Goal: Complete application form: Complete application form

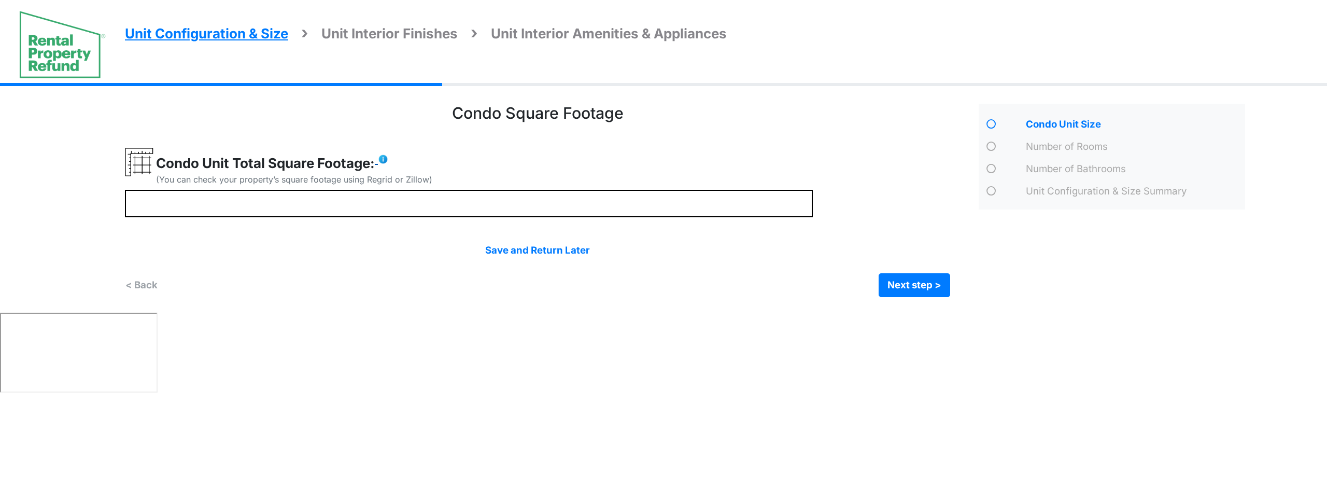
click at [385, 160] on img at bounding box center [383, 159] width 10 height 10
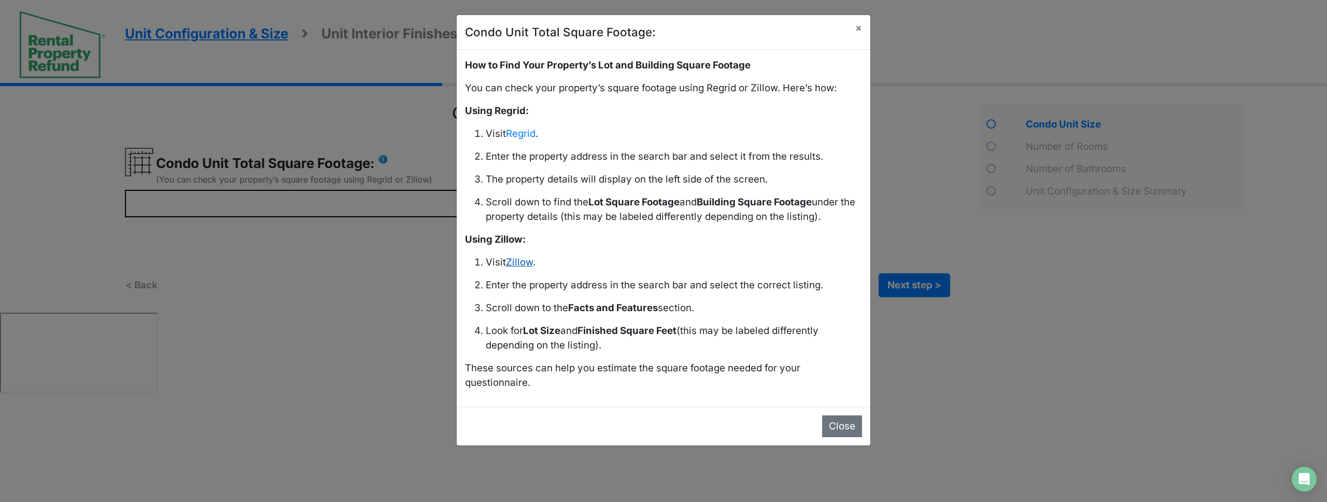
click at [523, 263] on link "Zillow" at bounding box center [519, 262] width 27 height 12
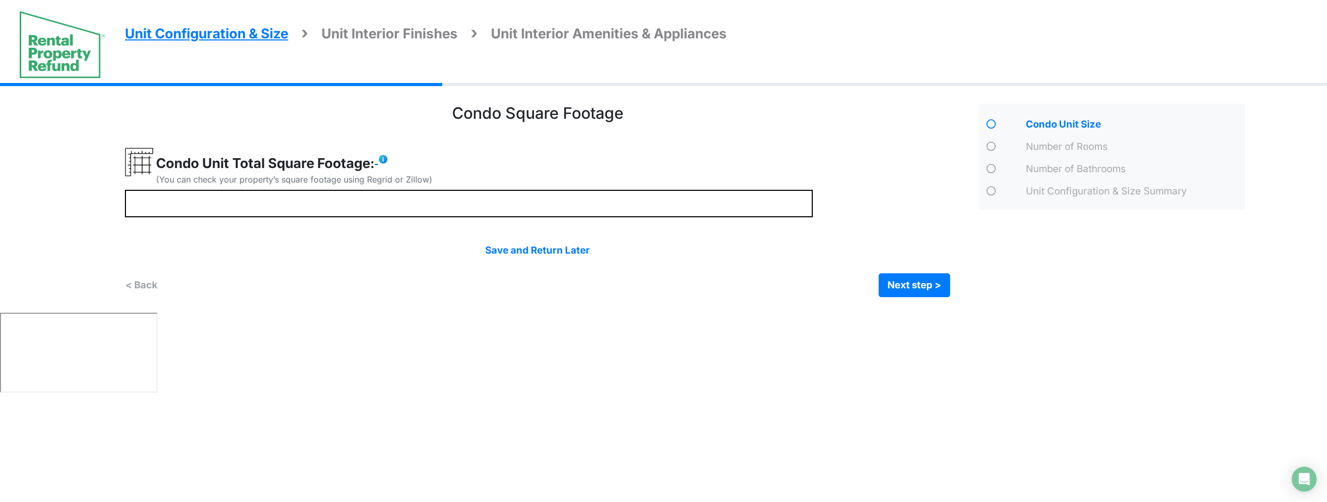
click at [385, 160] on img at bounding box center [383, 159] width 10 height 10
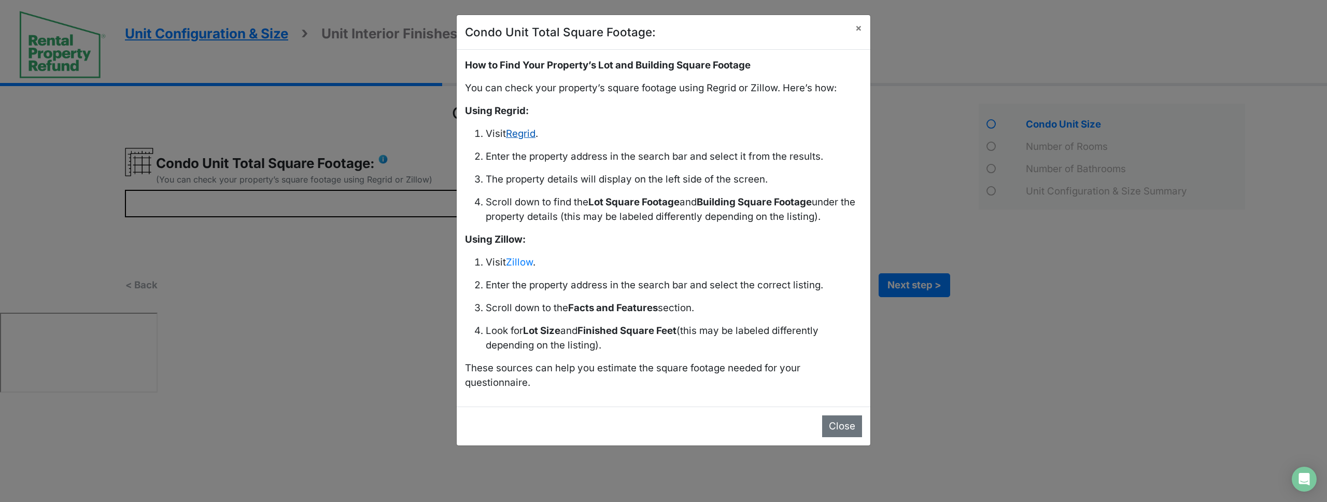
click at [533, 136] on link "Regrid" at bounding box center [521, 134] width 30 height 12
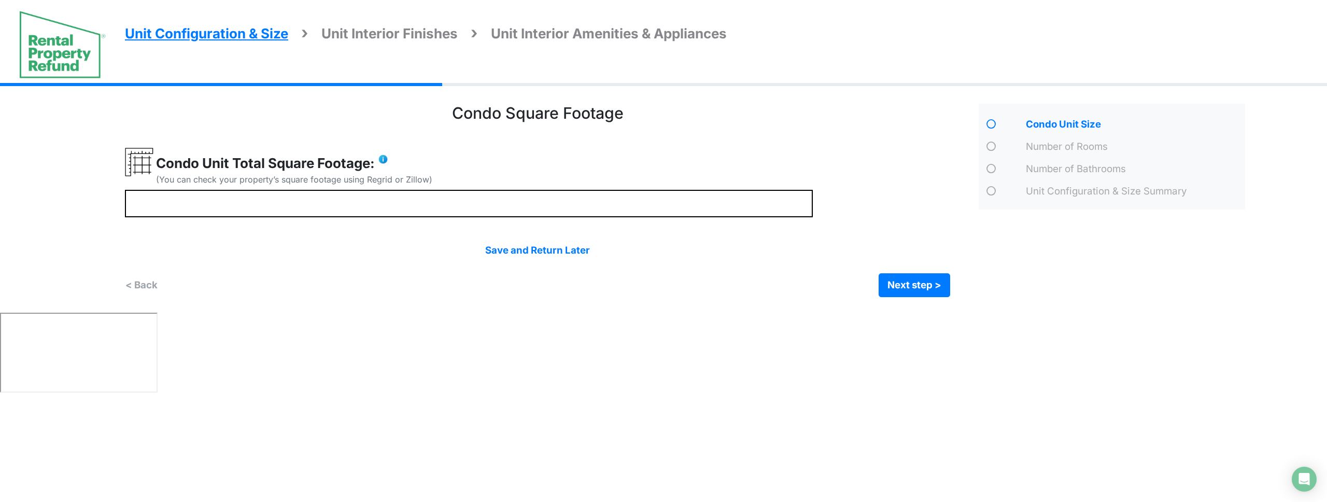
click at [583, 166] on div "Condo Unit Total Square Footage: (You can check your property’s square footage …" at bounding box center [469, 169] width 688 height 42
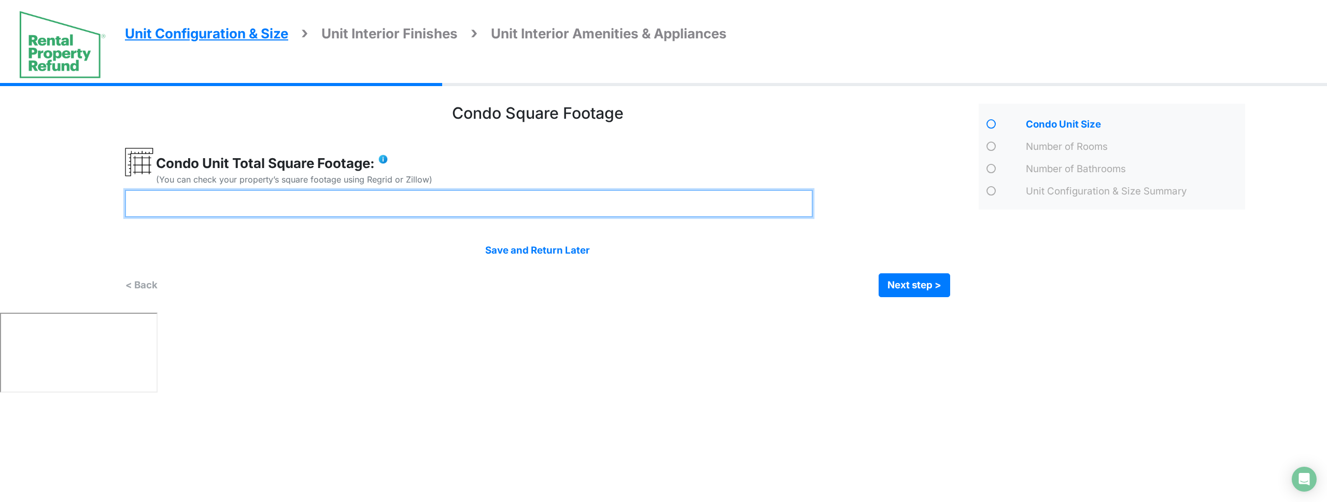
click at [430, 203] on input "number" at bounding box center [469, 203] width 688 height 27
type input "****"
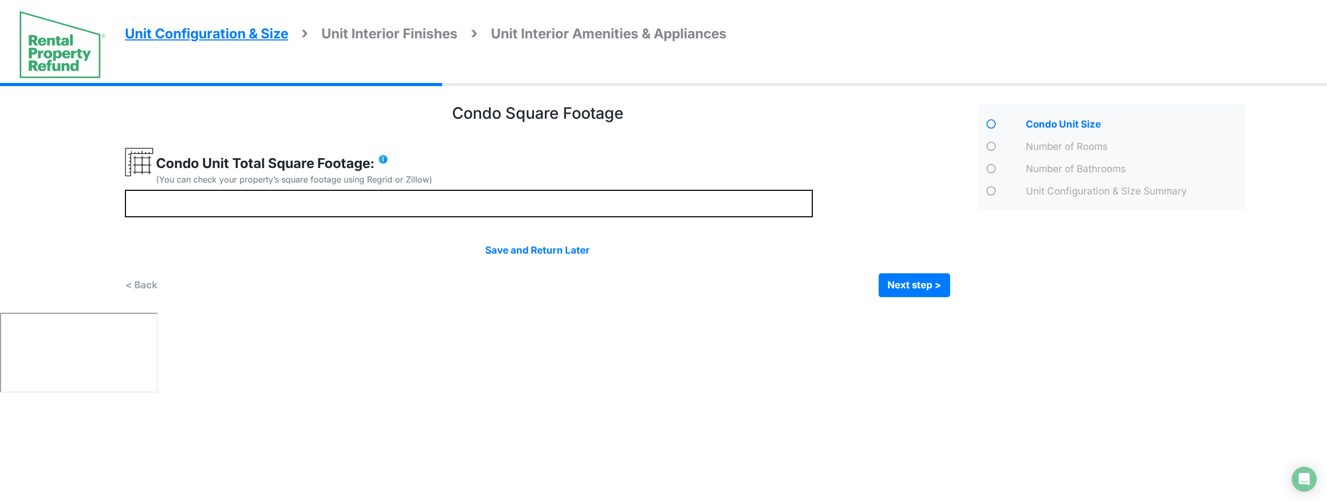
click at [390, 282] on div "< Back Next step > Save and submit" at bounding box center [538, 285] width 826 height 24
click at [544, 397] on html "Unit Configuration & Size Unit Interior Finishes Unit Interior Amenities & Appl…" at bounding box center [663, 198] width 1327 height 397
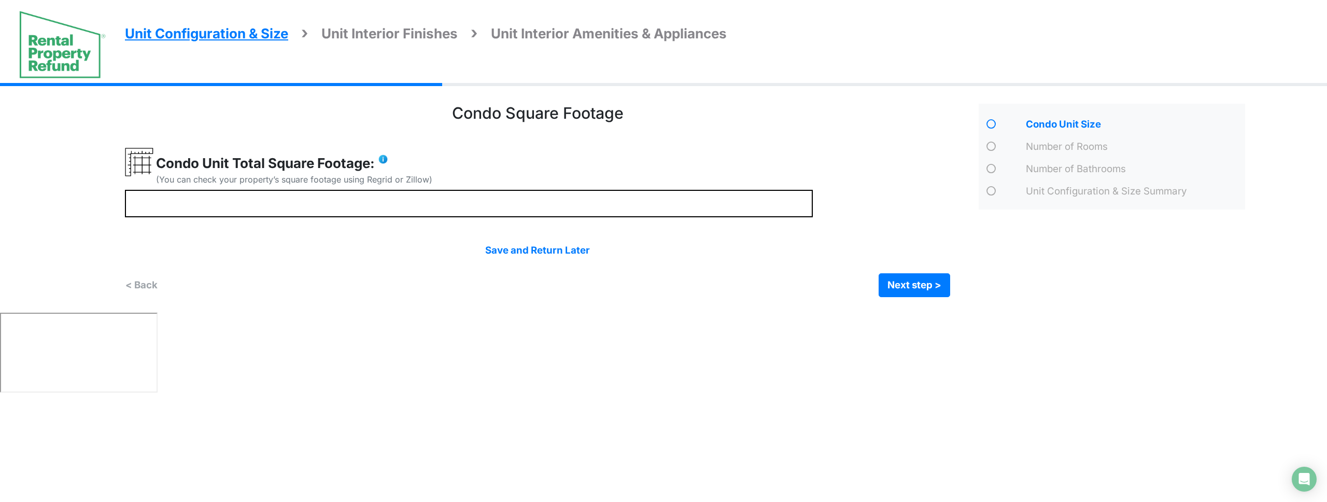
click at [544, 397] on html "Unit Configuration & Size Unit Interior Finishes Unit Interior Amenities & Appl…" at bounding box center [663, 198] width 1327 height 397
click at [919, 283] on button "Next step >" at bounding box center [915, 285] width 72 height 24
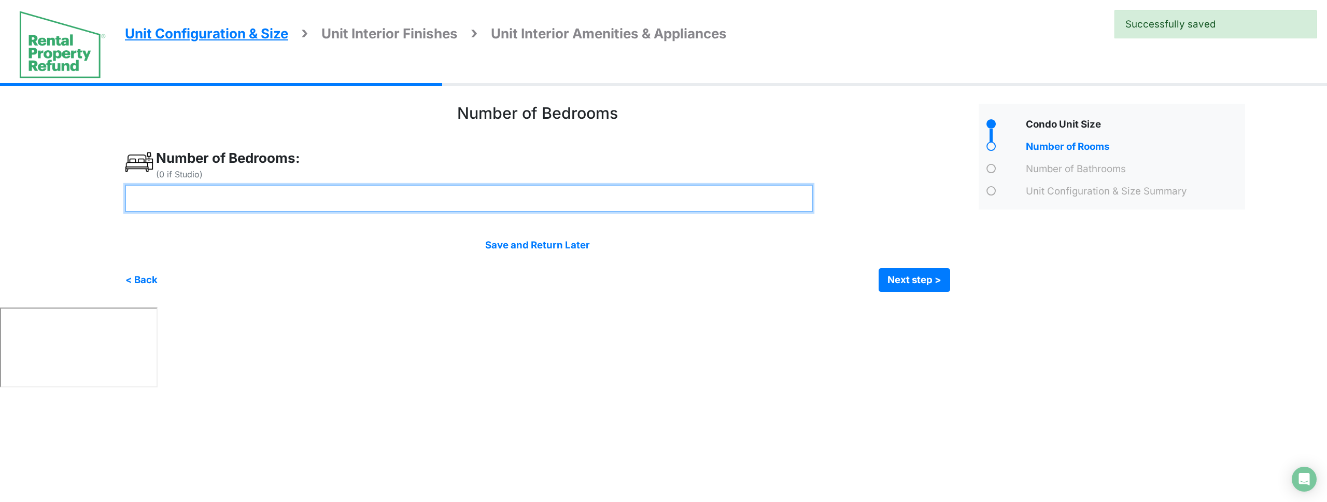
click at [305, 193] on input "number" at bounding box center [469, 198] width 688 height 27
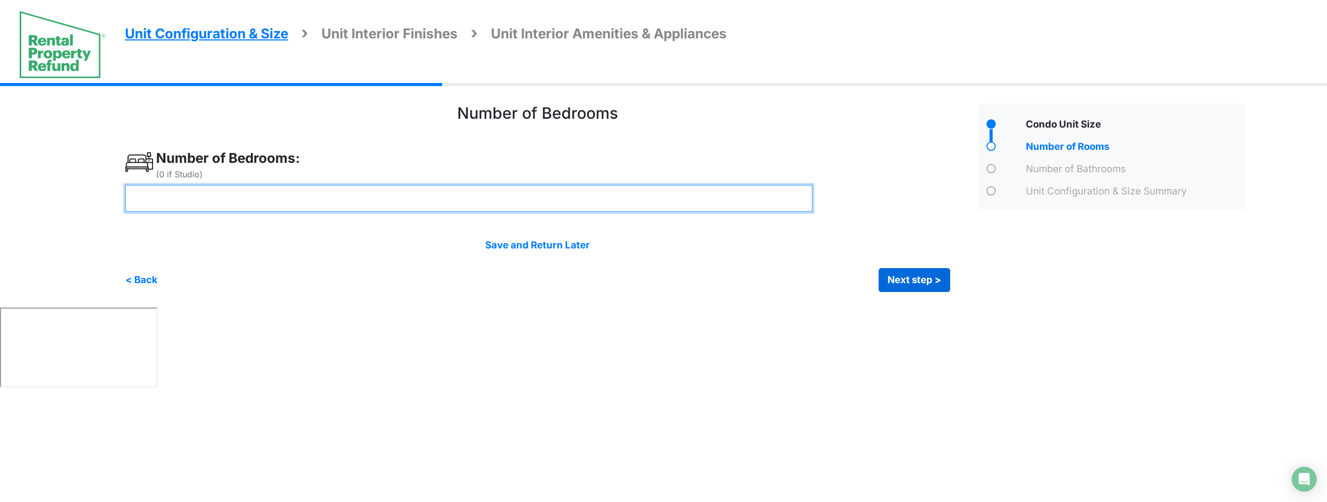
type input "*"
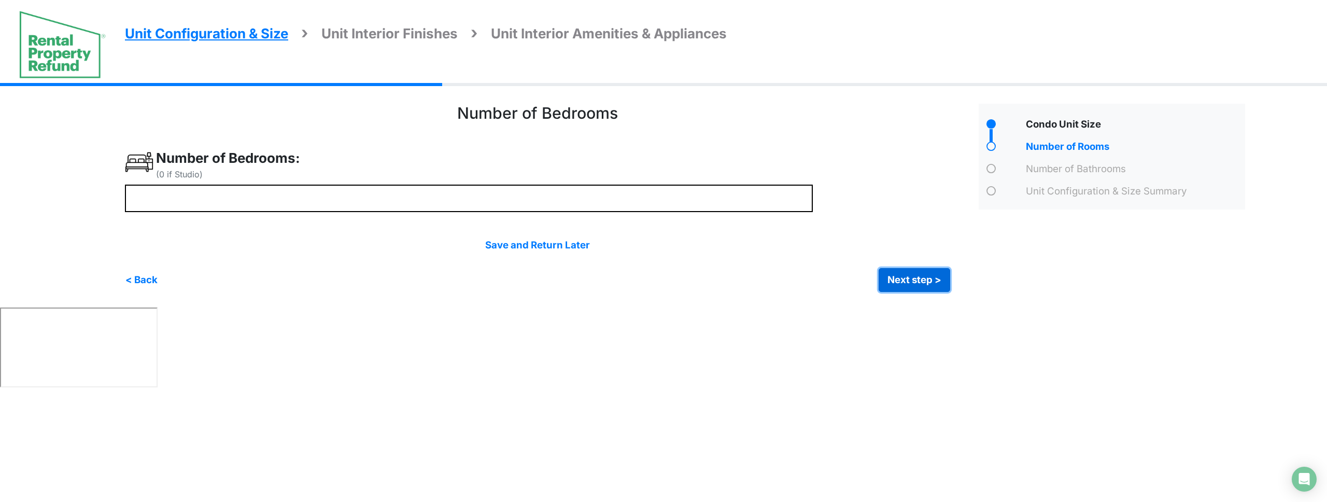
drag, startPoint x: 934, startPoint y: 283, endPoint x: 850, endPoint y: 268, distance: 85.8
click at [934, 283] on button "Next step >" at bounding box center [915, 280] width 72 height 24
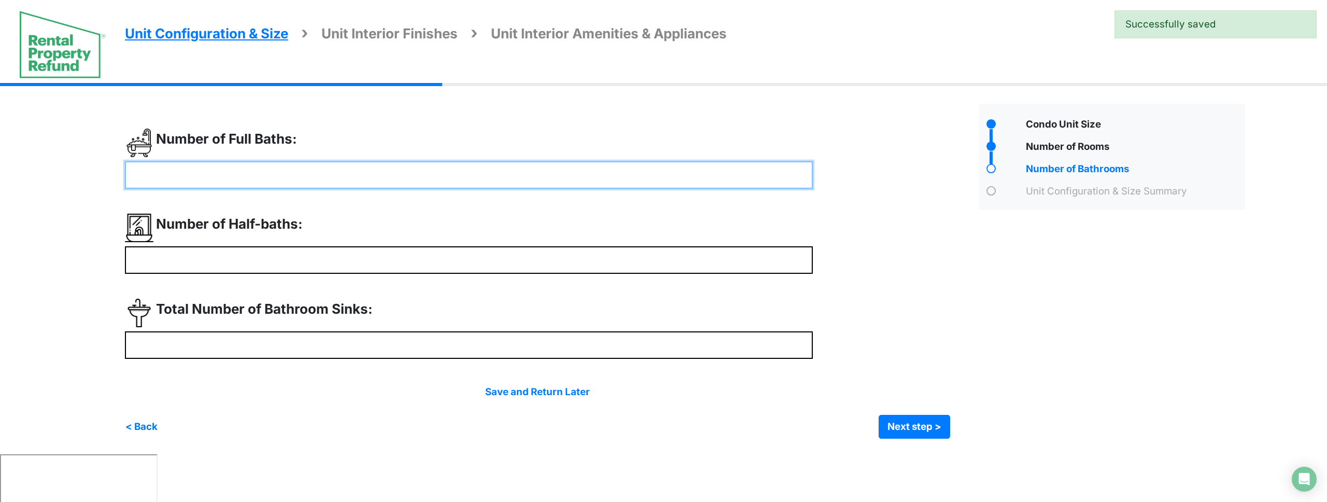
click at [327, 175] on input "number" at bounding box center [469, 174] width 688 height 27
type input "*"
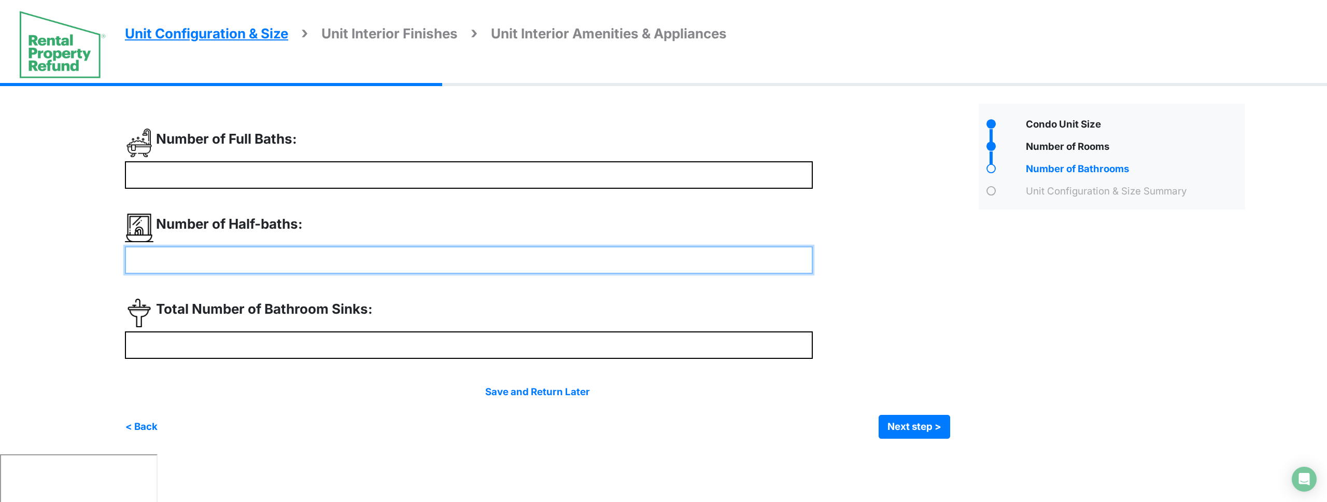
type input "*"
click at [285, 261] on input "number" at bounding box center [469, 259] width 688 height 27
type input "*"
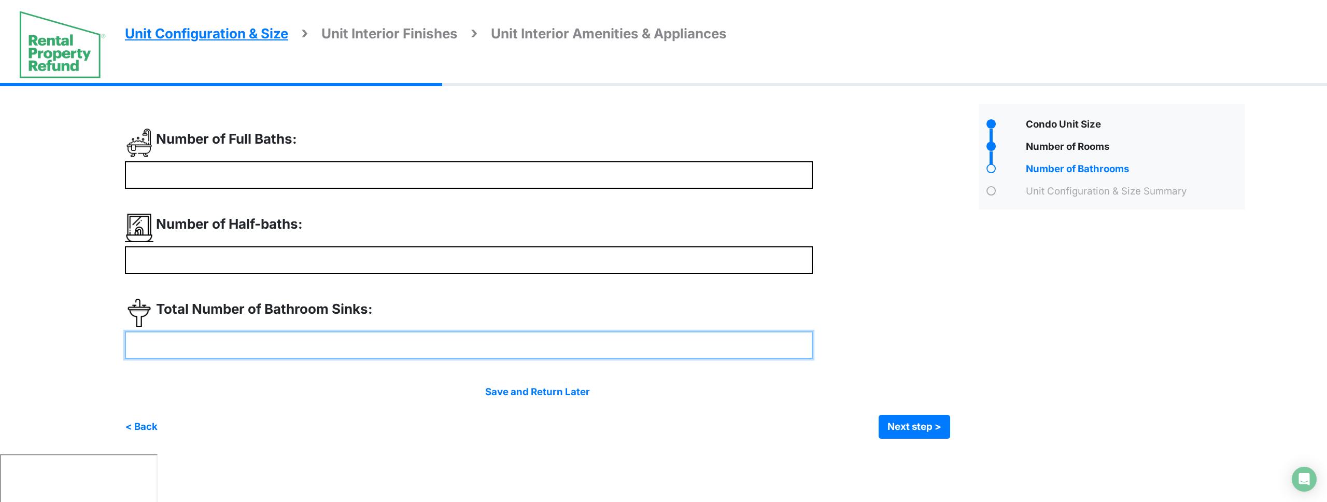
type input "*"
click at [323, 345] on input "number" at bounding box center [469, 344] width 688 height 27
type input "*"
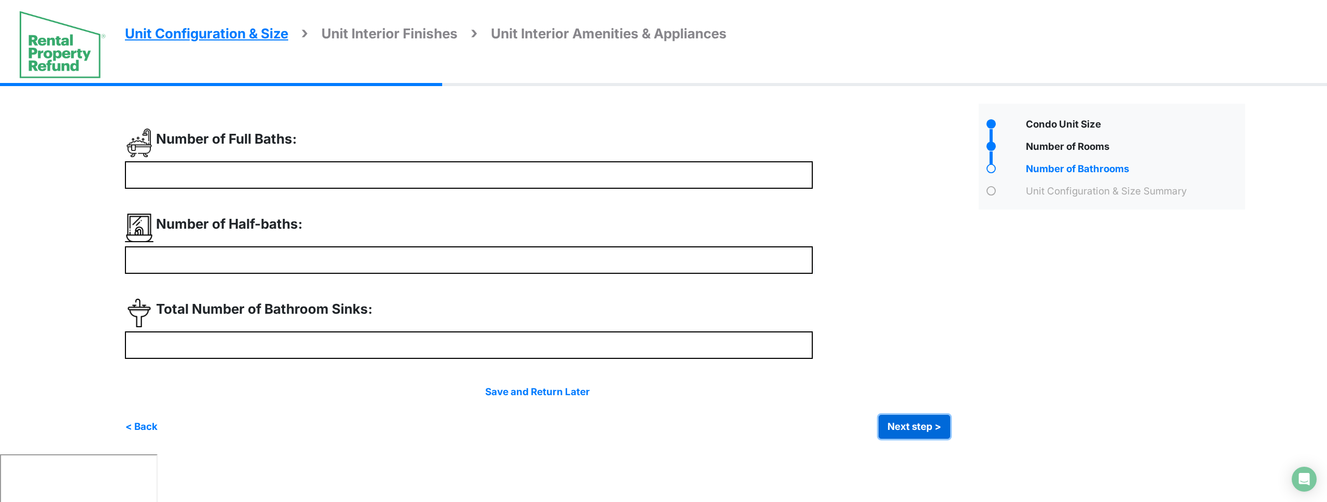
type input "*"
click at [924, 429] on button "Next step >" at bounding box center [915, 427] width 72 height 24
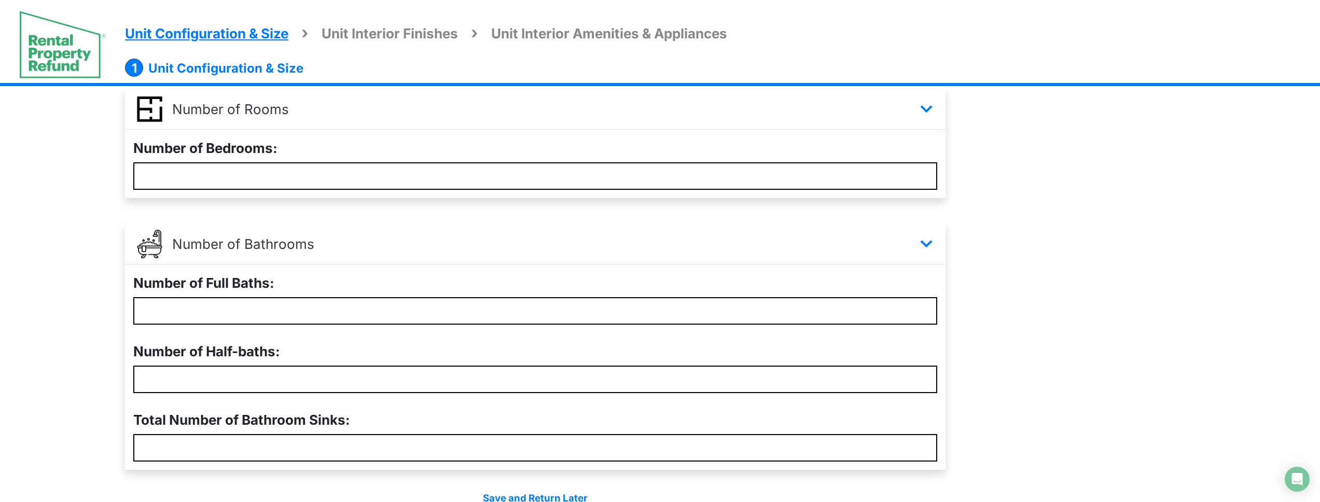
scroll to position [277, 0]
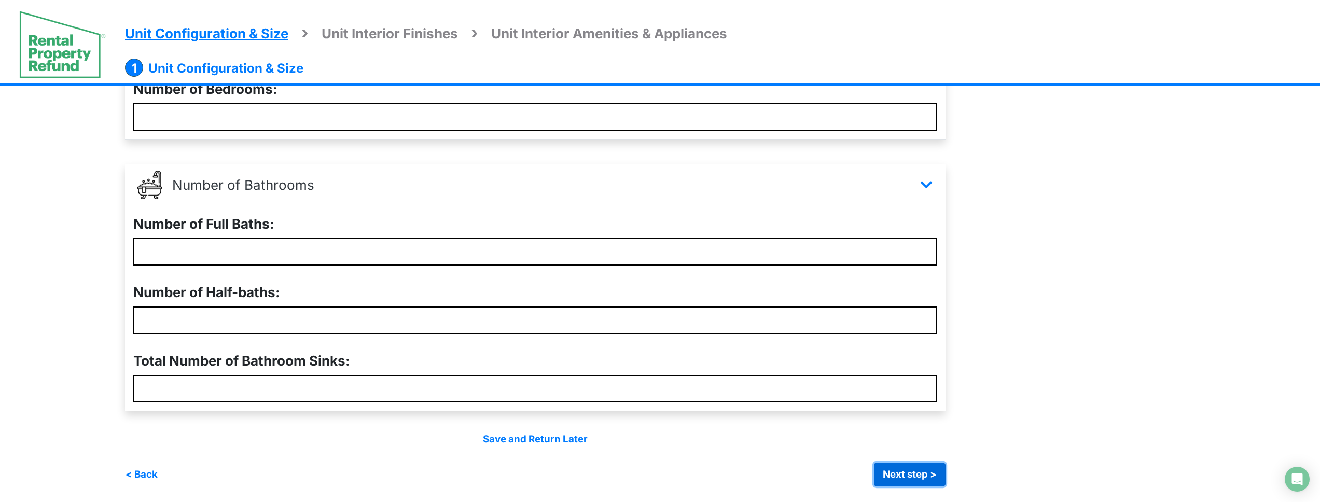
click at [931, 476] on button "Next step >" at bounding box center [910, 475] width 72 height 24
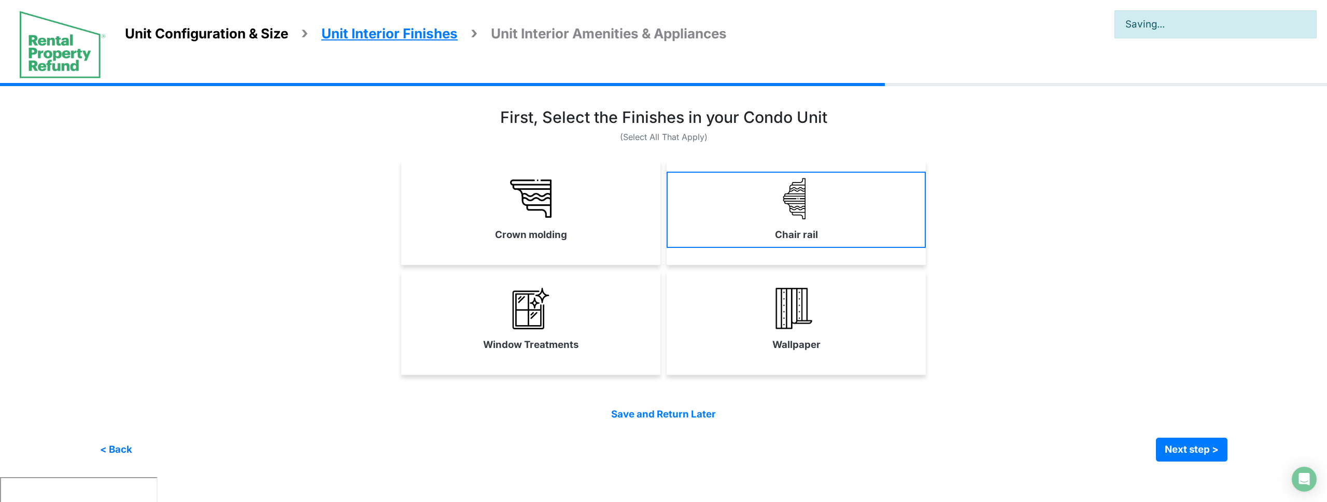
drag, startPoint x: 589, startPoint y: 230, endPoint x: 762, endPoint y: 236, distance: 173.3
click at [589, 230] on link "Crown molding" at bounding box center [530, 210] width 259 height 76
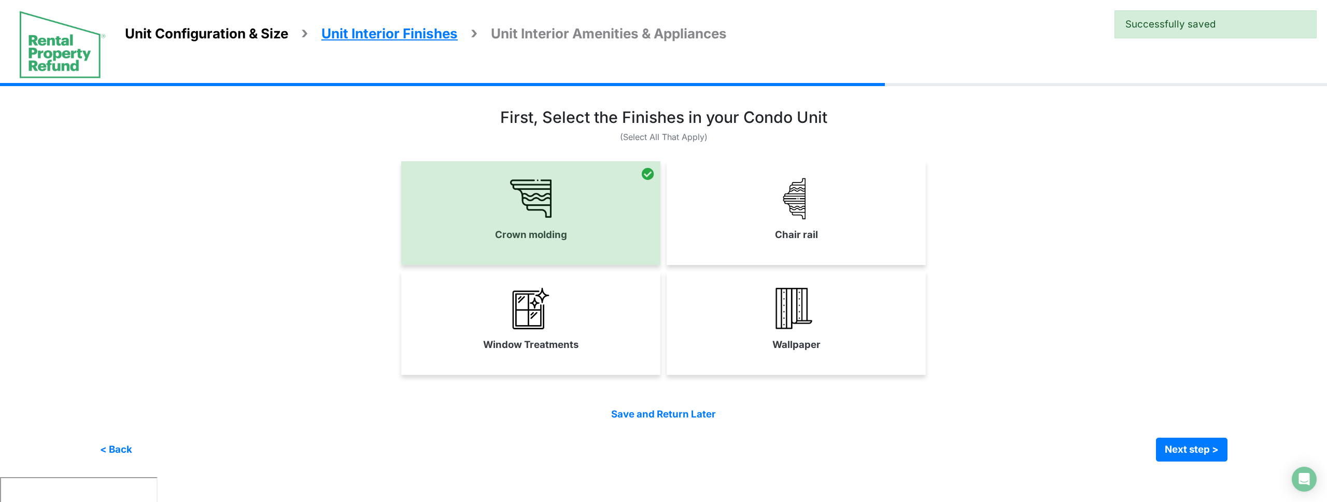
drag, startPoint x: 762, startPoint y: 236, endPoint x: 1220, endPoint y: 329, distance: 467.2
click at [763, 237] on link "Chair rail" at bounding box center [796, 210] width 259 height 76
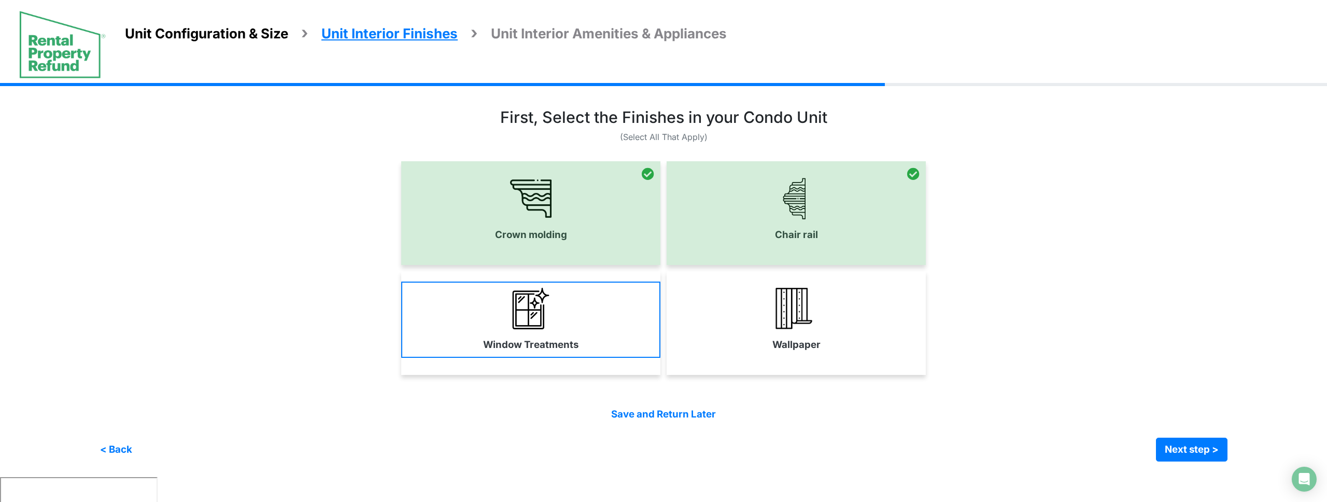
drag, startPoint x: 803, startPoint y: 326, endPoint x: 644, endPoint y: 338, distance: 159.7
click at [803, 326] on img at bounding box center [796, 308] width 41 height 41
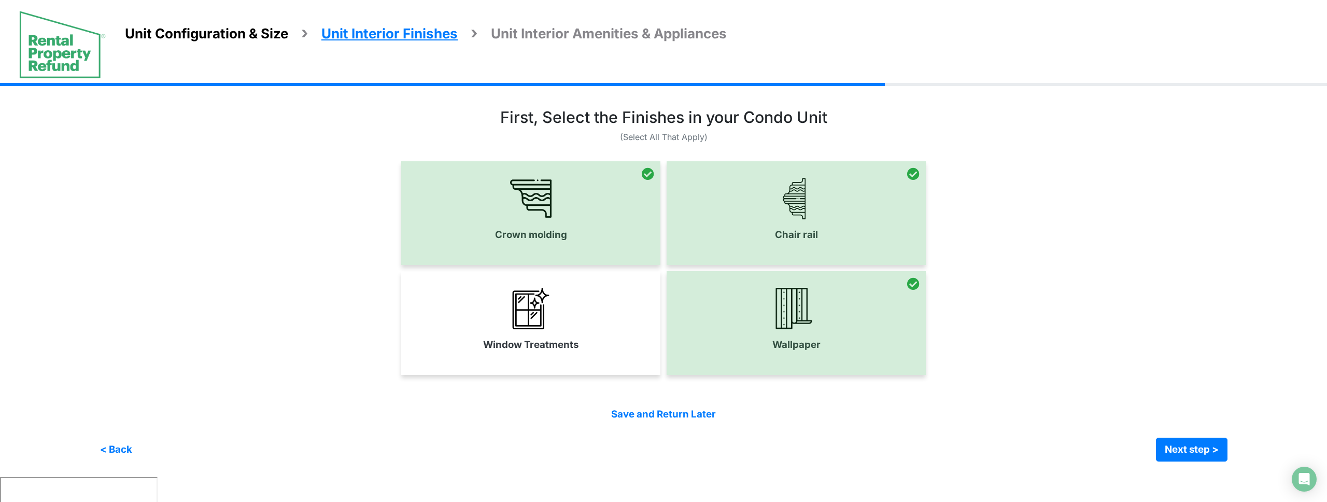
click at [557, 333] on link "Window Treatments" at bounding box center [530, 320] width 259 height 76
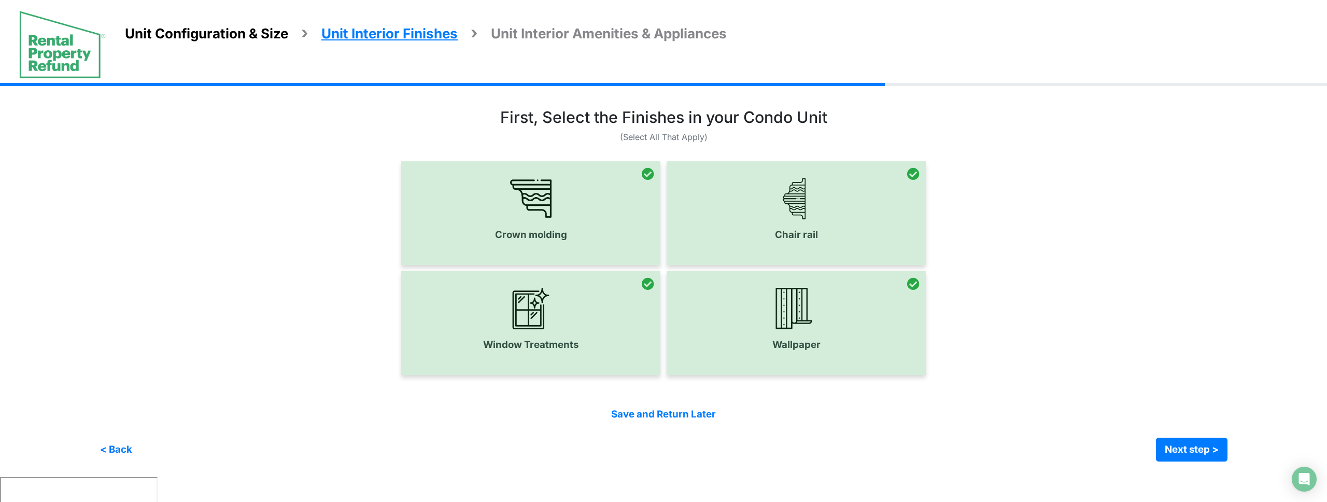
drag, startPoint x: 1054, startPoint y: 355, endPoint x: 1095, endPoint y: 398, distance: 59.4
click at [1054, 355] on div "Window Treatments Wallpaper" at bounding box center [664, 323] width 1128 height 104
drag, startPoint x: 1188, startPoint y: 454, endPoint x: 1178, endPoint y: 449, distance: 11.4
click at [1188, 454] on button "Next step >" at bounding box center [1192, 450] width 72 height 24
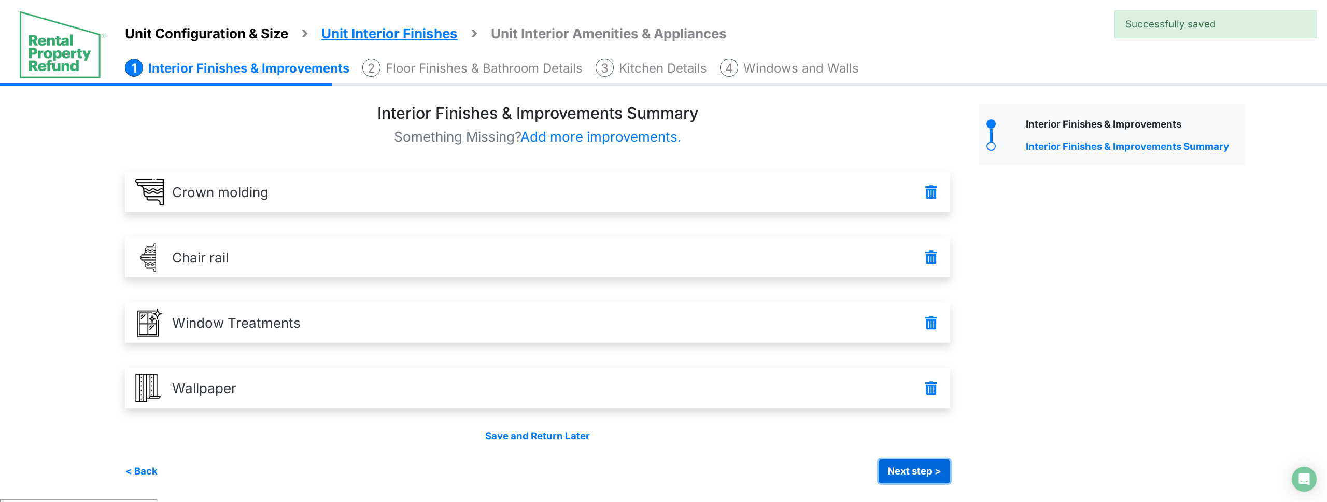
click at [926, 474] on button "Next step >" at bounding box center [915, 471] width 72 height 24
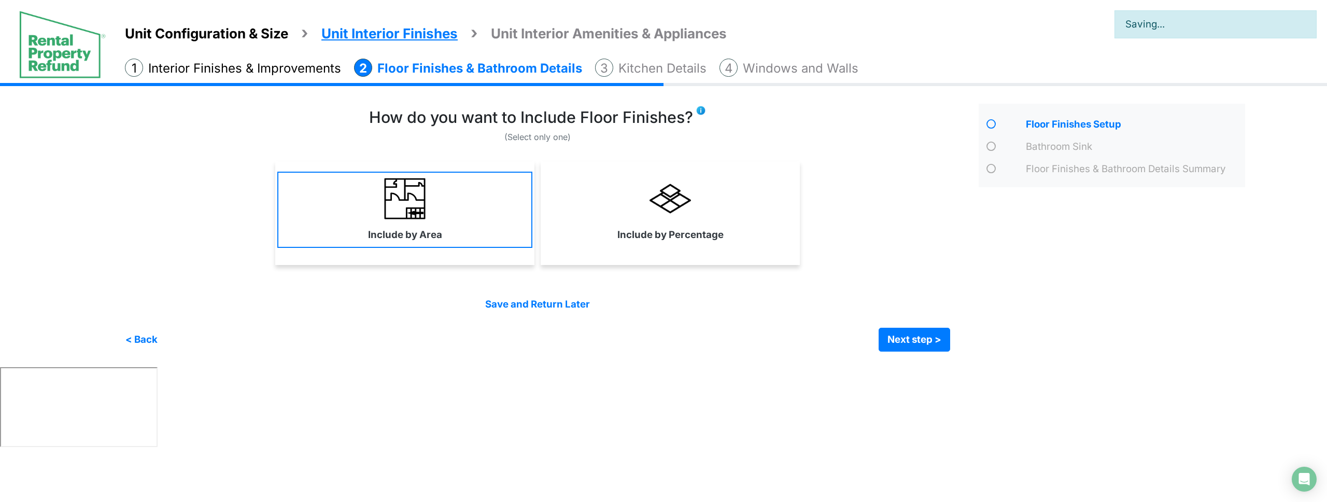
drag, startPoint x: 717, startPoint y: 224, endPoint x: 468, endPoint y: 227, distance: 248.9
click at [714, 225] on link "Include by Percentage" at bounding box center [670, 210] width 255 height 76
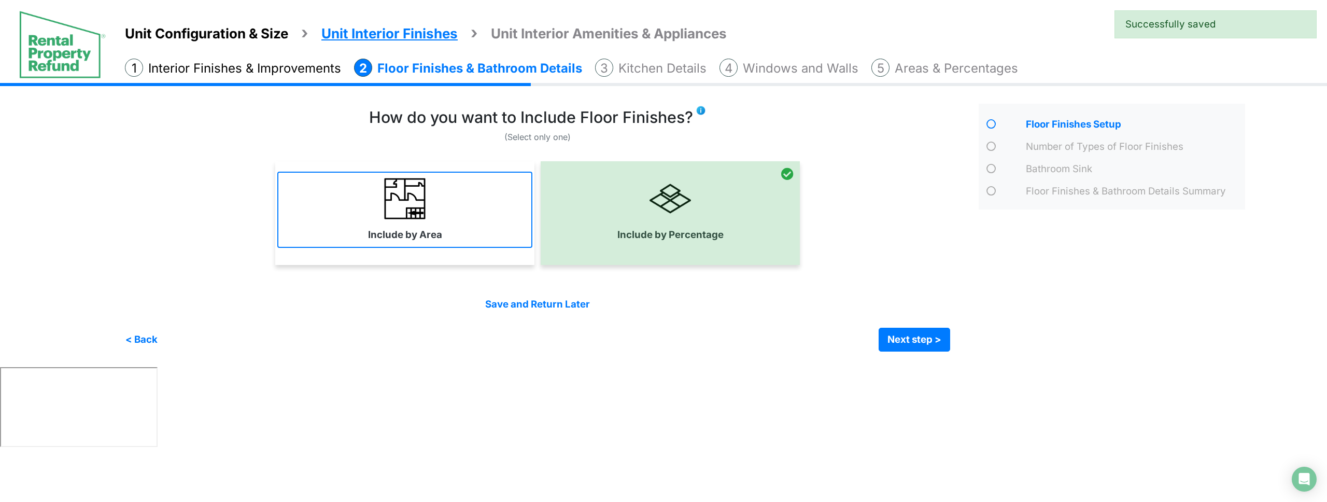
click at [457, 226] on link "Include by Area" at bounding box center [404, 210] width 255 height 76
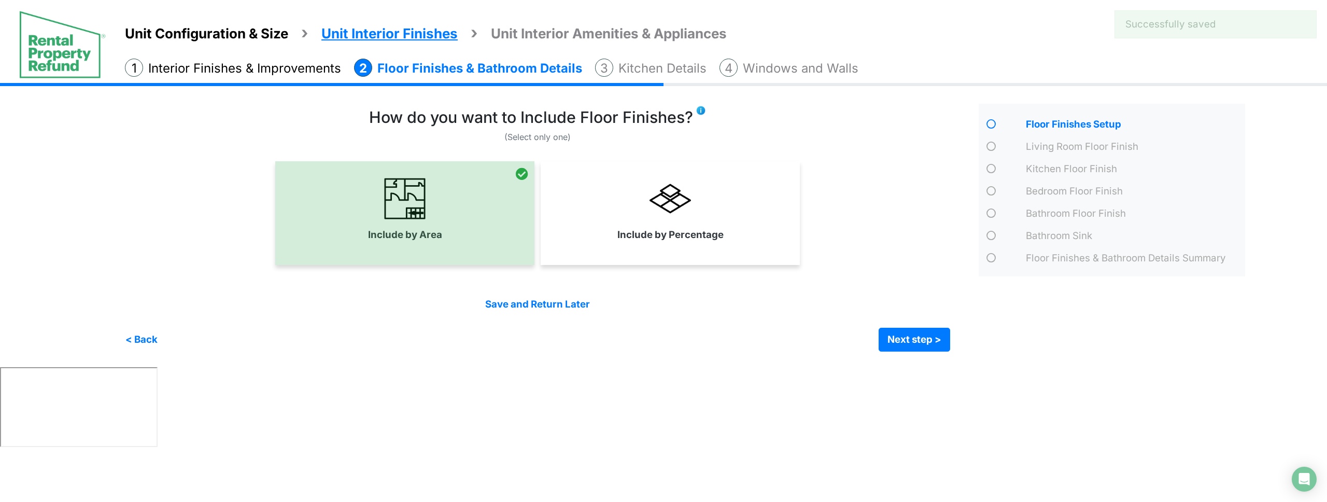
drag, startPoint x: 648, startPoint y: 238, endPoint x: 832, endPoint y: 317, distance: 200.5
click at [650, 240] on label "Include by Percentage" at bounding box center [671, 235] width 106 height 15
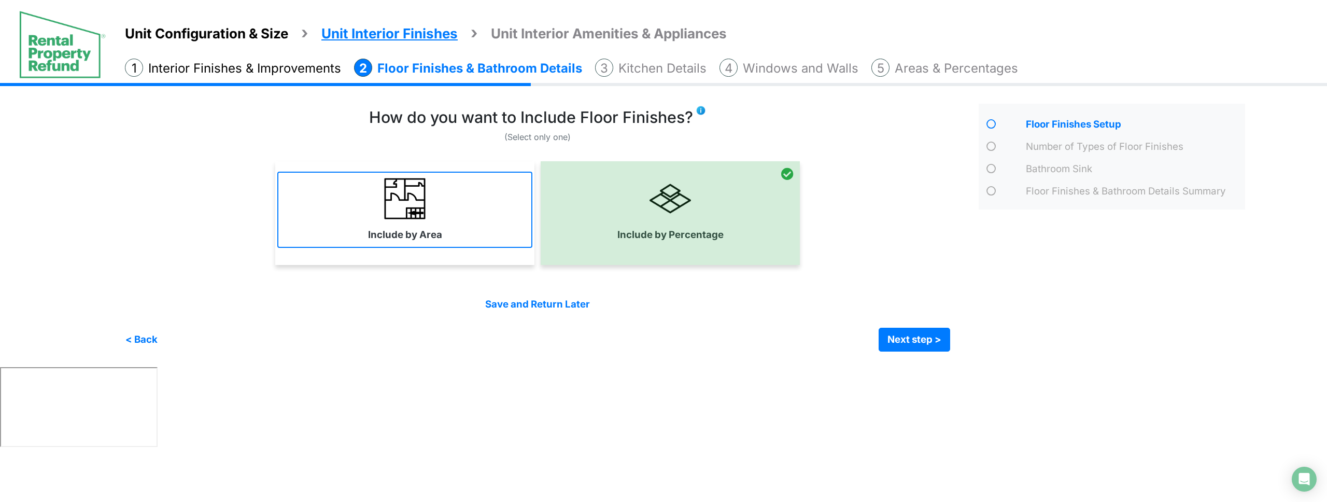
click at [464, 212] on link "Include by Area" at bounding box center [404, 210] width 255 height 76
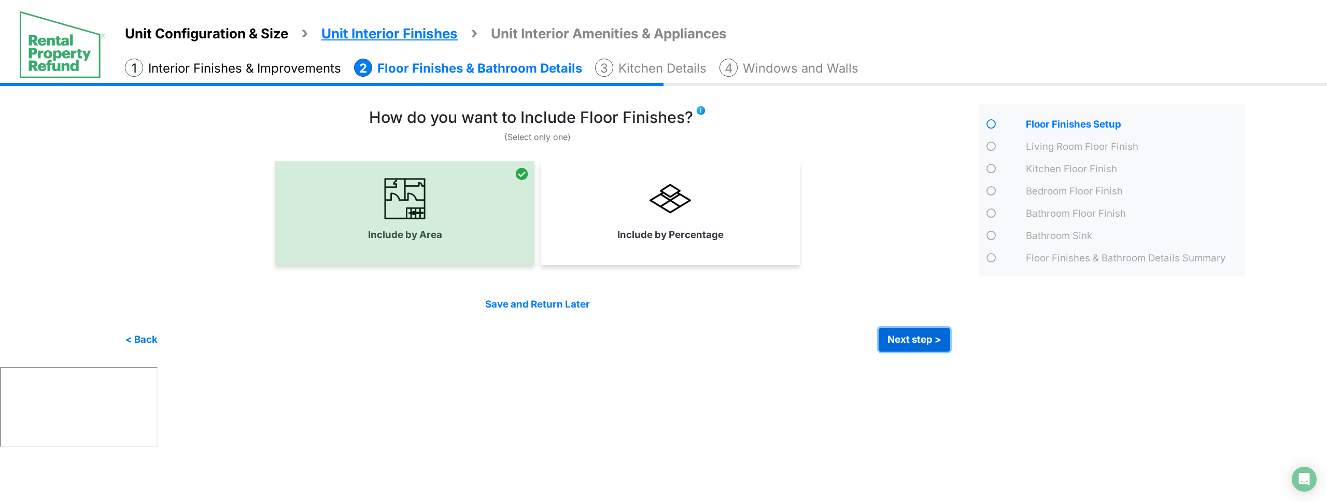
click at [913, 344] on button "Next step >" at bounding box center [915, 340] width 72 height 24
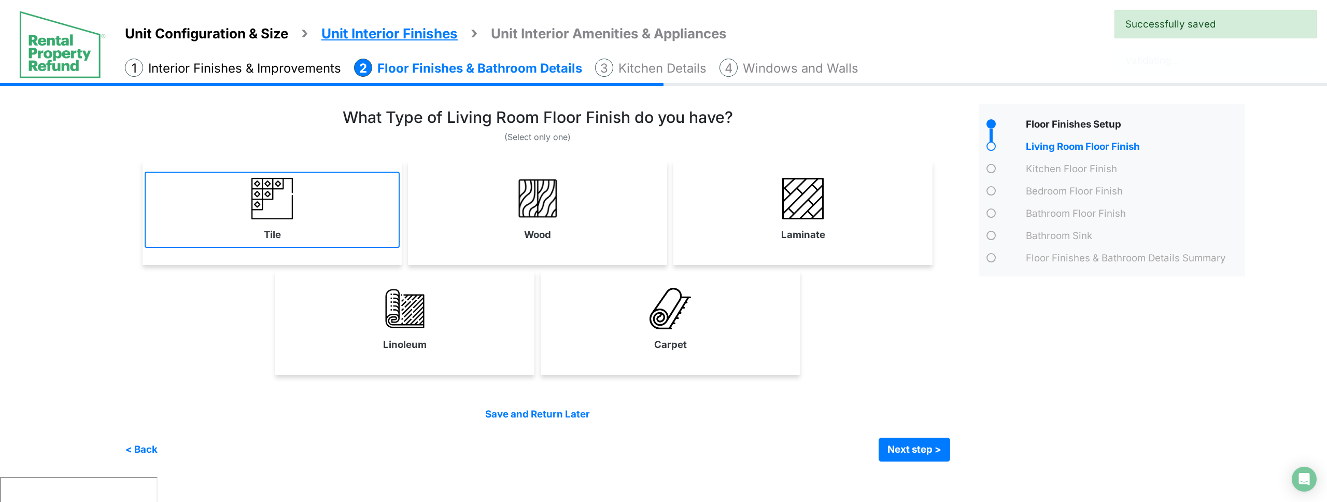
click at [340, 239] on link "Tile" at bounding box center [272, 210] width 255 height 76
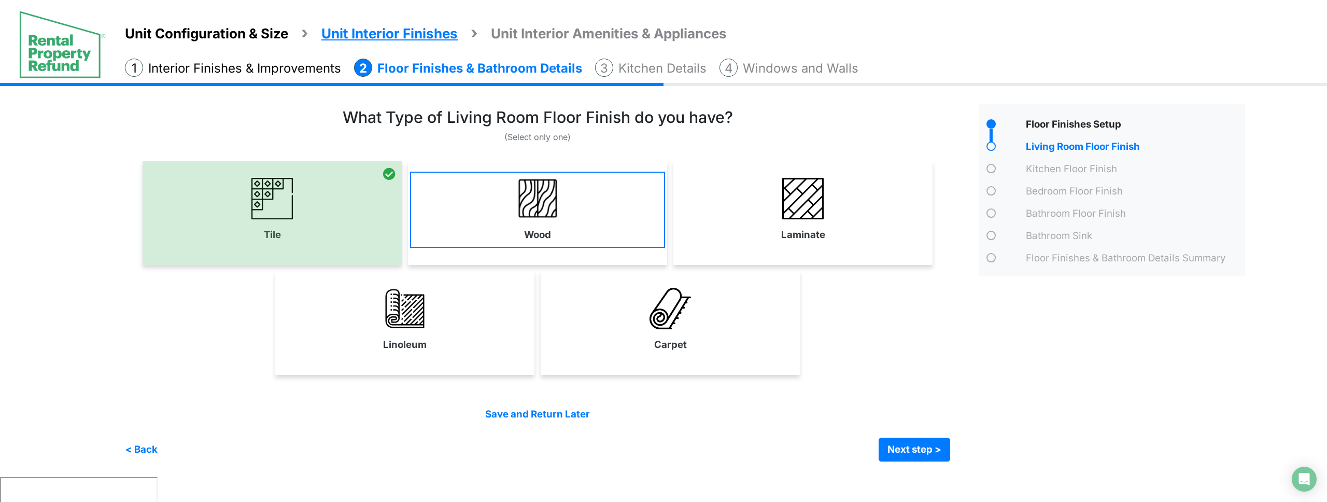
click at [500, 239] on link "Wood" at bounding box center [537, 210] width 255 height 76
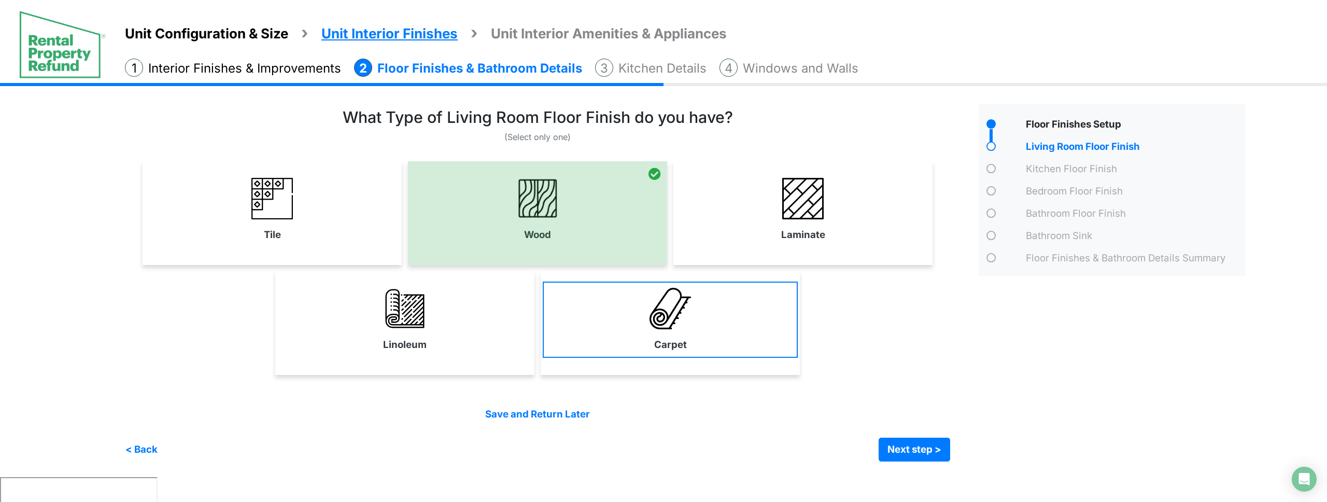
drag, startPoint x: 789, startPoint y: 234, endPoint x: 709, endPoint y: 310, distance: 110.0
click at [788, 235] on label "Laminate" at bounding box center [803, 235] width 44 height 15
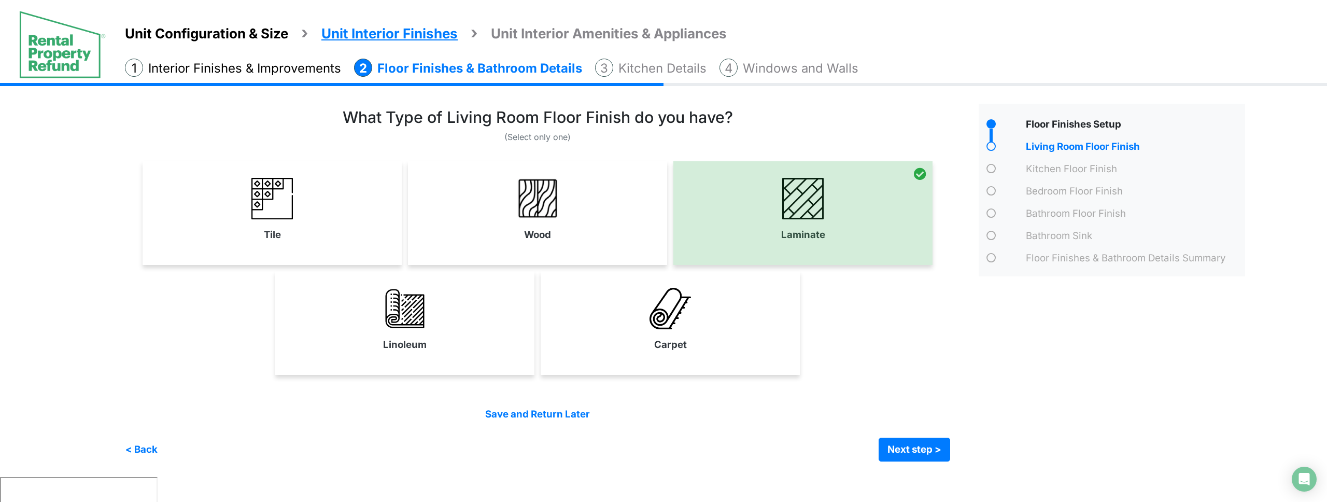
drag, startPoint x: 709, startPoint y: 310, endPoint x: 538, endPoint y: 324, distance: 171.2
click at [708, 311] on link "Carpet" at bounding box center [670, 320] width 255 height 76
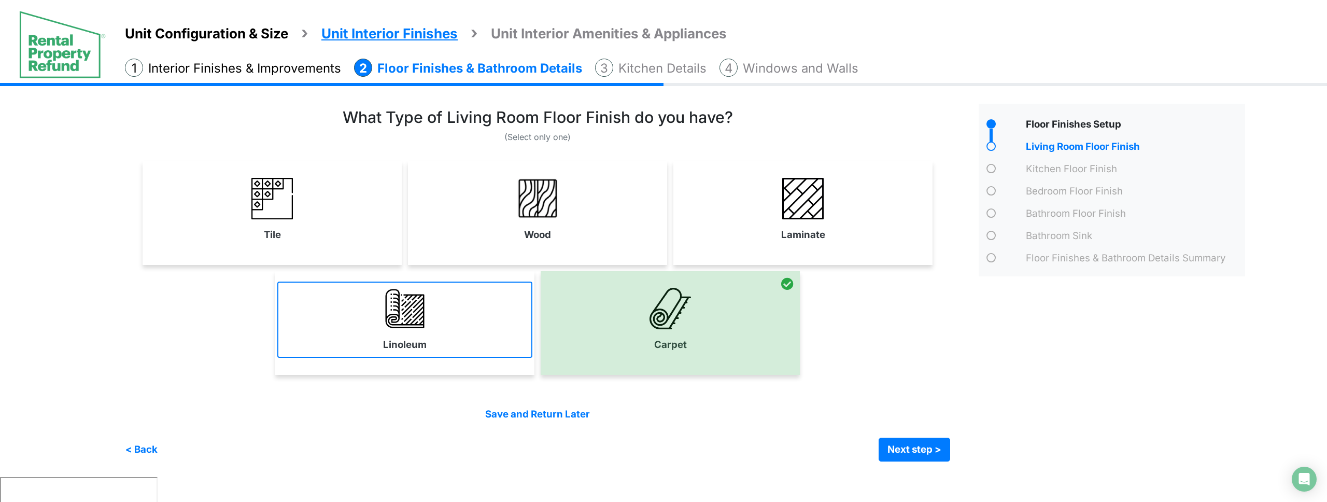
click at [489, 328] on link "Linoleum" at bounding box center [404, 320] width 255 height 76
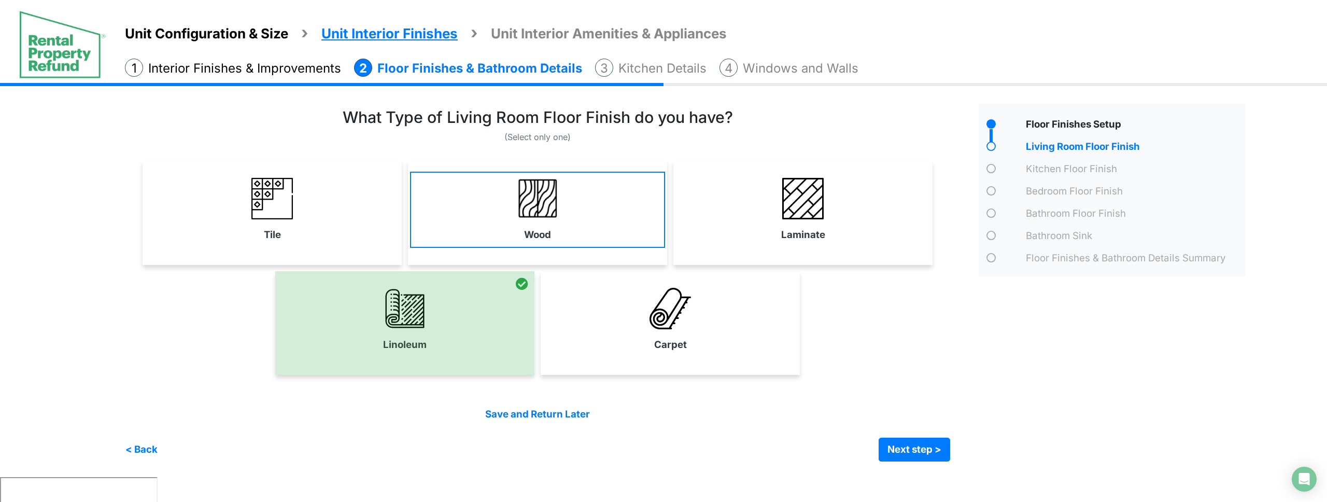
click at [543, 228] on label "Wood" at bounding box center [537, 235] width 27 height 15
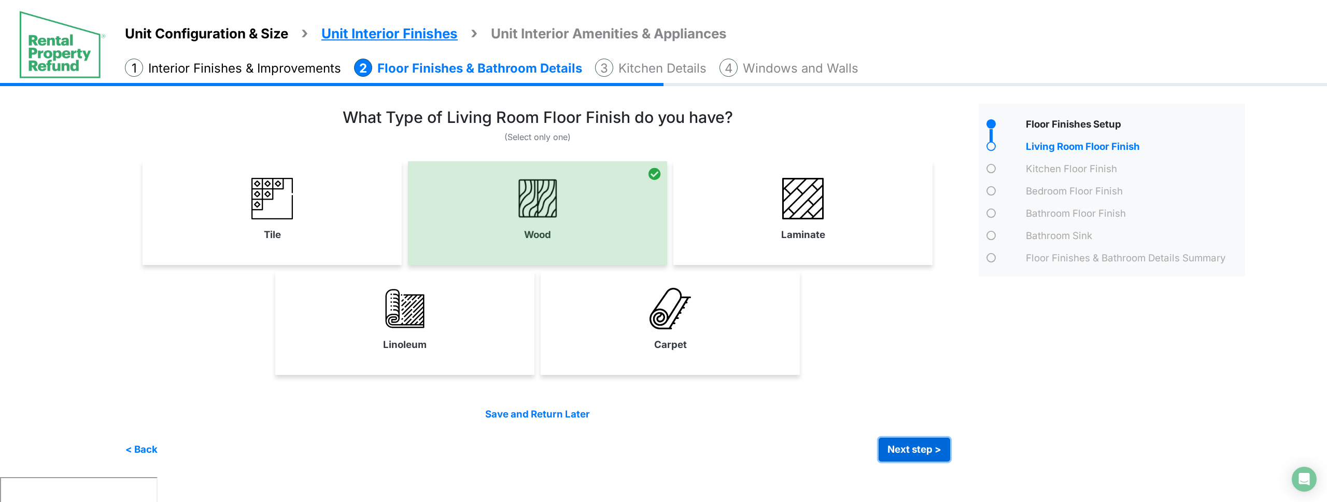
click at [896, 448] on button "Next step >" at bounding box center [915, 450] width 72 height 24
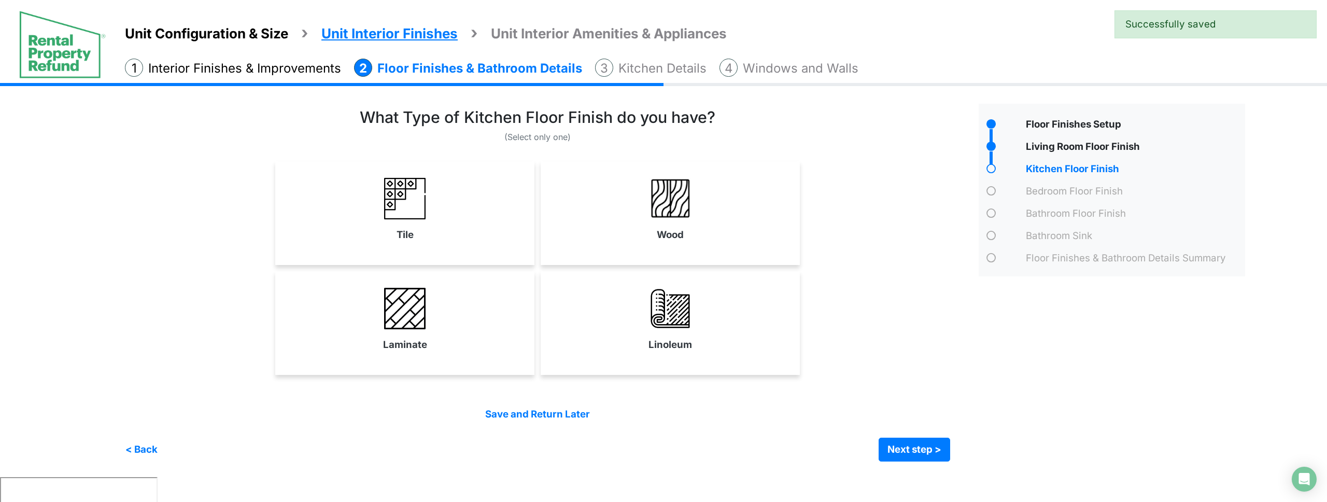
click at [676, 248] on div "Wood" at bounding box center [670, 213] width 259 height 104
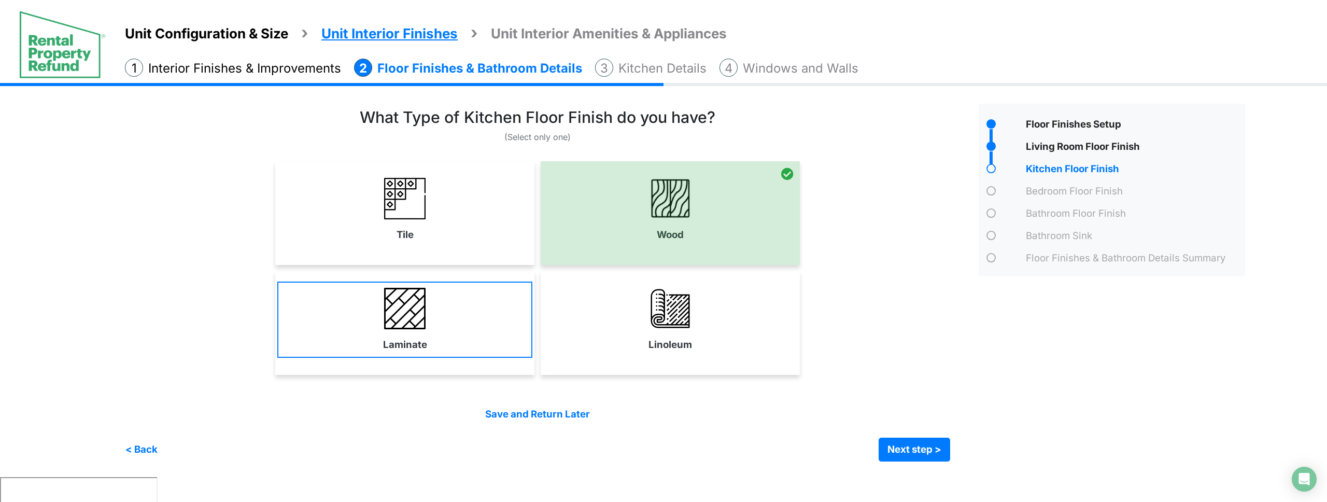
drag, startPoint x: 449, startPoint y: 259, endPoint x: 452, endPoint y: 293, distance: 34.4
click at [449, 259] on div "Tile" at bounding box center [404, 213] width 259 height 104
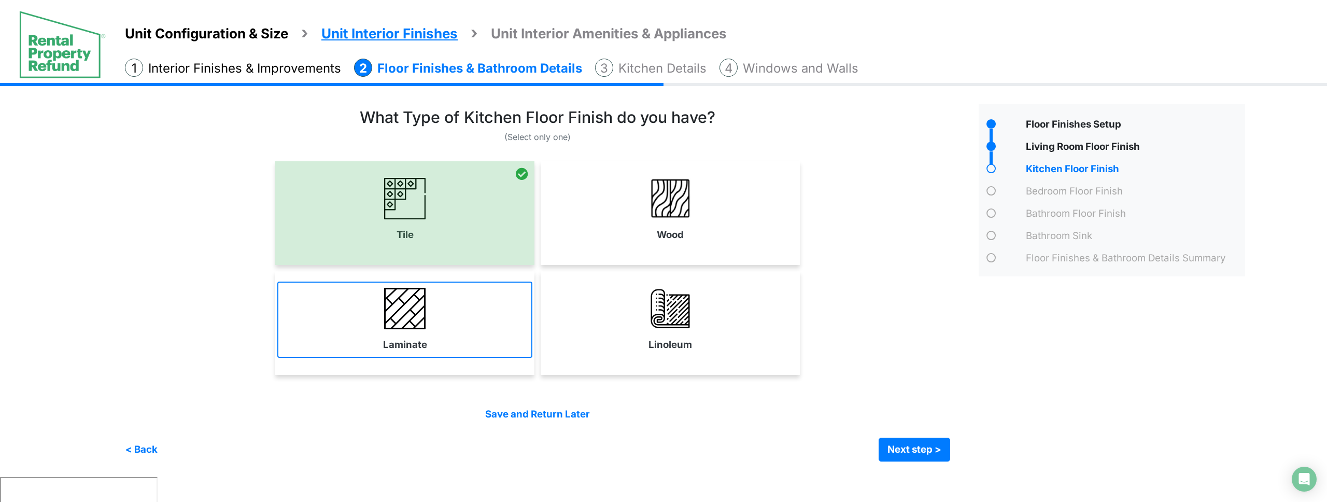
click at [448, 305] on link "Laminate" at bounding box center [404, 320] width 255 height 76
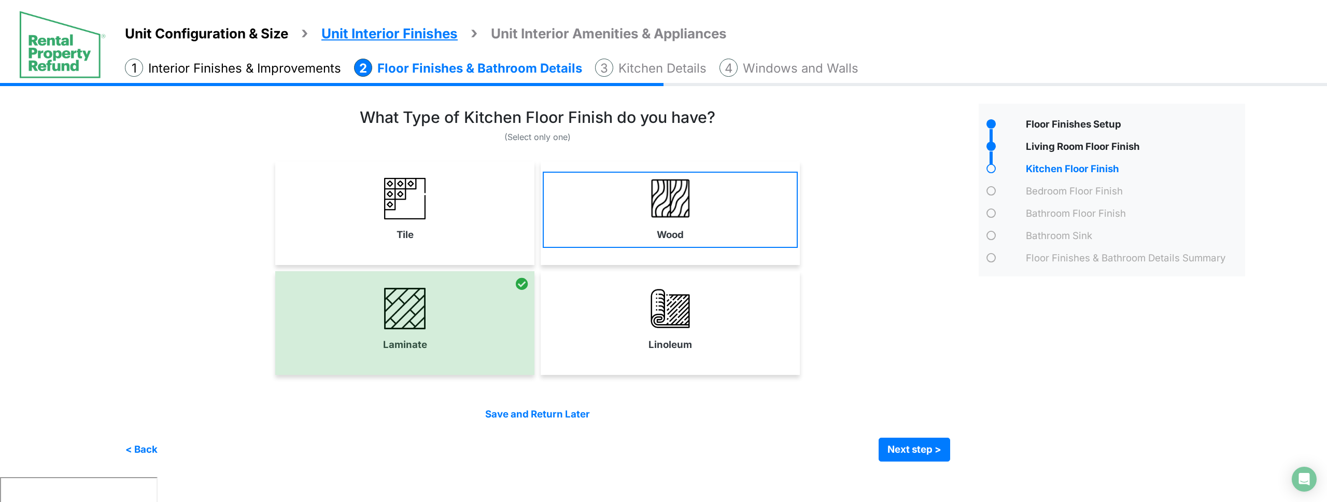
drag, startPoint x: 669, startPoint y: 325, endPoint x: 716, endPoint y: 243, distance: 94.3
click at [670, 325] on img at bounding box center [670, 308] width 41 height 41
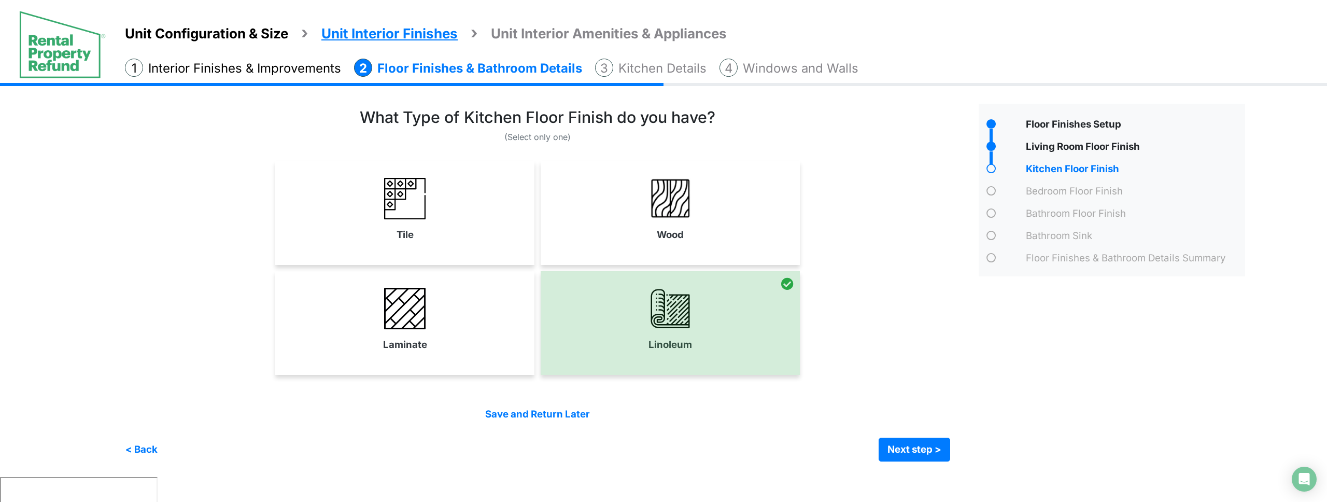
drag, startPoint x: 716, startPoint y: 225, endPoint x: 728, endPoint y: 240, distance: 19.5
click at [716, 226] on link "Wood" at bounding box center [670, 210] width 255 height 76
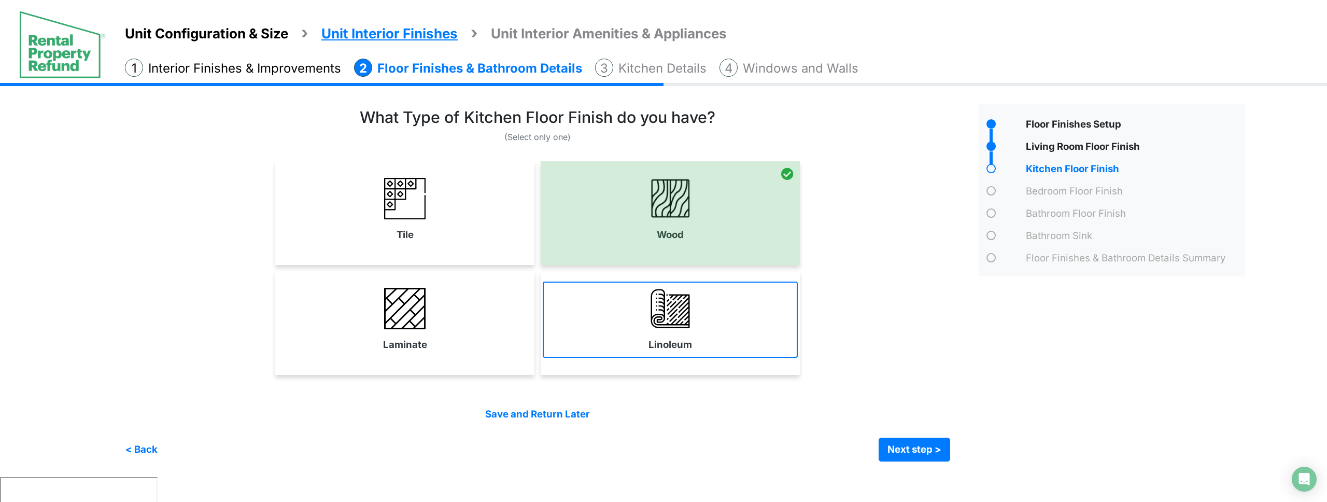
click at [715, 335] on link "Linoleum" at bounding box center [670, 320] width 255 height 76
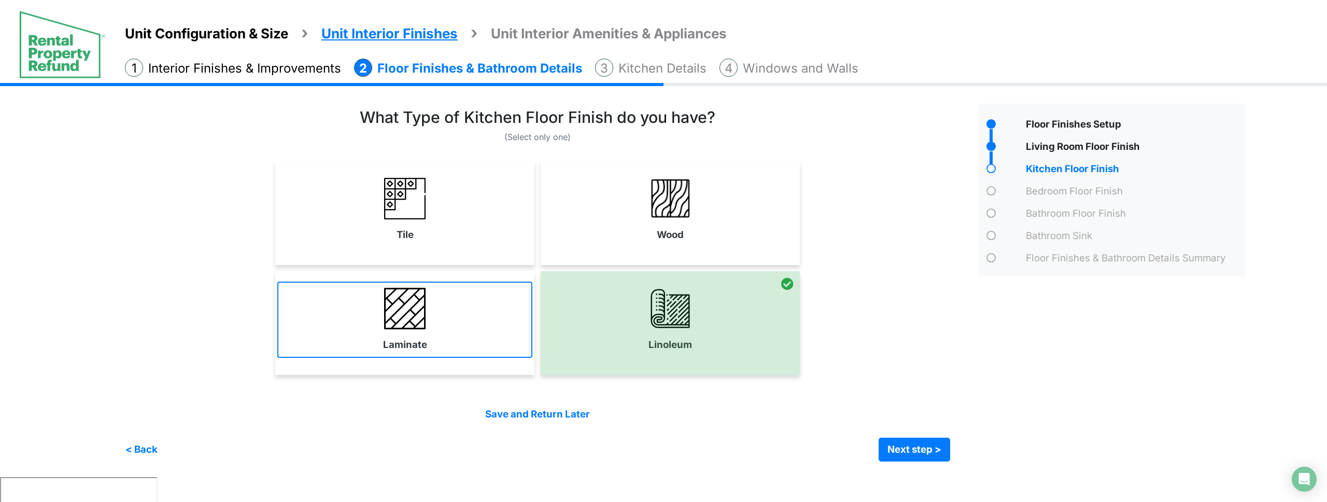
click at [448, 320] on link "Laminate" at bounding box center [404, 320] width 255 height 76
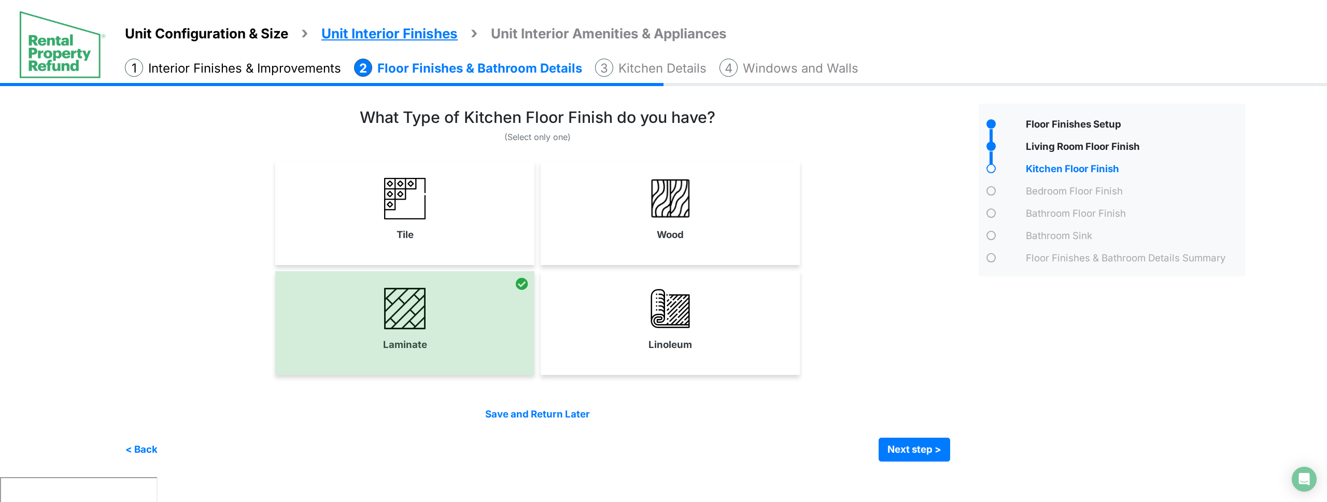
drag, startPoint x: 615, startPoint y: 227, endPoint x: 637, endPoint y: 243, distance: 27.1
click at [616, 227] on link "Wood" at bounding box center [670, 210] width 255 height 76
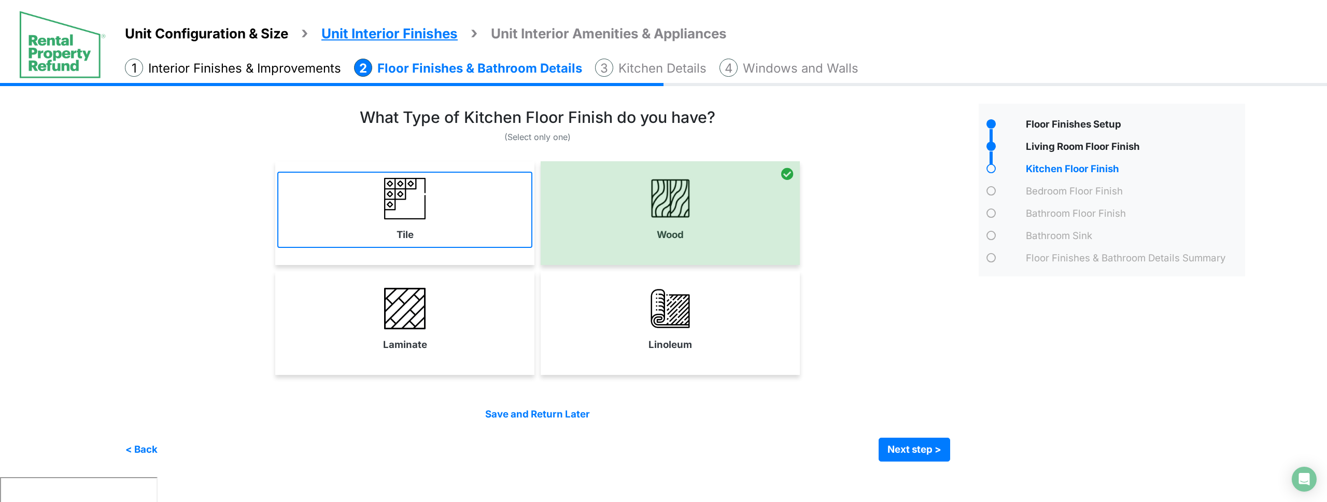
click at [440, 200] on link "Tile" at bounding box center [404, 210] width 255 height 76
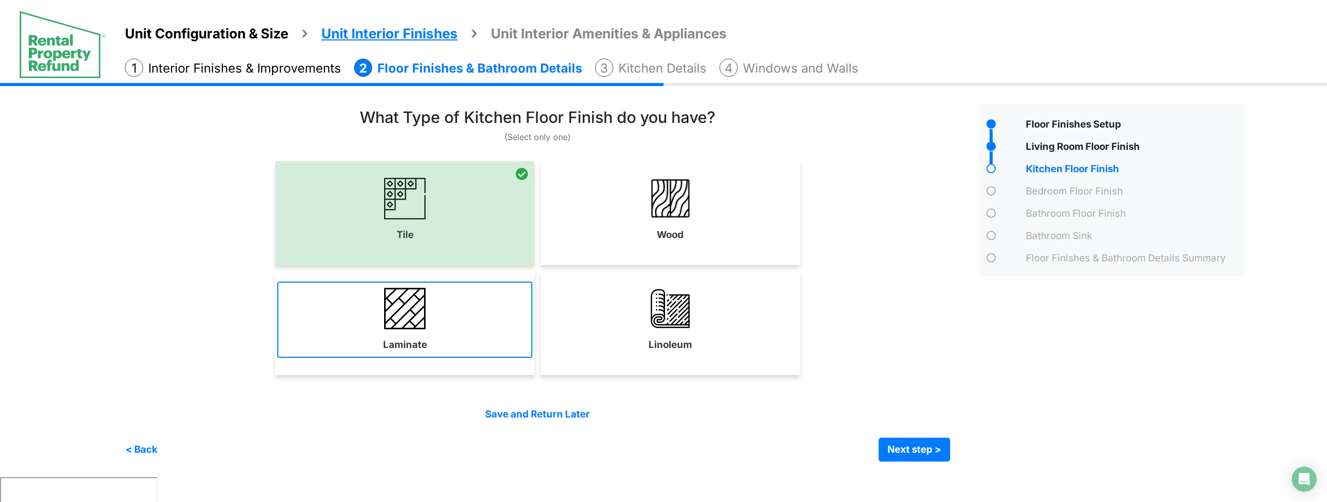
click at [440, 332] on link "Laminate" at bounding box center [404, 320] width 255 height 76
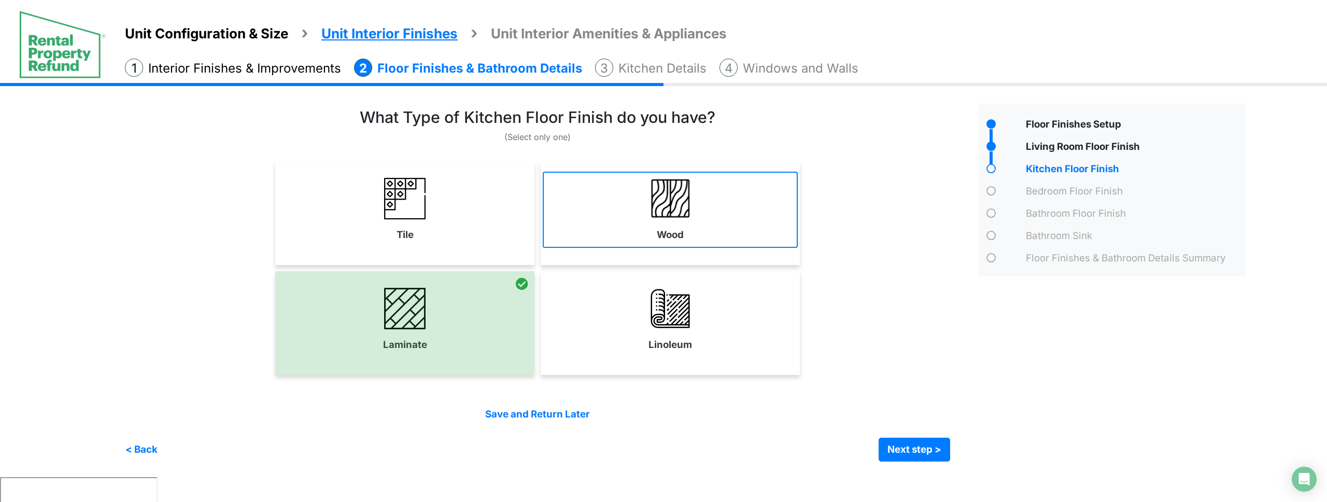
click at [660, 227] on link "Wood" at bounding box center [670, 210] width 255 height 76
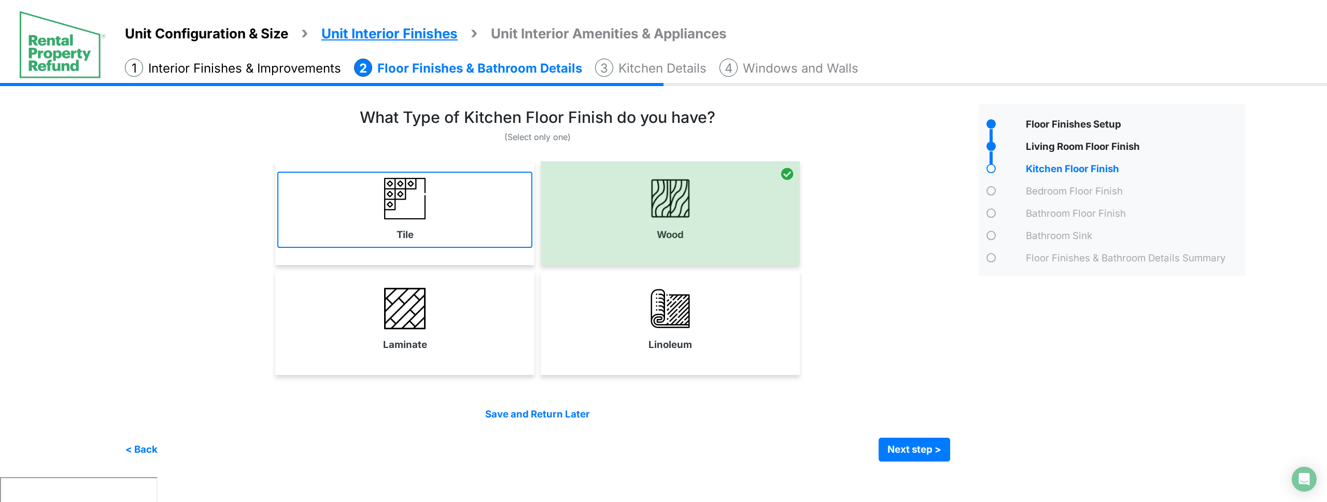
click at [446, 205] on link "Tile" at bounding box center [404, 210] width 255 height 76
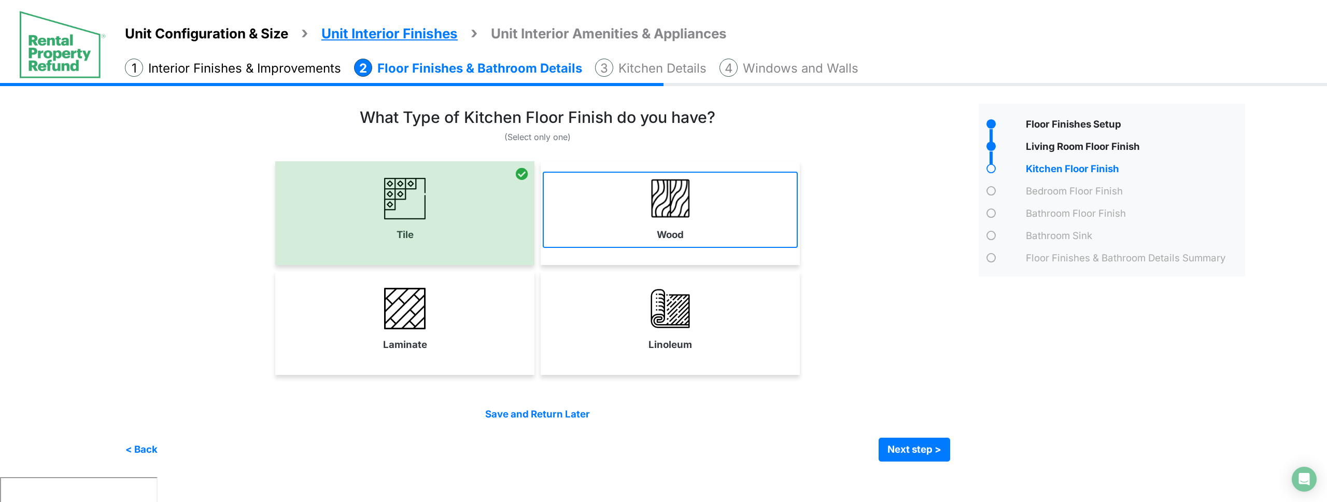
click at [617, 220] on link "Wood" at bounding box center [670, 210] width 255 height 76
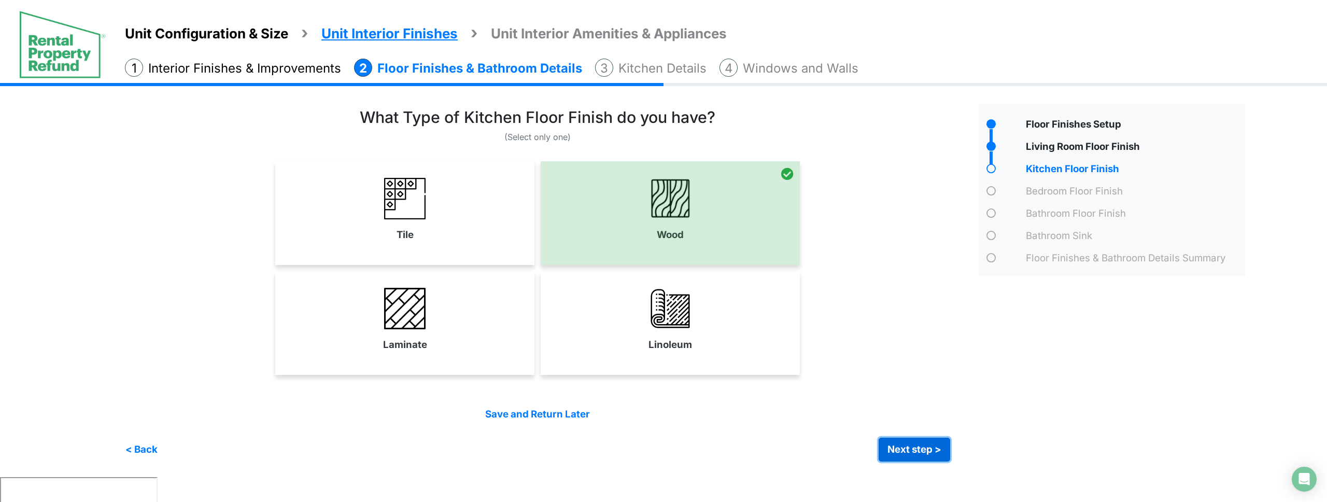
click at [926, 444] on button "Next step >" at bounding box center [915, 450] width 72 height 24
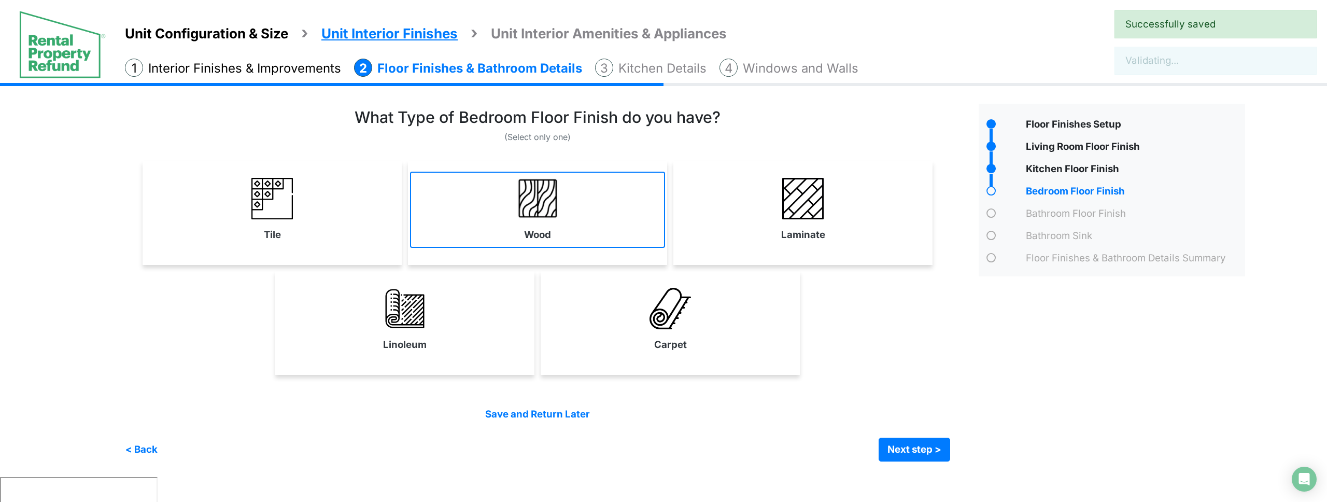
click at [520, 209] on img at bounding box center [537, 198] width 41 height 41
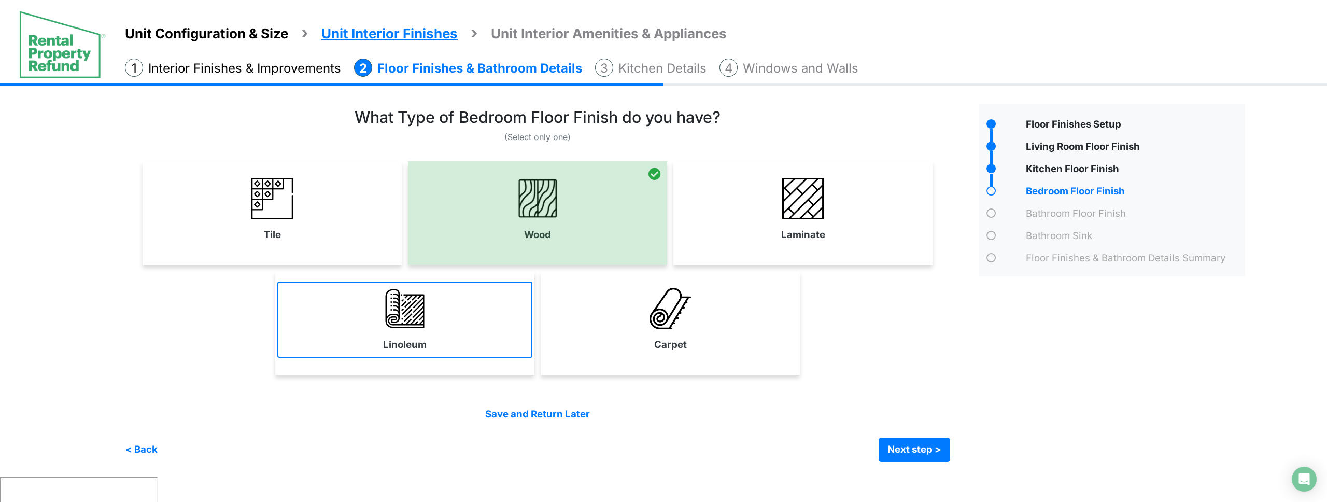
click at [464, 328] on link "Linoleum" at bounding box center [404, 320] width 255 height 76
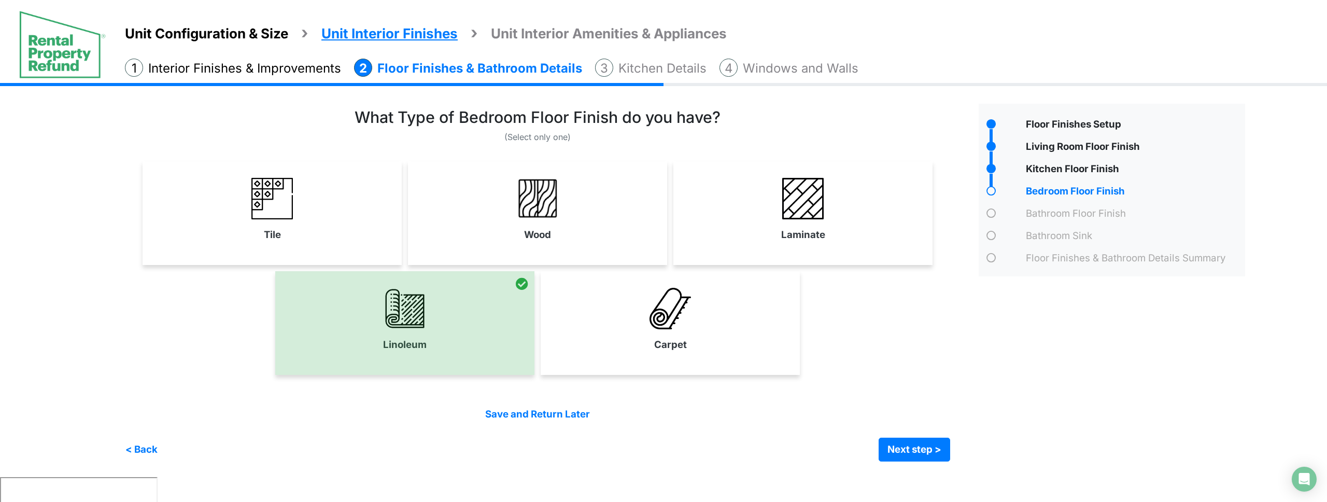
drag, startPoint x: 594, startPoint y: 228, endPoint x: 653, endPoint y: 221, distance: 59.5
click at [594, 228] on link "Wood" at bounding box center [537, 210] width 255 height 76
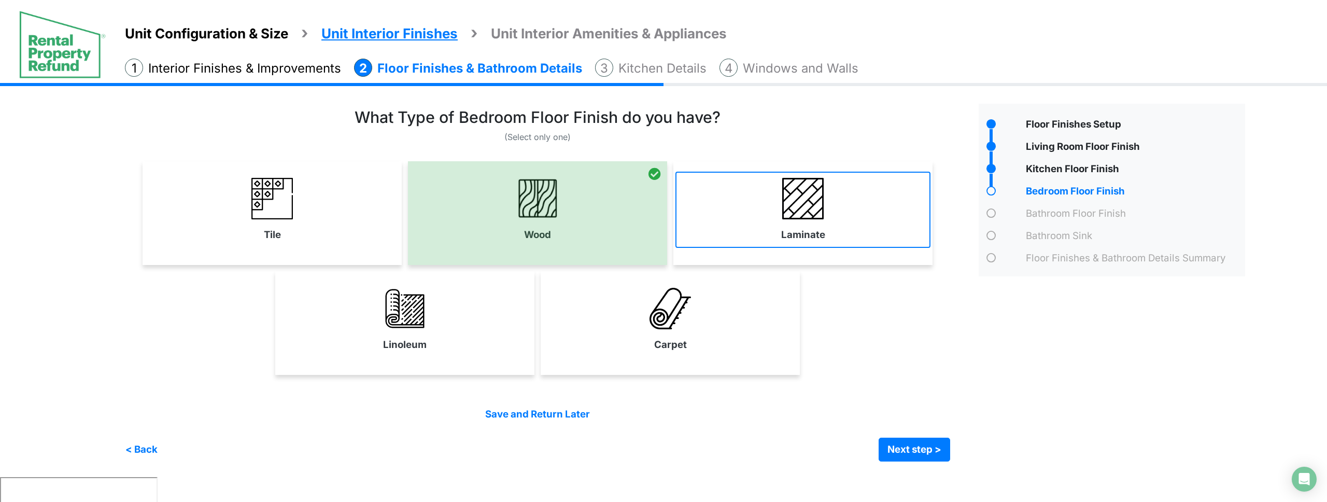
click at [803, 223] on link "Laminate" at bounding box center [803, 210] width 255 height 76
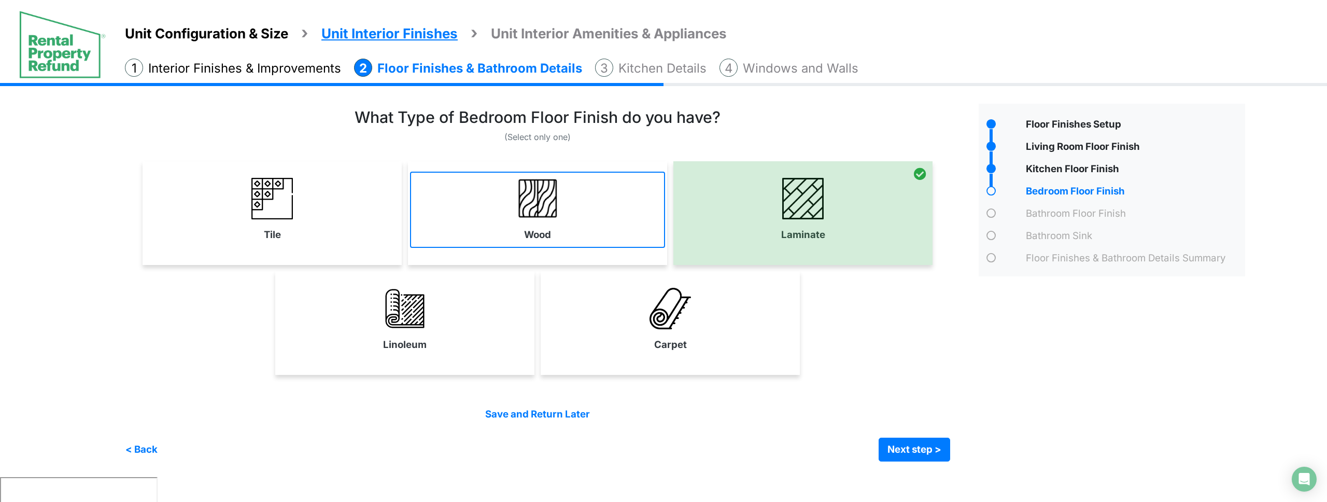
click at [562, 209] on link "Wood" at bounding box center [537, 210] width 255 height 76
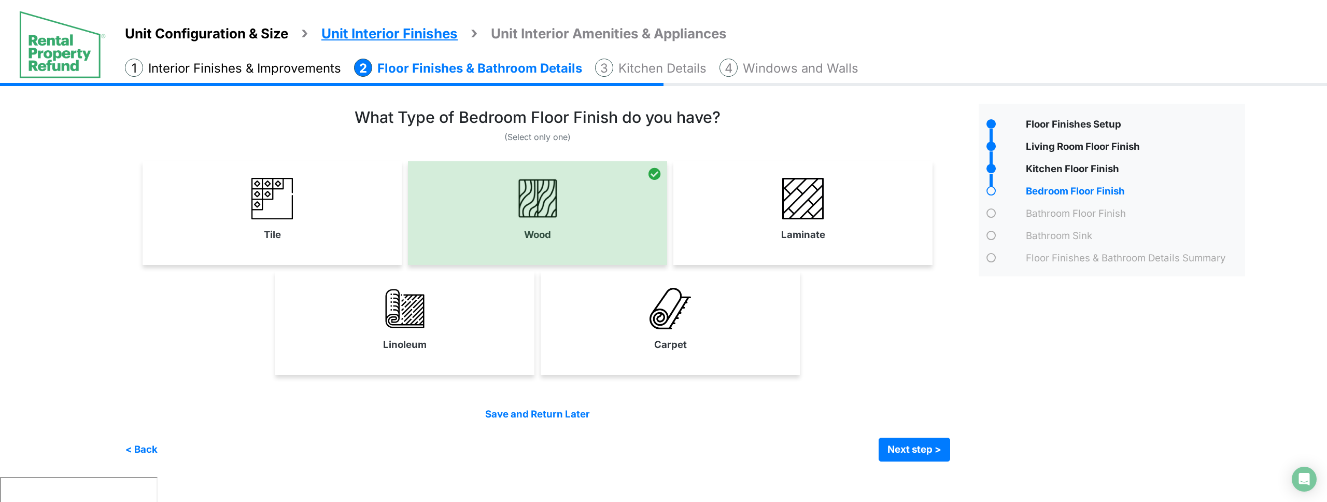
drag, startPoint x: 274, startPoint y: 200, endPoint x: 337, endPoint y: 206, distance: 63.1
click at [274, 200] on img at bounding box center [271, 198] width 41 height 41
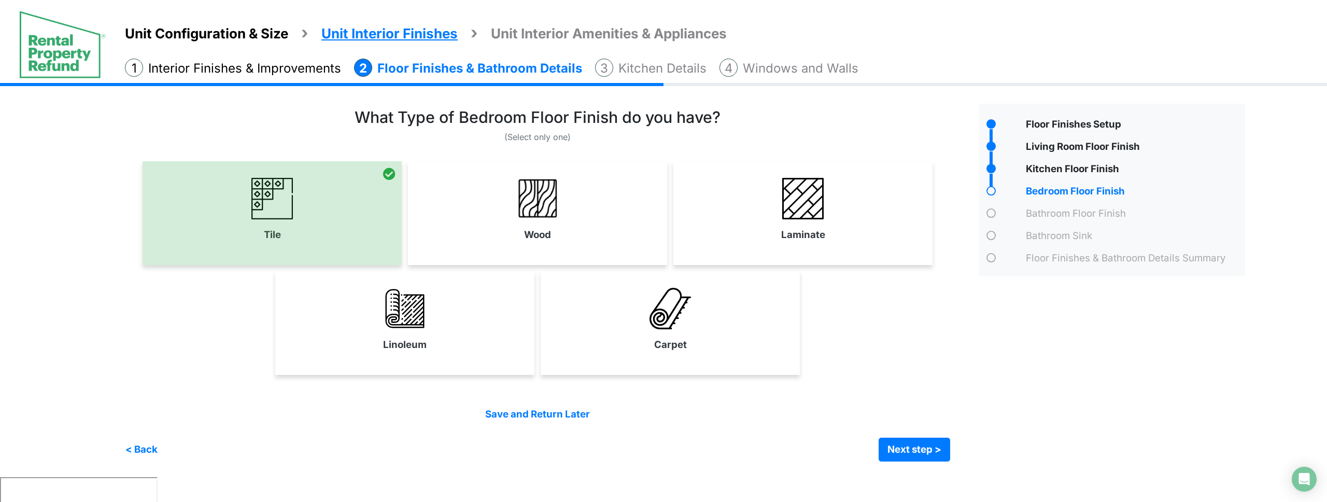
drag, startPoint x: 545, startPoint y: 228, endPoint x: 610, endPoint y: 230, distance: 64.9
click at [555, 229] on link "Wood" at bounding box center [537, 210] width 255 height 76
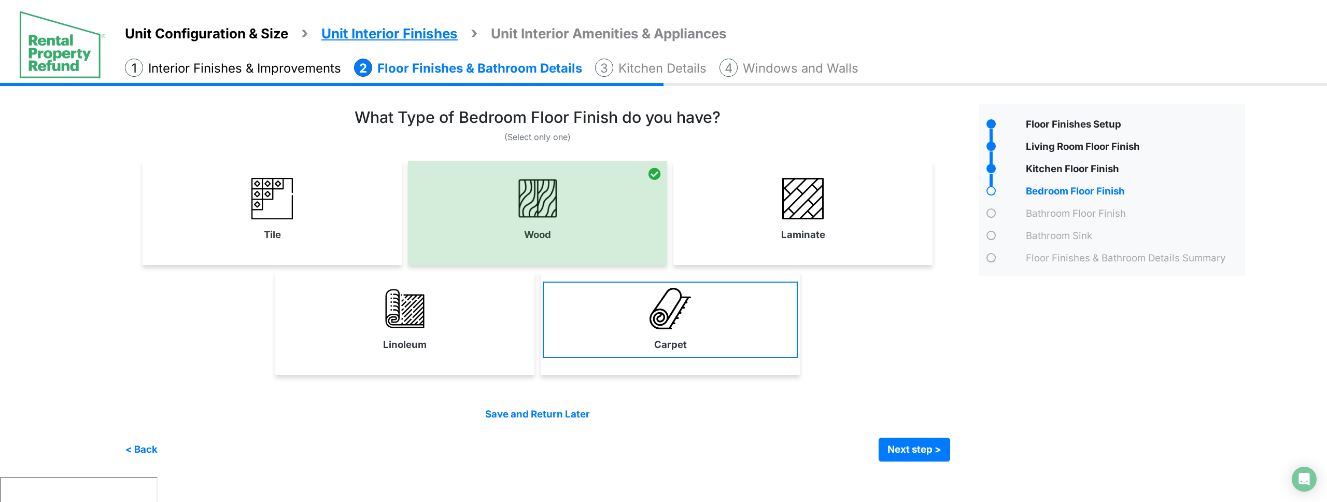
drag, startPoint x: 759, startPoint y: 232, endPoint x: 706, endPoint y: 332, distance: 113.2
click at [759, 232] on link "Laminate" at bounding box center [803, 210] width 255 height 76
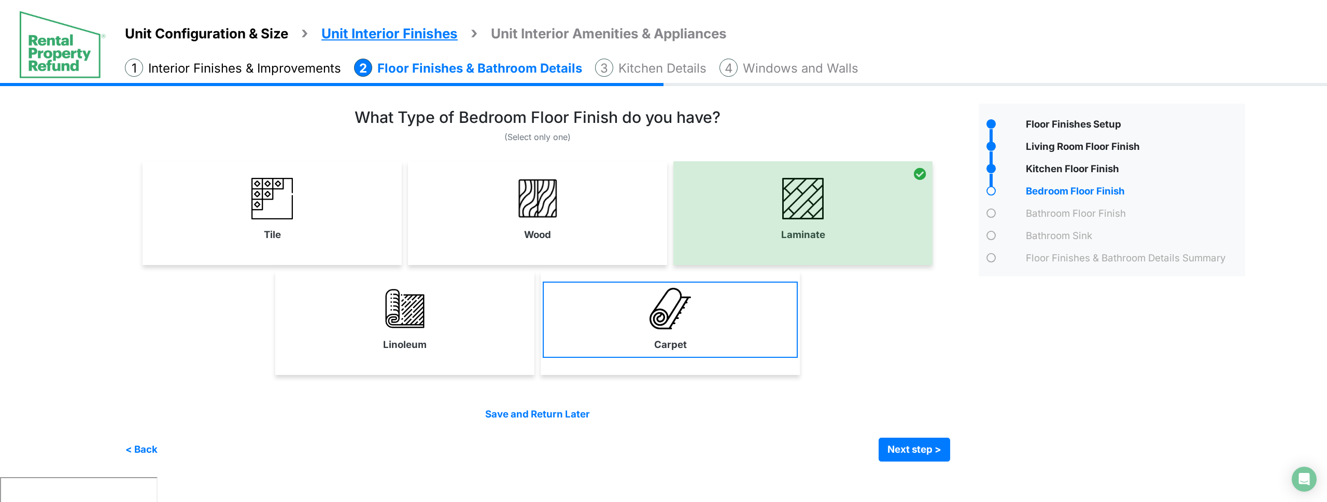
click at [705, 332] on link "Carpet" at bounding box center [670, 320] width 255 height 76
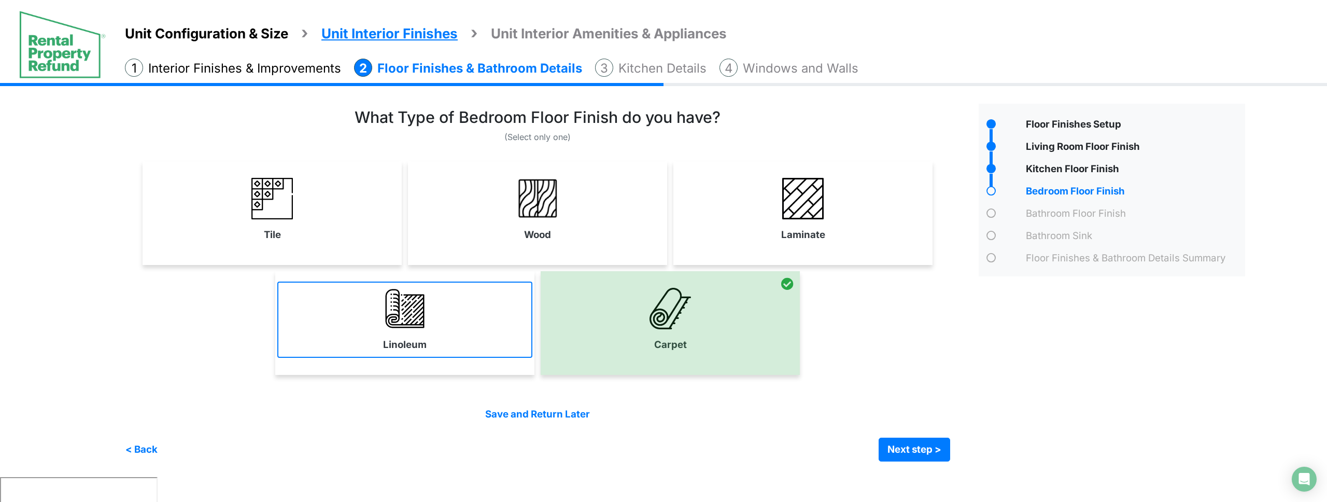
click at [410, 339] on label "Linoleum" at bounding box center [405, 345] width 44 height 15
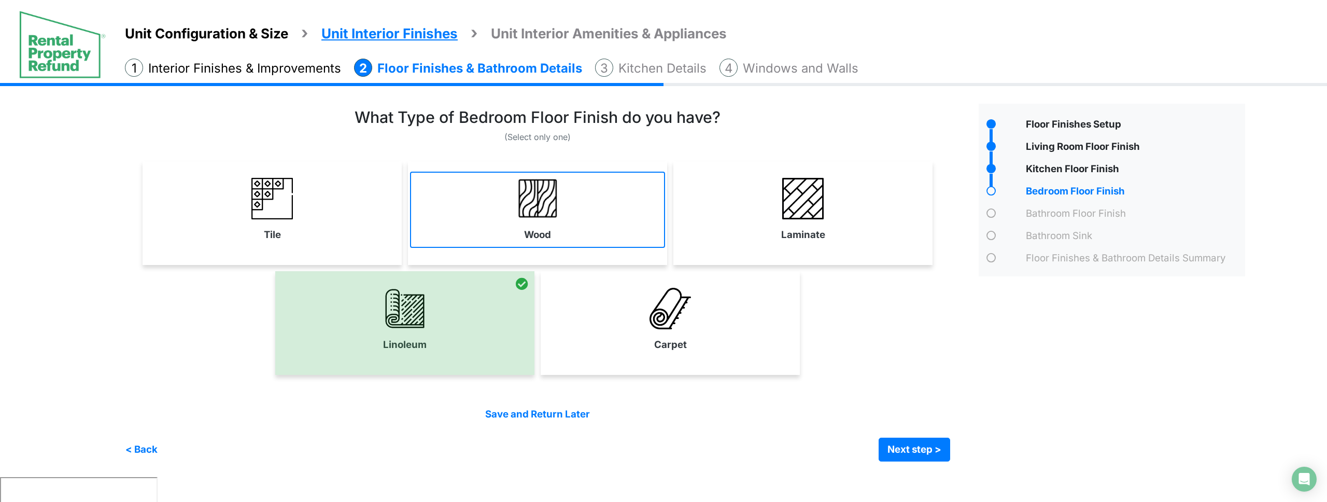
click at [575, 230] on link "Wood" at bounding box center [537, 210] width 255 height 76
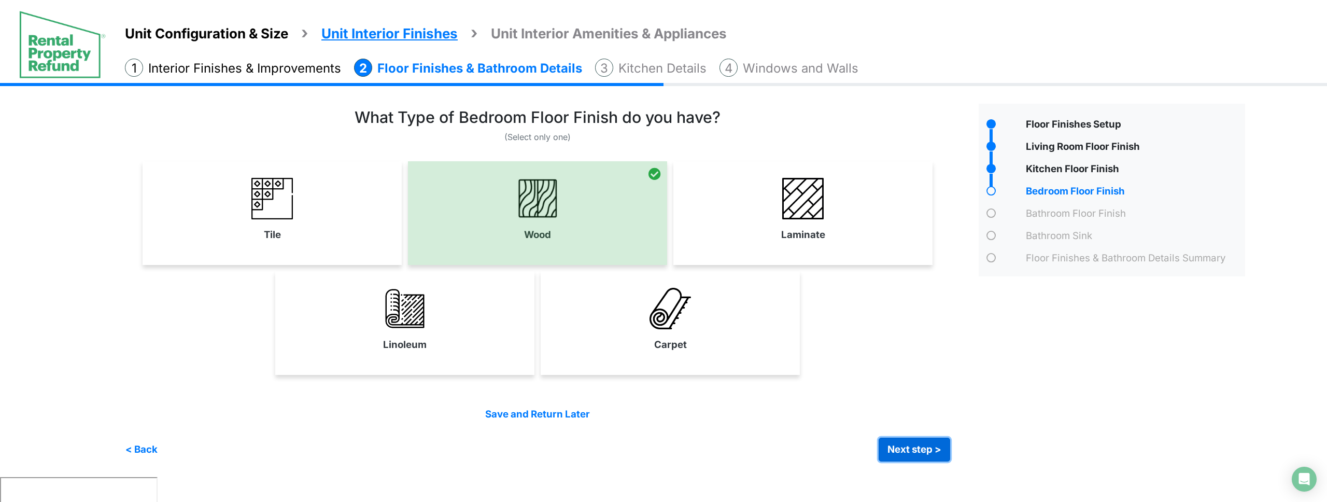
drag, startPoint x: 908, startPoint y: 451, endPoint x: 830, endPoint y: 378, distance: 106.8
click at [908, 451] on button "Next step >" at bounding box center [915, 450] width 72 height 24
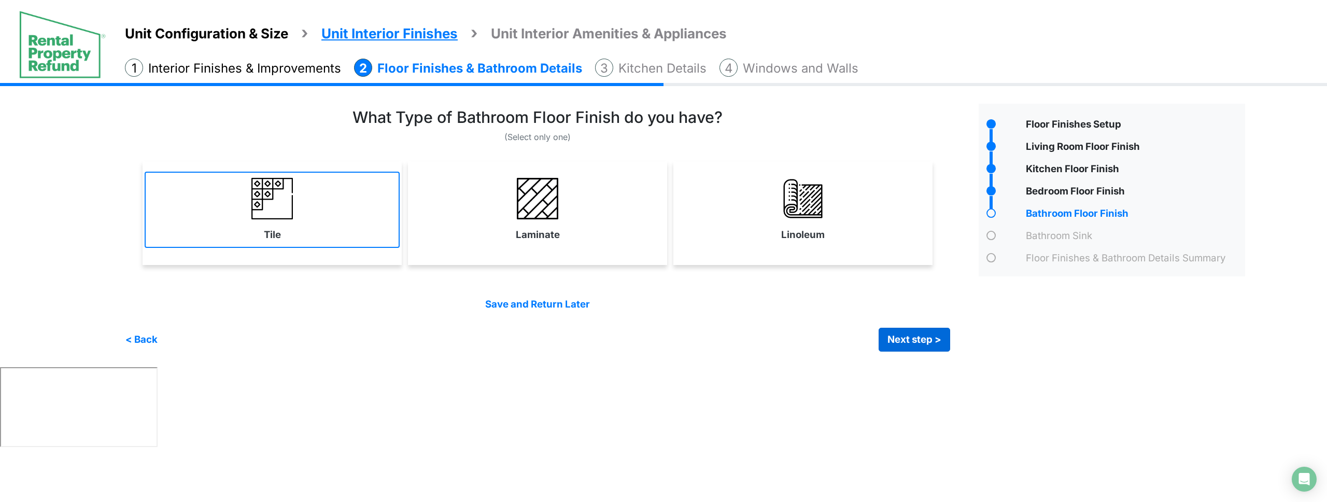
click at [300, 219] on link "Tile" at bounding box center [272, 210] width 255 height 76
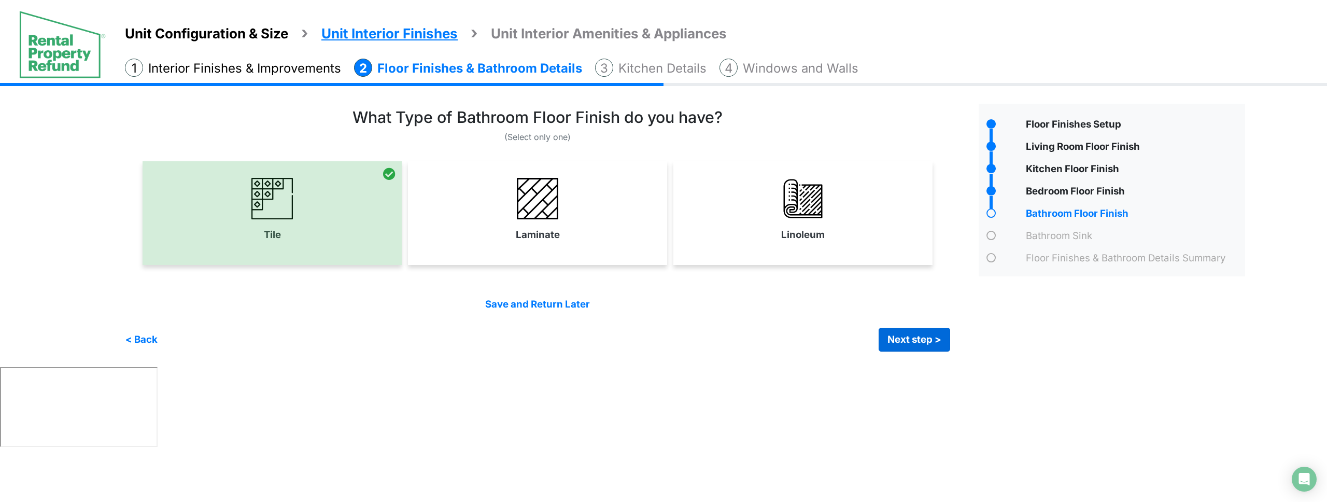
drag, startPoint x: 937, startPoint y: 353, endPoint x: 912, endPoint y: 337, distance: 30.1
click at [937, 353] on div "Condo Square Footage **** Next step >" at bounding box center [689, 225] width 1128 height 284
click at [912, 337] on button "Next step >" at bounding box center [915, 340] width 72 height 24
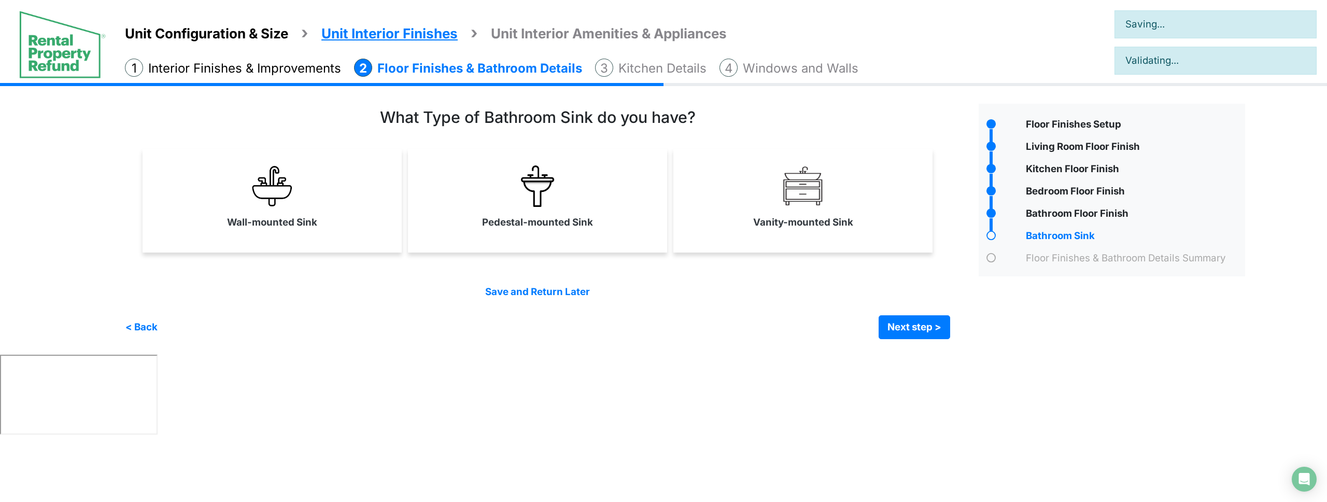
click at [614, 242] on div "Pedestal-mounted Sink" at bounding box center [537, 201] width 259 height 104
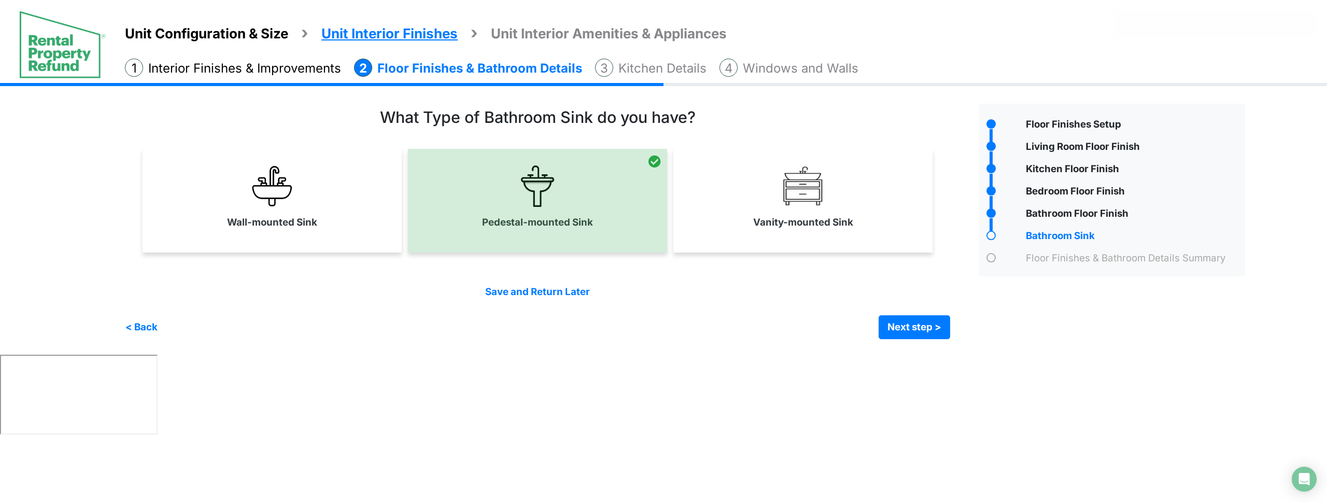
drag, startPoint x: 748, startPoint y: 233, endPoint x: 707, endPoint y: 230, distance: 40.5
click at [744, 233] on link "Vanity-mounted Sink" at bounding box center [803, 197] width 255 height 76
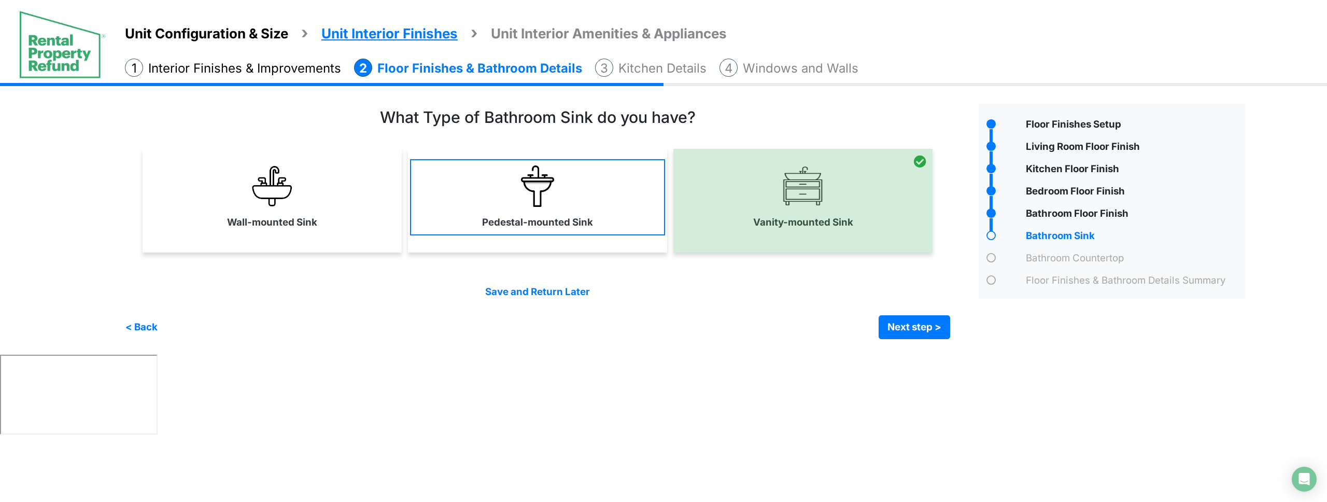
drag, startPoint x: 255, startPoint y: 206, endPoint x: 649, endPoint y: 214, distance: 394.2
click at [255, 206] on img at bounding box center [271, 185] width 41 height 41
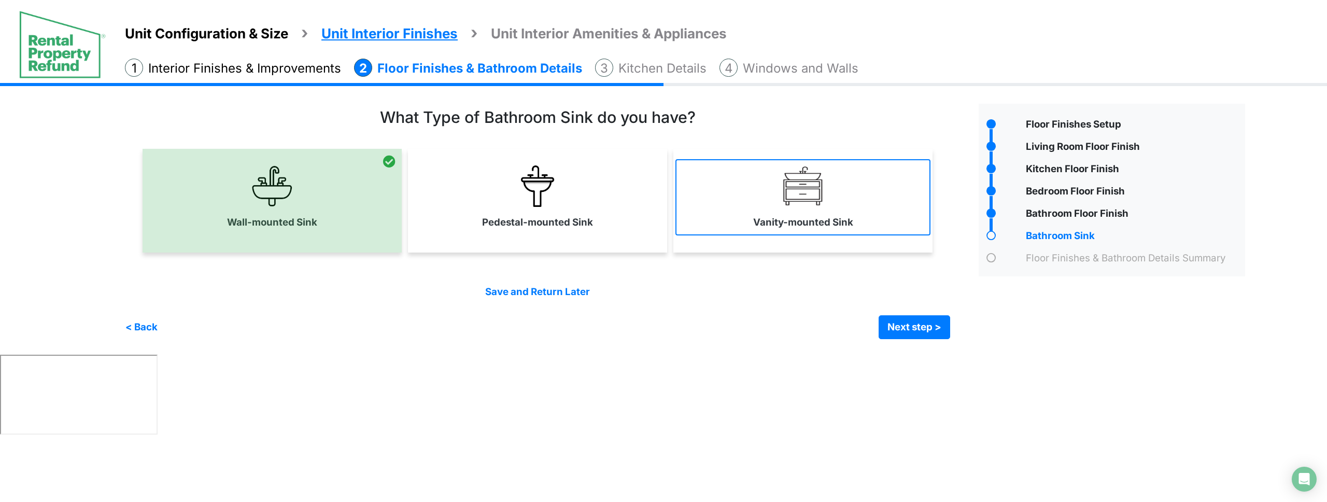
click at [766, 216] on label "Vanity-mounted Sink" at bounding box center [803, 222] width 100 height 15
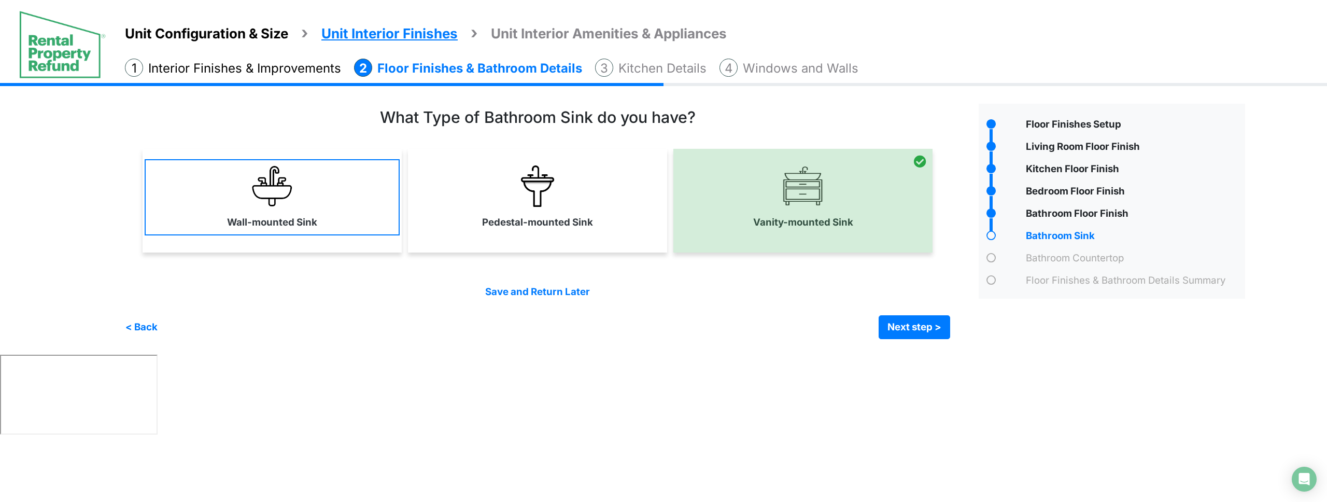
drag, startPoint x: 656, startPoint y: 220, endPoint x: 368, endPoint y: 212, distance: 288.4
click at [654, 220] on link "Pedestal-mounted Sink" at bounding box center [537, 197] width 255 height 76
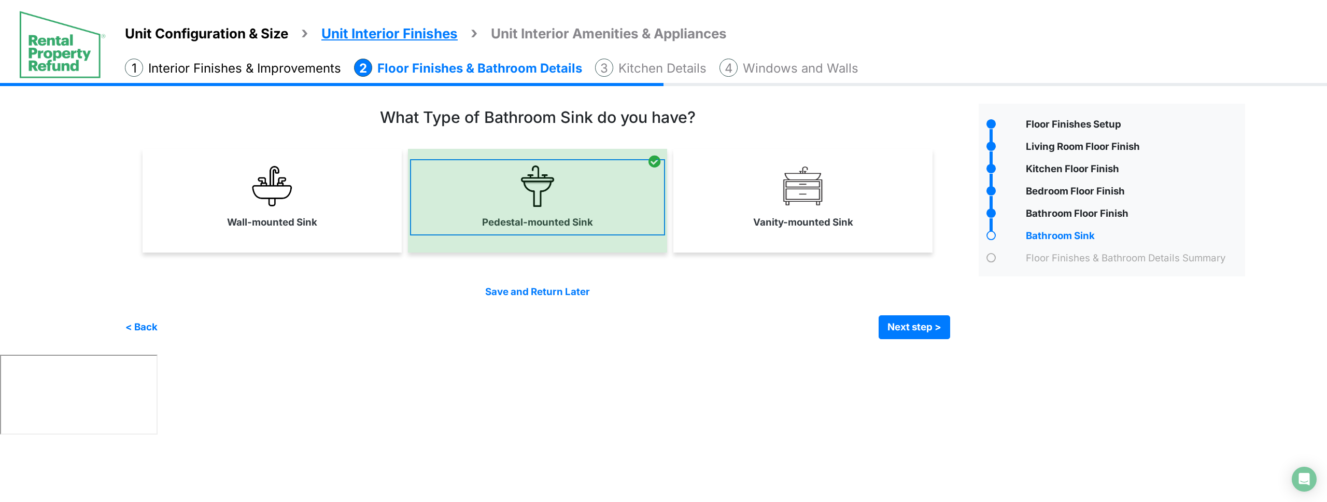
drag, startPoint x: 363, startPoint y: 212, endPoint x: 485, endPoint y: 213, distance: 121.9
click at [373, 212] on link "Wall-mounted Sink" at bounding box center [272, 197] width 255 height 76
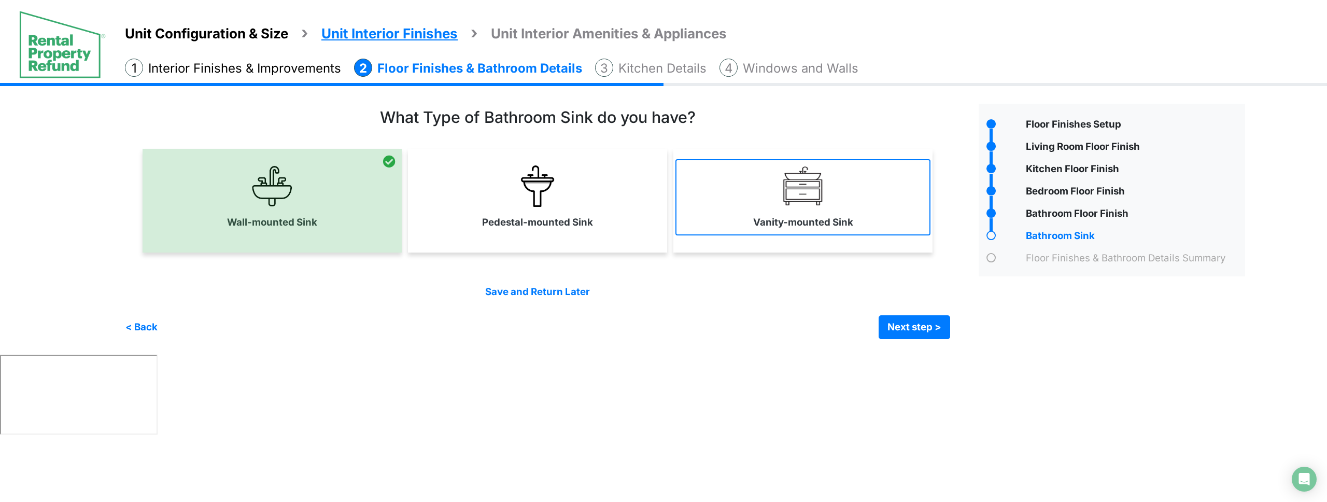
click at [902, 217] on link "Vanity-mounted Sink" at bounding box center [803, 197] width 255 height 76
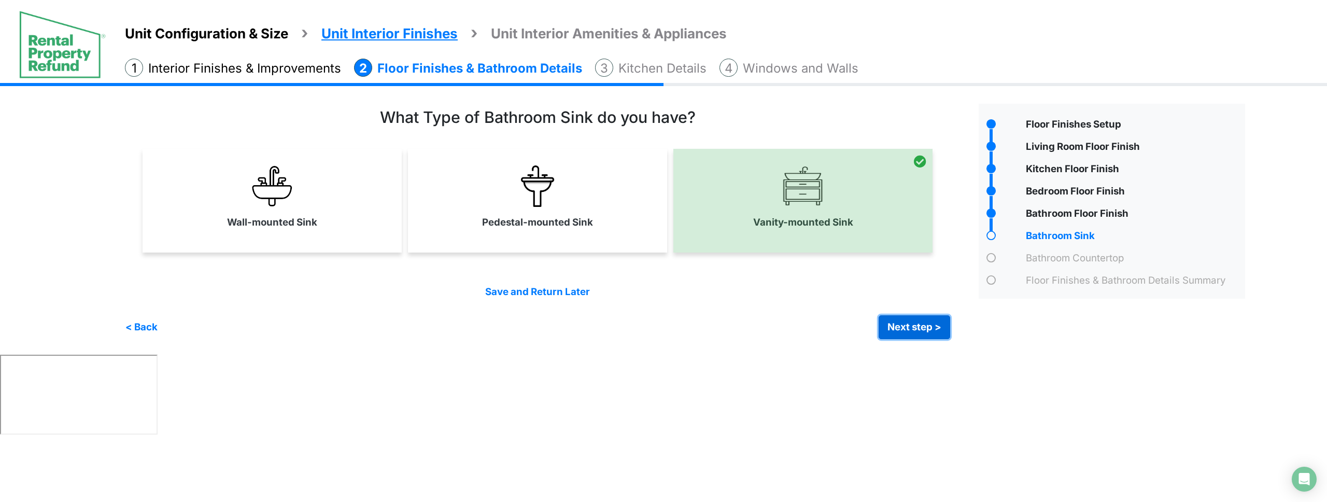
click at [938, 320] on button "Next step >" at bounding box center [915, 327] width 72 height 24
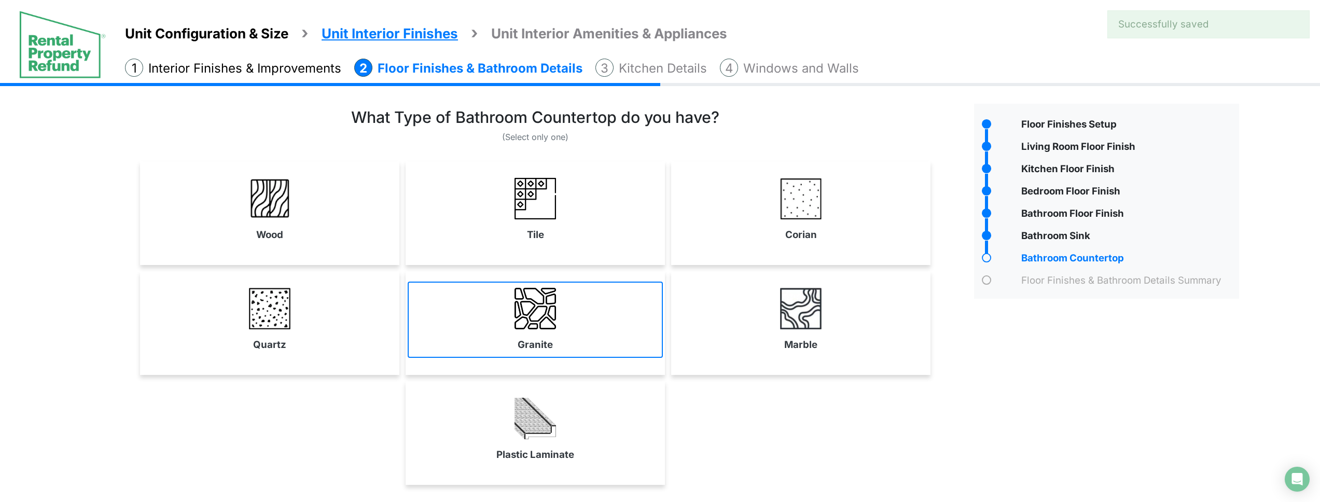
click at [623, 332] on link "Granite" at bounding box center [535, 320] width 255 height 76
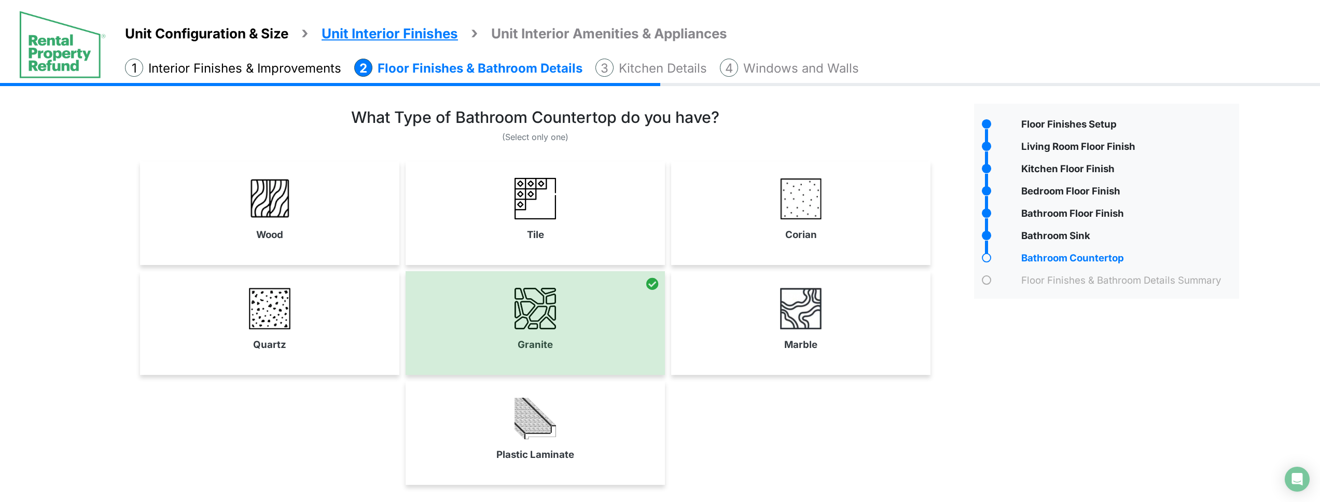
scroll to position [85, 0]
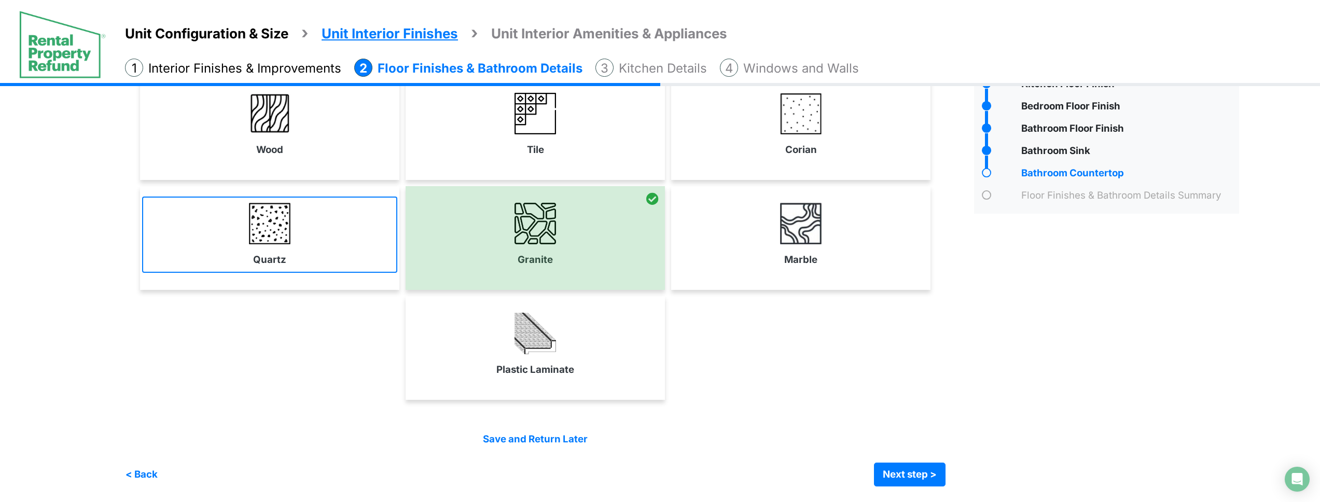
click at [244, 211] on link "Quartz" at bounding box center [269, 235] width 255 height 76
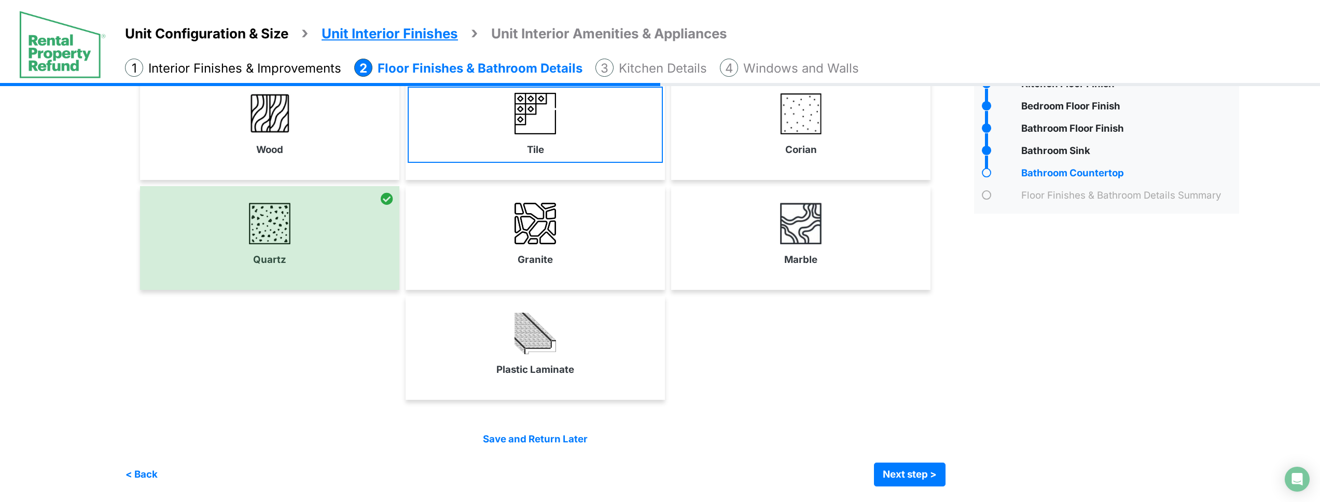
drag, startPoint x: 296, startPoint y: 149, endPoint x: 498, endPoint y: 141, distance: 201.9
click at [298, 148] on link "Wood" at bounding box center [269, 125] width 255 height 76
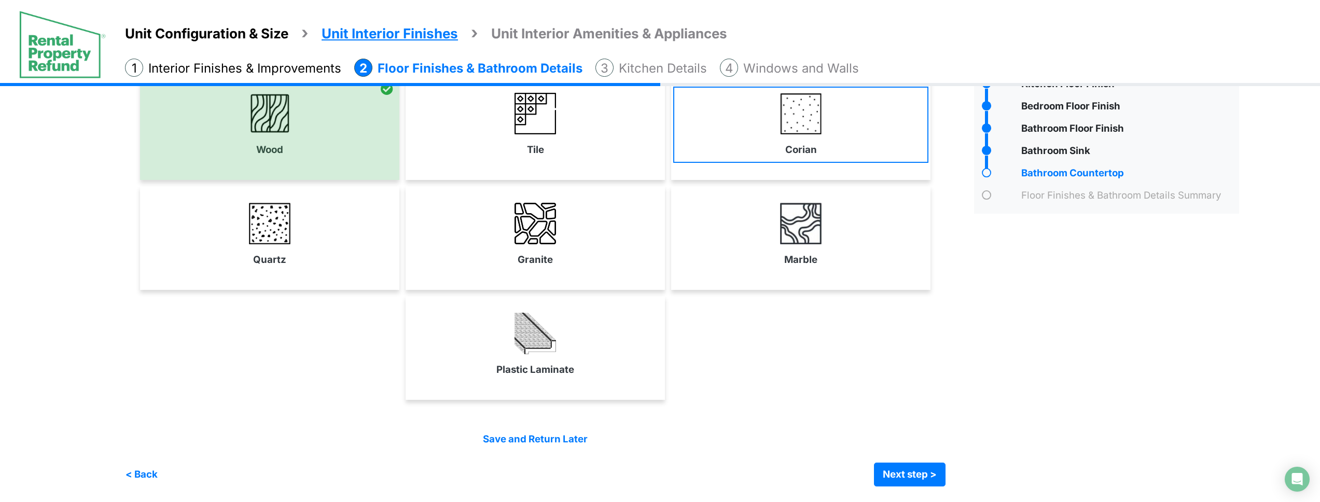
drag, startPoint x: 511, startPoint y: 141, endPoint x: 717, endPoint y: 144, distance: 205.9
click at [519, 141] on link "Tile" at bounding box center [535, 125] width 255 height 76
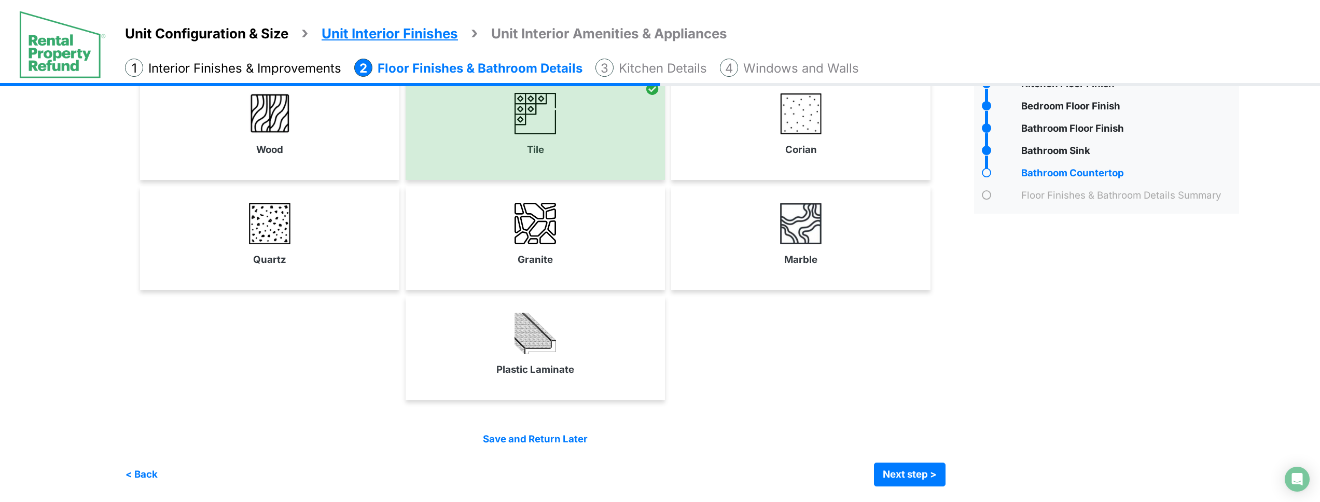
click at [738, 143] on link "Corian" at bounding box center [800, 125] width 255 height 76
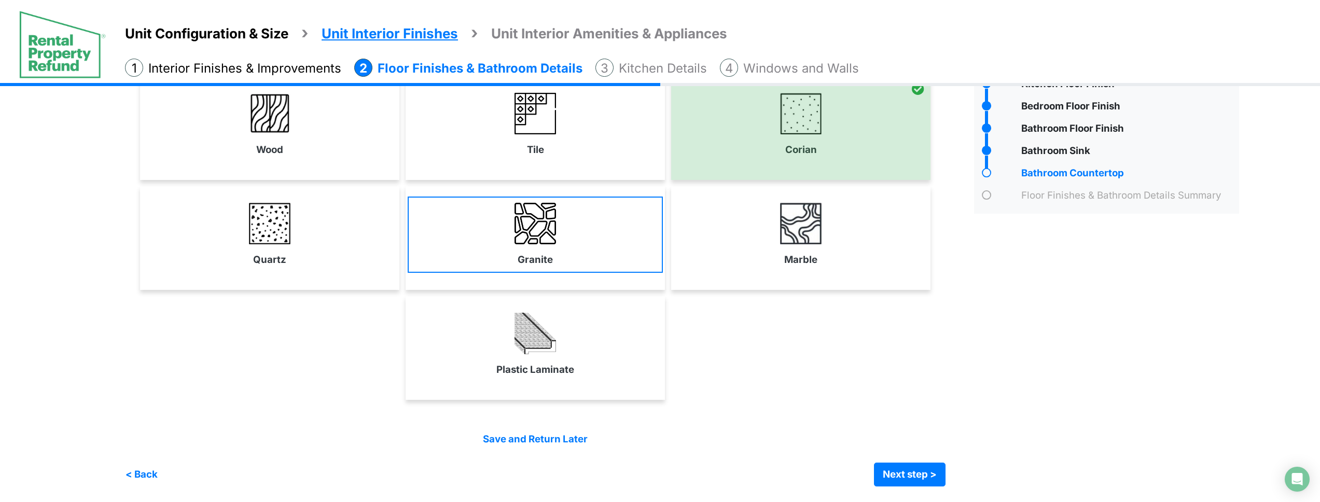
drag, startPoint x: 758, startPoint y: 243, endPoint x: 575, endPoint y: 259, distance: 184.2
click at [755, 244] on link "Marble" at bounding box center [800, 235] width 255 height 76
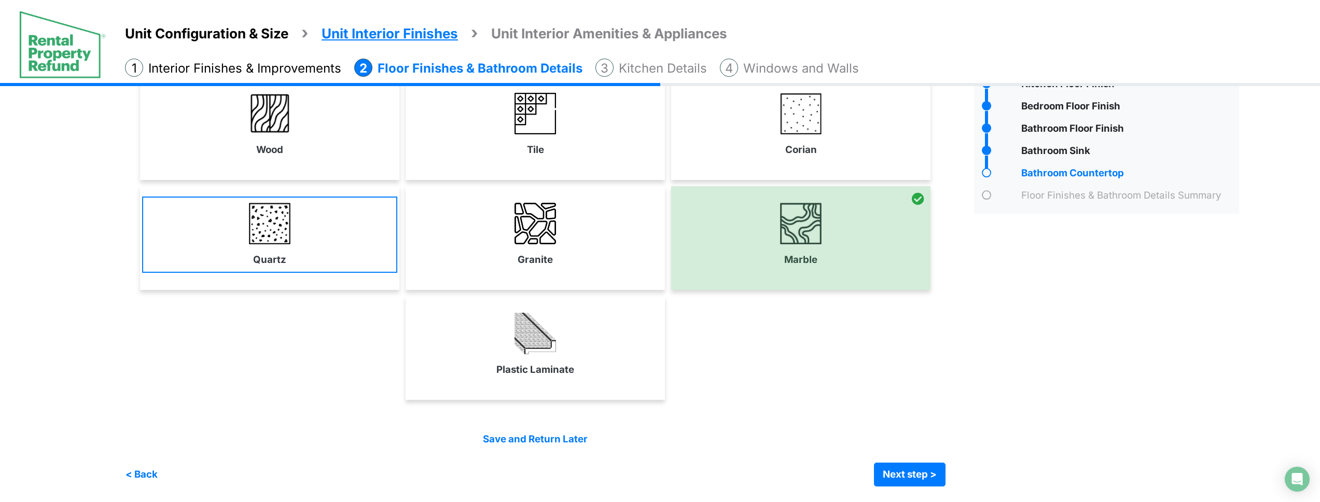
drag, startPoint x: 558, startPoint y: 258, endPoint x: 233, endPoint y: 254, distance: 325.2
click at [556, 259] on link "Granite" at bounding box center [535, 235] width 255 height 76
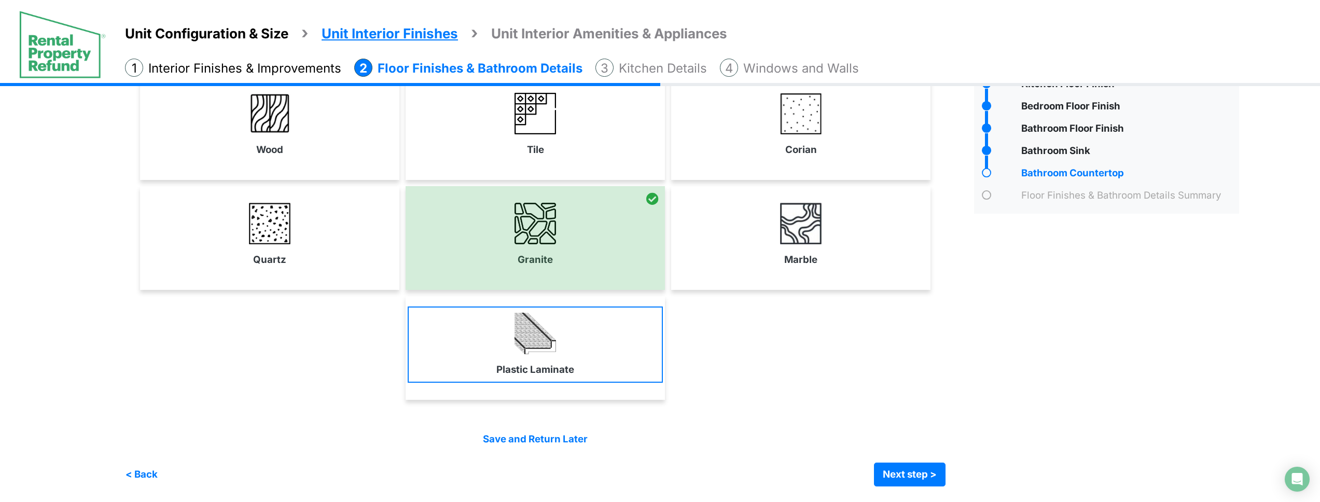
drag, startPoint x: 222, startPoint y: 253, endPoint x: 492, endPoint y: 342, distance: 283.5
click at [224, 254] on link "Quartz" at bounding box center [269, 235] width 255 height 76
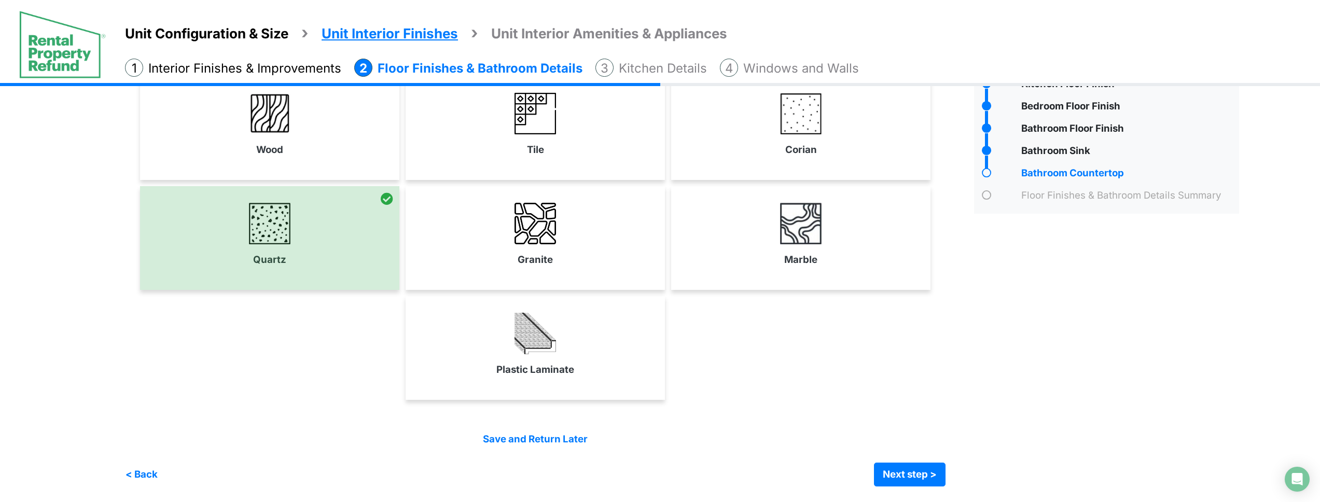
drag, startPoint x: 544, startPoint y: 349, endPoint x: 546, endPoint y: 330, distance: 18.7
click at [544, 349] on img at bounding box center [534, 333] width 41 height 41
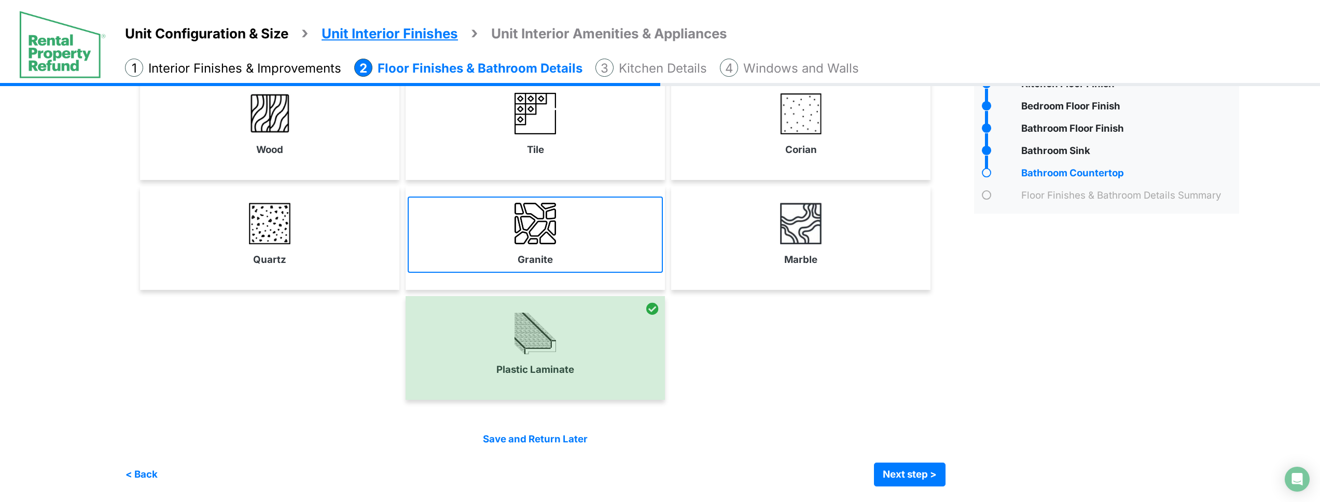
click at [545, 256] on label "Granite" at bounding box center [535, 260] width 35 height 15
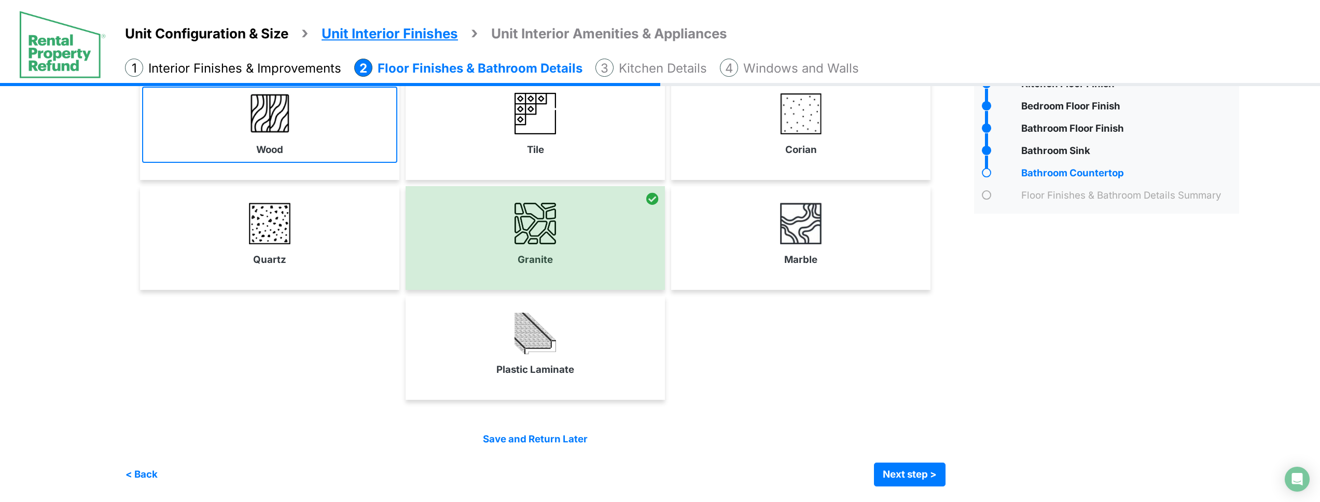
click at [305, 146] on link "Wood" at bounding box center [269, 125] width 255 height 76
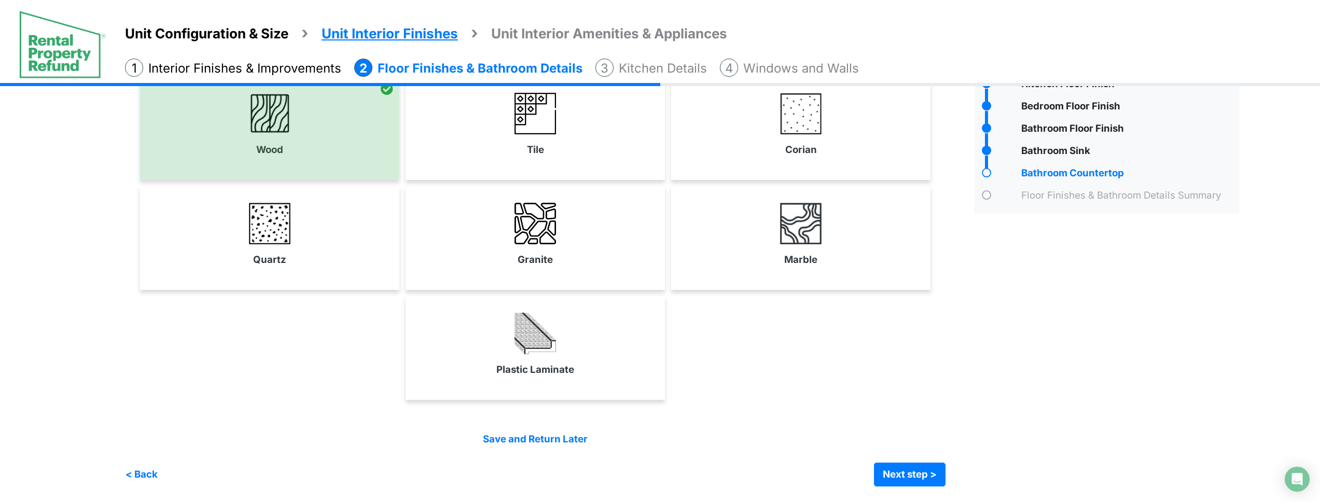
click at [504, 164] on div "Tile" at bounding box center [535, 128] width 259 height 104
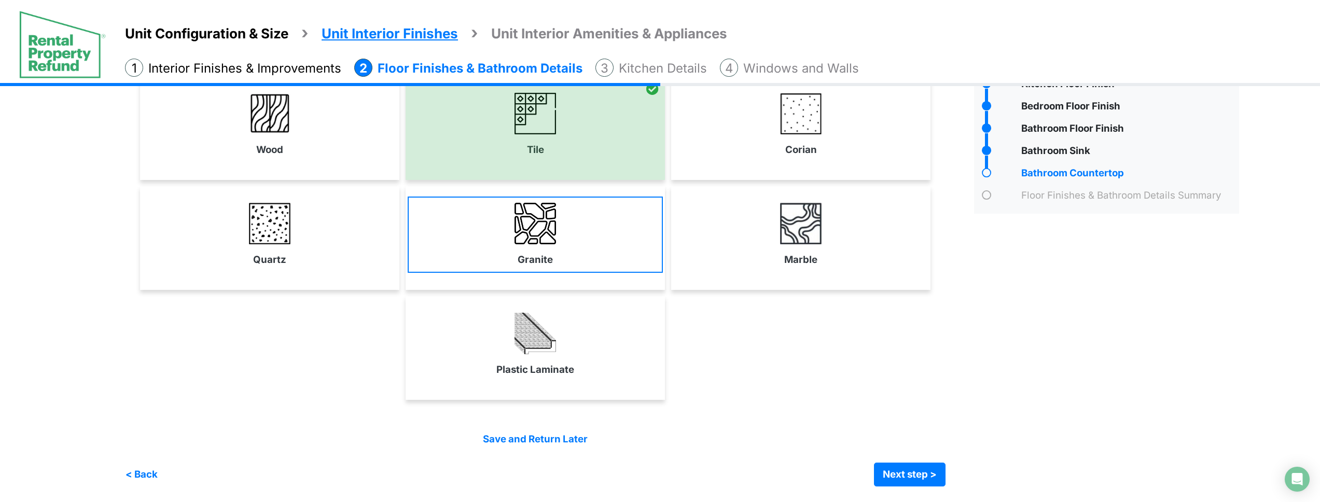
drag, startPoint x: 305, startPoint y: 128, endPoint x: 608, endPoint y: 255, distance: 327.9
click at [306, 128] on link "Wood" at bounding box center [269, 125] width 255 height 76
select select "*"
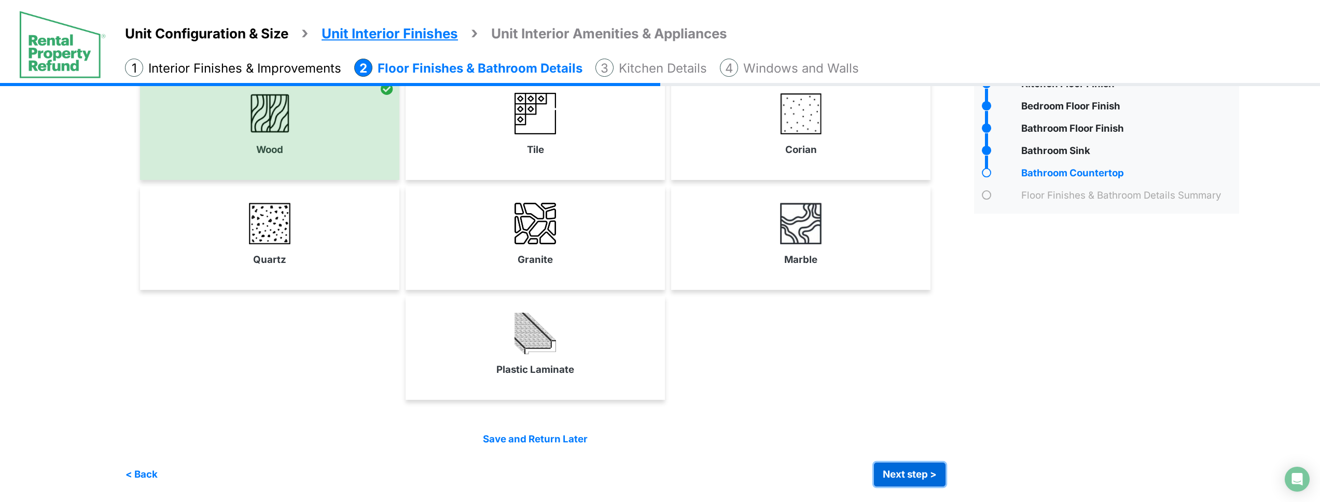
click at [929, 472] on button "Next step >" at bounding box center [910, 475] width 72 height 24
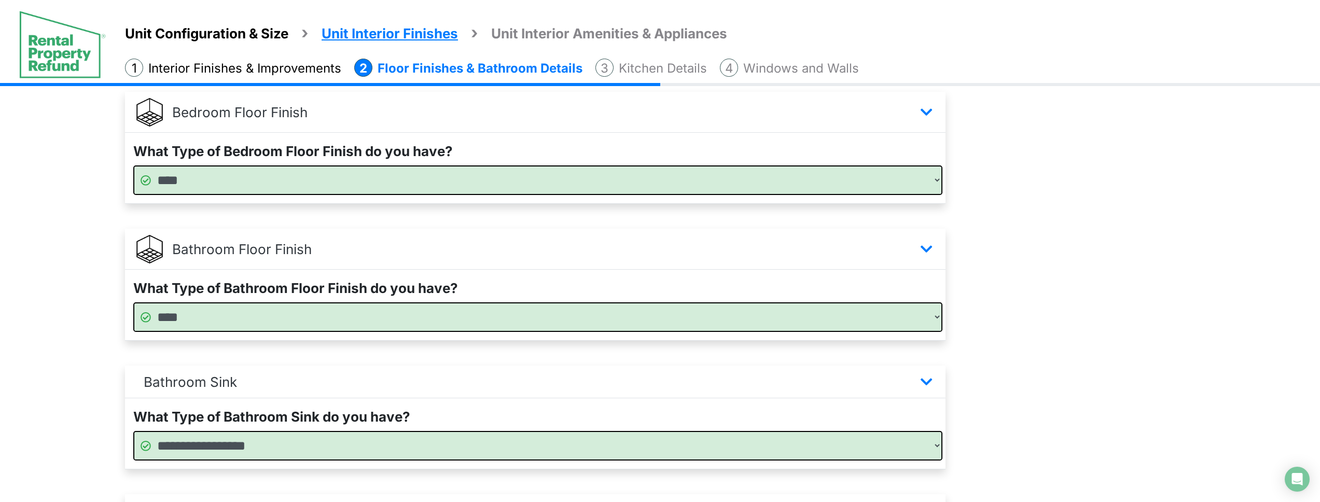
scroll to position [686, 0]
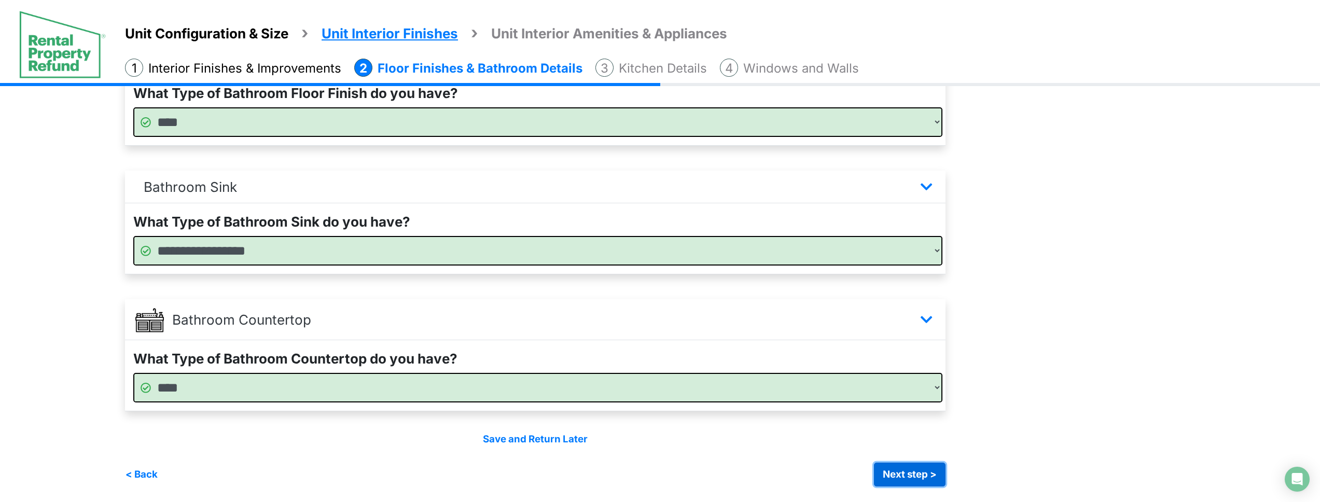
drag, startPoint x: 930, startPoint y: 482, endPoint x: 904, endPoint y: 465, distance: 30.9
click at [929, 482] on button "Next step >" at bounding box center [910, 475] width 72 height 24
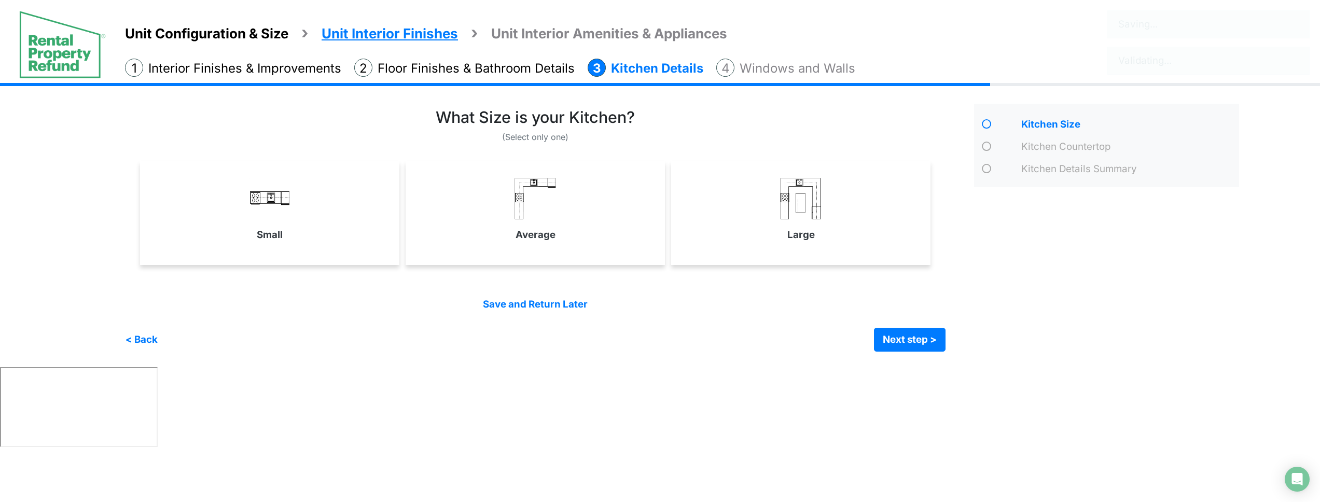
scroll to position [0, 0]
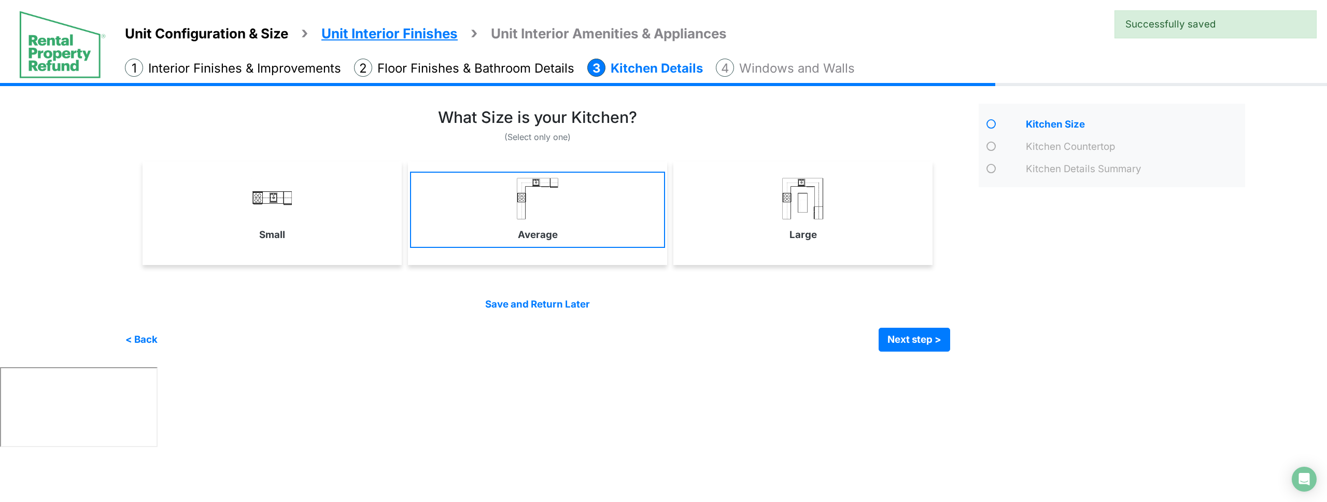
drag, startPoint x: 800, startPoint y: 229, endPoint x: 570, endPoint y: 234, distance: 229.8
click at [792, 230] on label "Large" at bounding box center [803, 235] width 27 height 15
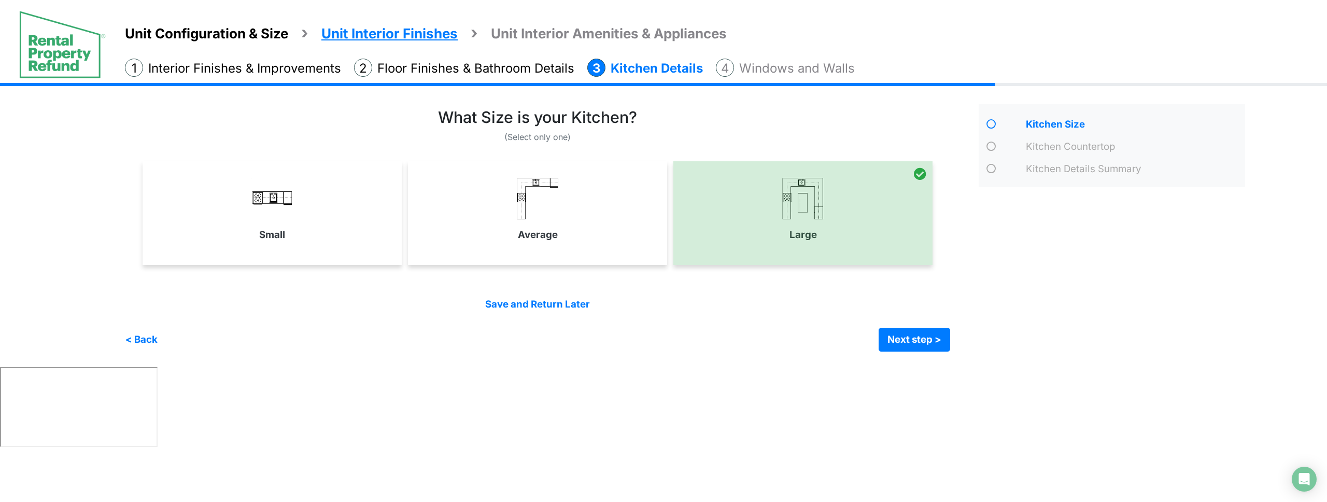
drag, startPoint x: 561, startPoint y: 234, endPoint x: 499, endPoint y: 234, distance: 61.2
click at [560, 234] on link "Average" at bounding box center [537, 210] width 255 height 76
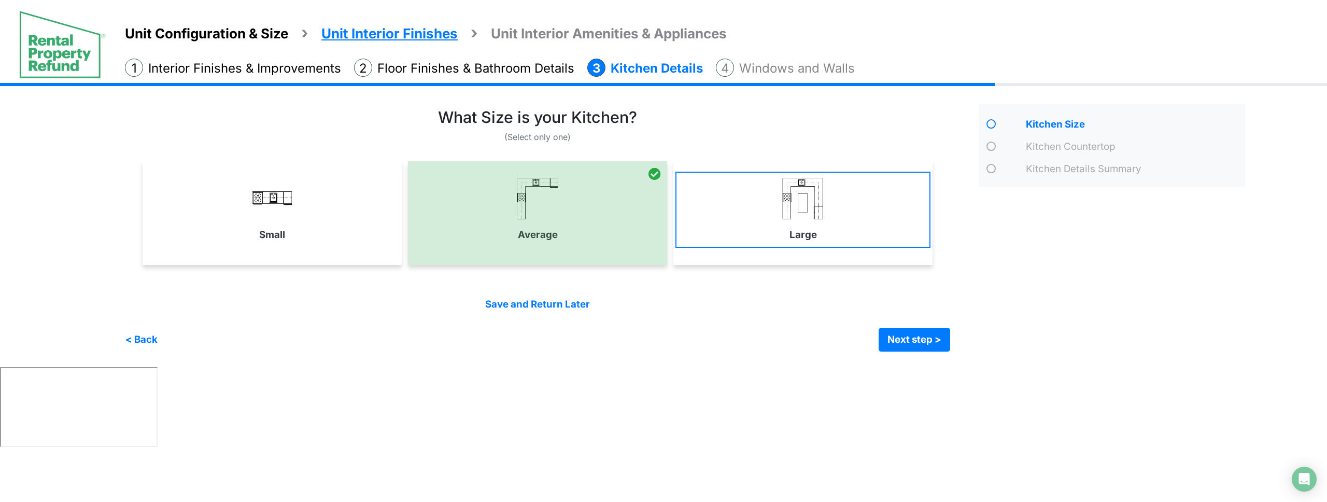
drag
click at [348, 234] on link "Small" at bounding box center [272, 210] width 255 height 76
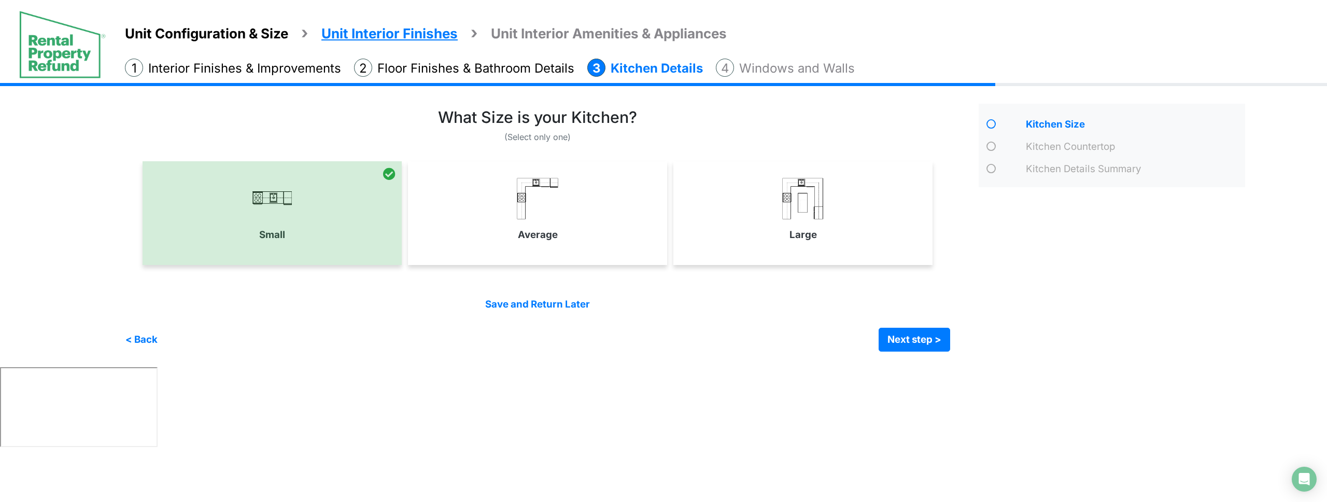
click at [885, 236] on link "Large" at bounding box center [803, 210] width 255 height 76
select select "*"
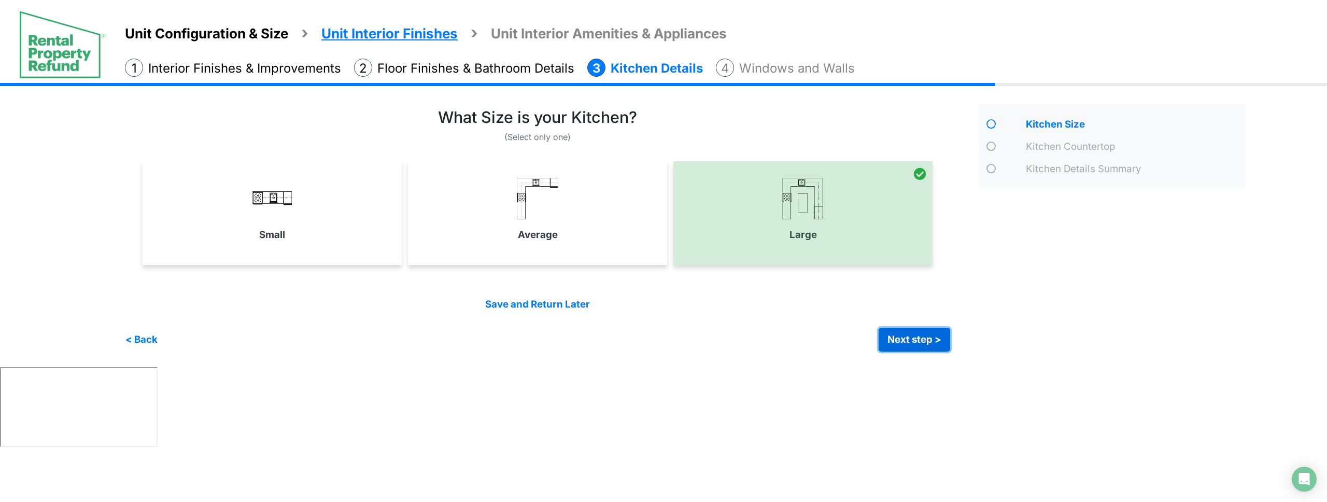
click at [922, 349] on button "Next step >" at bounding box center [915, 340] width 72 height 24
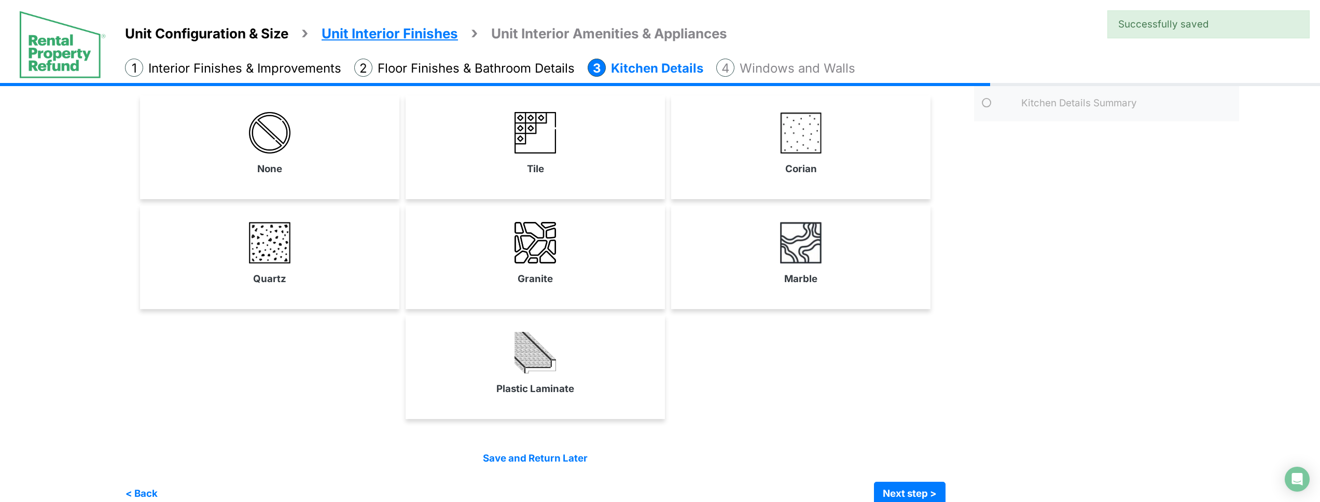
scroll to position [85, 0]
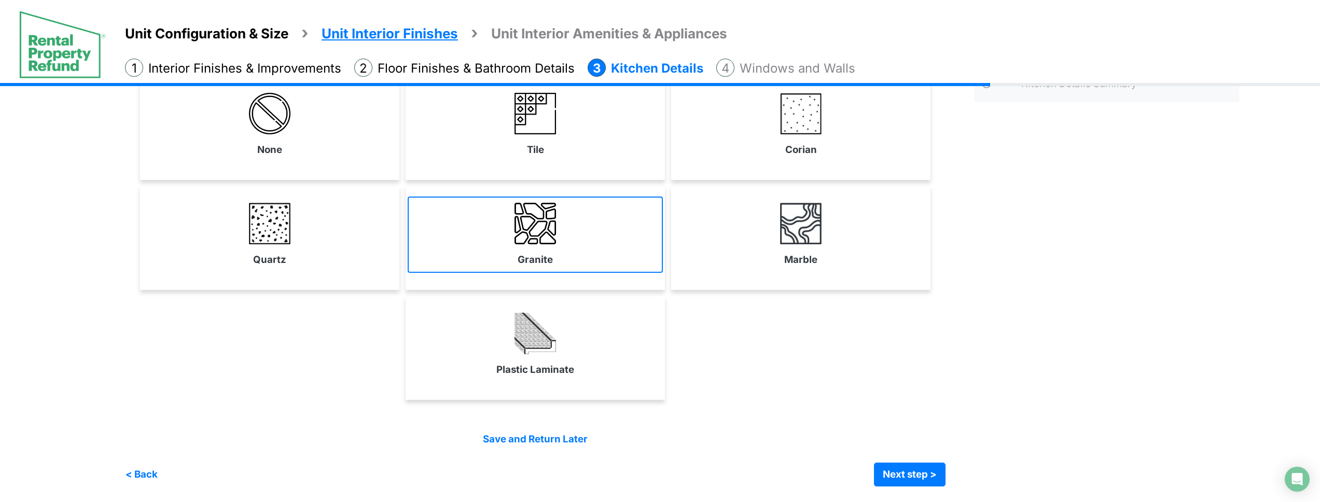
click at [533, 227] on img at bounding box center [534, 223] width 41 height 41
select select "*"
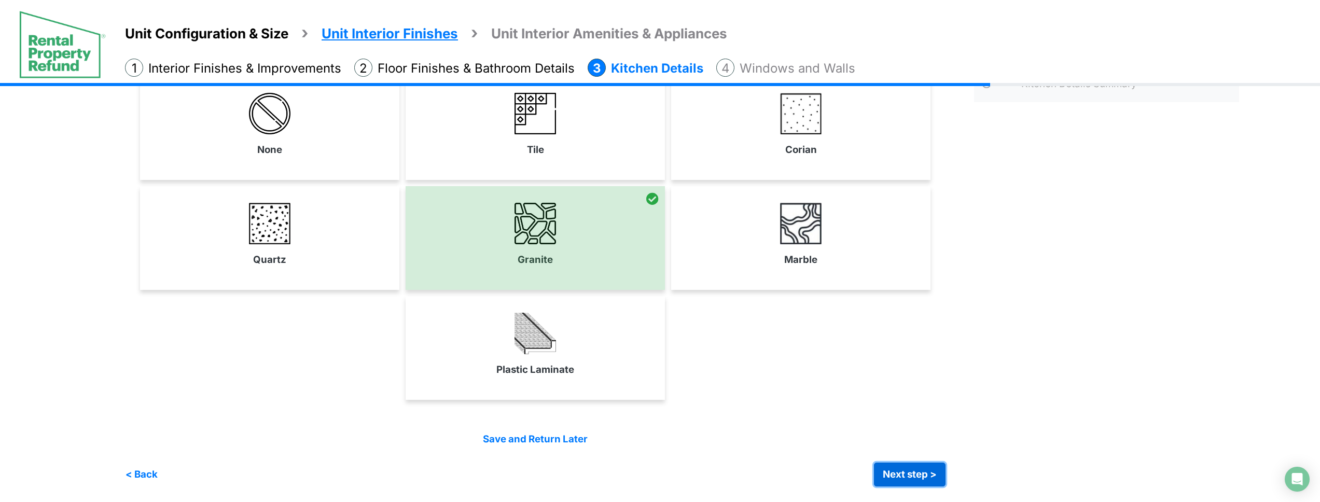
click at [924, 464] on button "Next step >" at bounding box center [910, 475] width 72 height 24
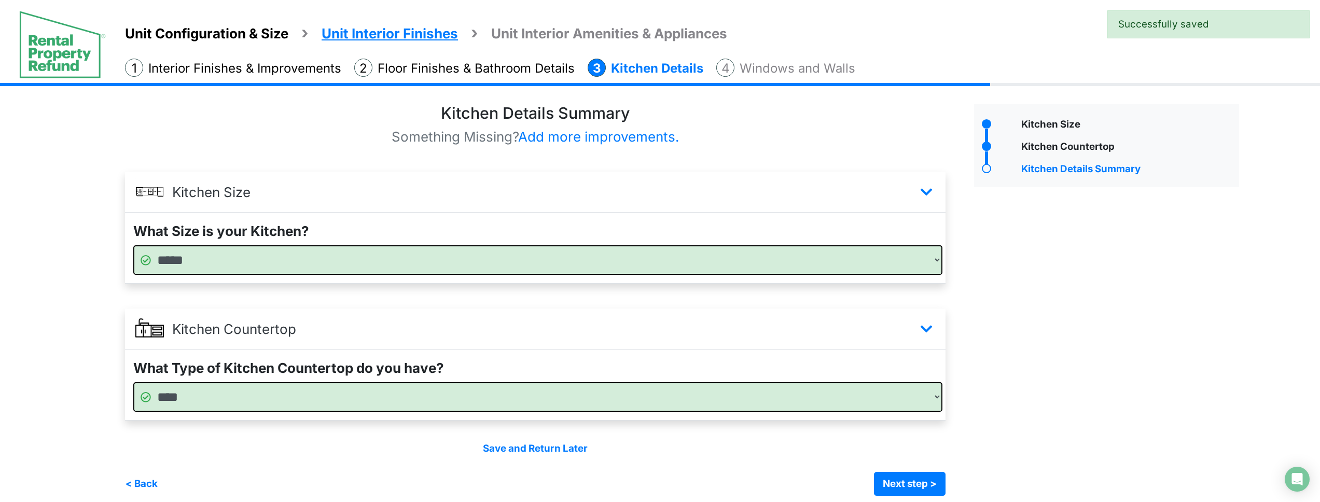
scroll to position [9, 0]
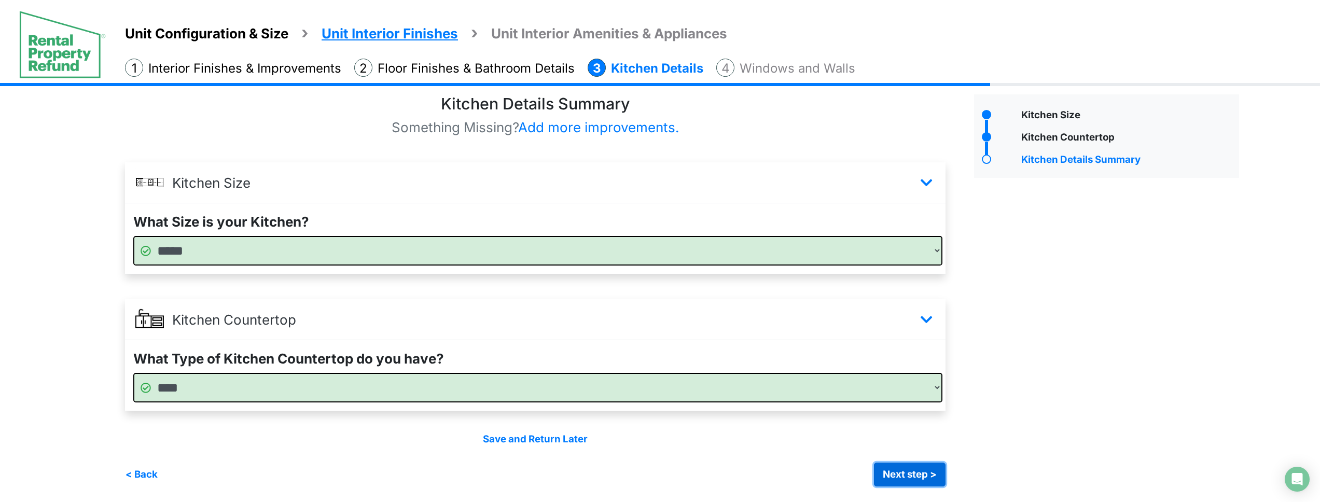
click at [912, 473] on button "Next step >" at bounding box center [910, 475] width 72 height 24
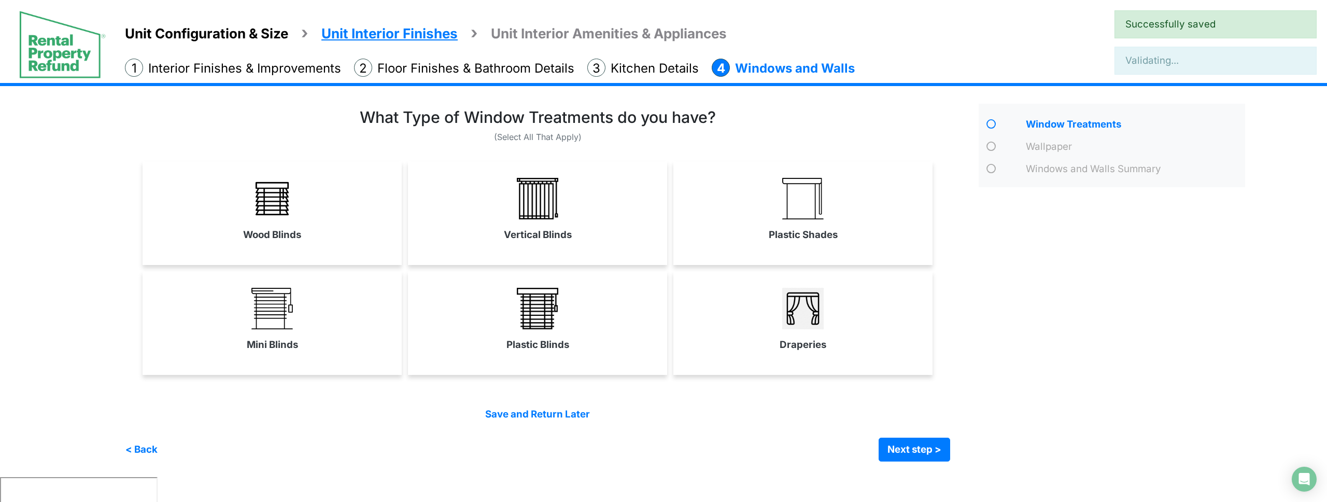
click at [500, 186] on link "Vertical Blinds" at bounding box center [537, 210] width 259 height 76
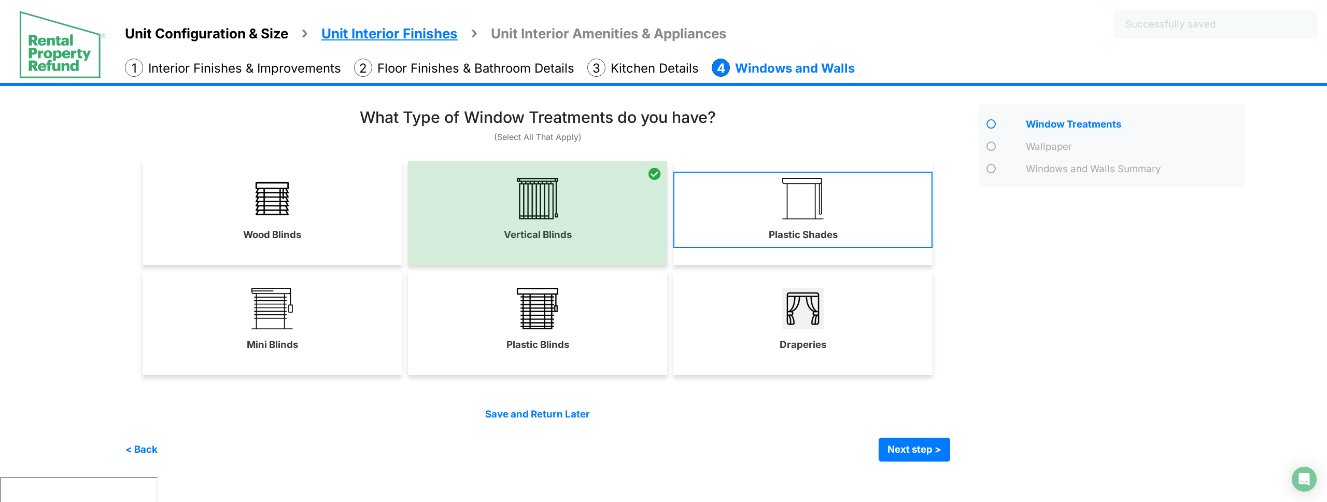
click at [325, 218] on link "Wood Blinds" at bounding box center [272, 210] width 259 height 76
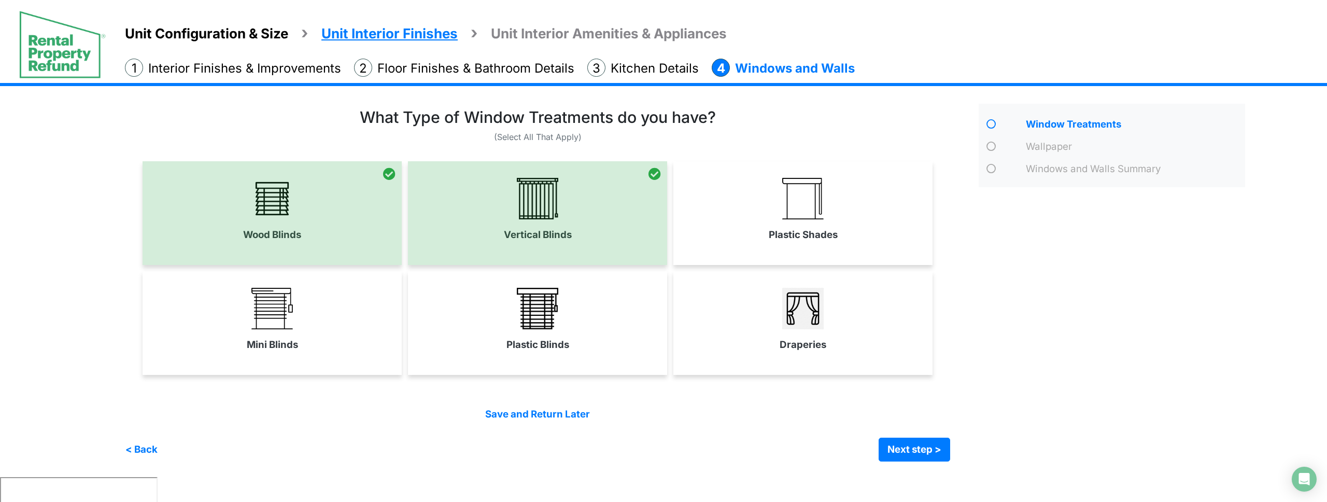
click at [864, 234] on link "Plastic Shades" at bounding box center [803, 210] width 259 height 76
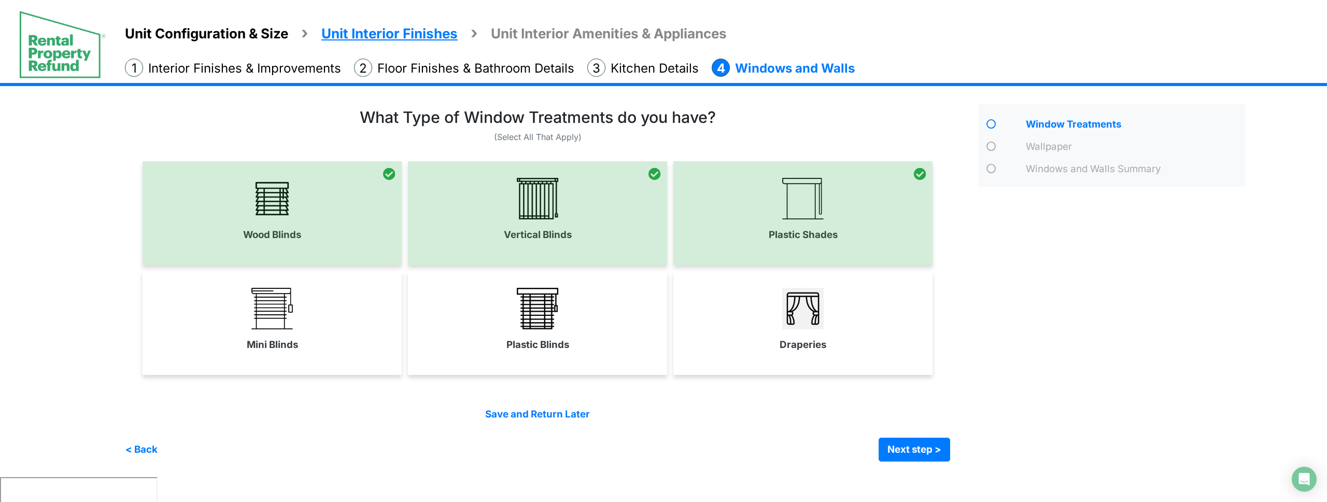
click at [570, 328] on link "Plastic Blinds" at bounding box center [537, 320] width 259 height 76
click at [292, 333] on link "Mini Blinds" at bounding box center [272, 320] width 259 height 76
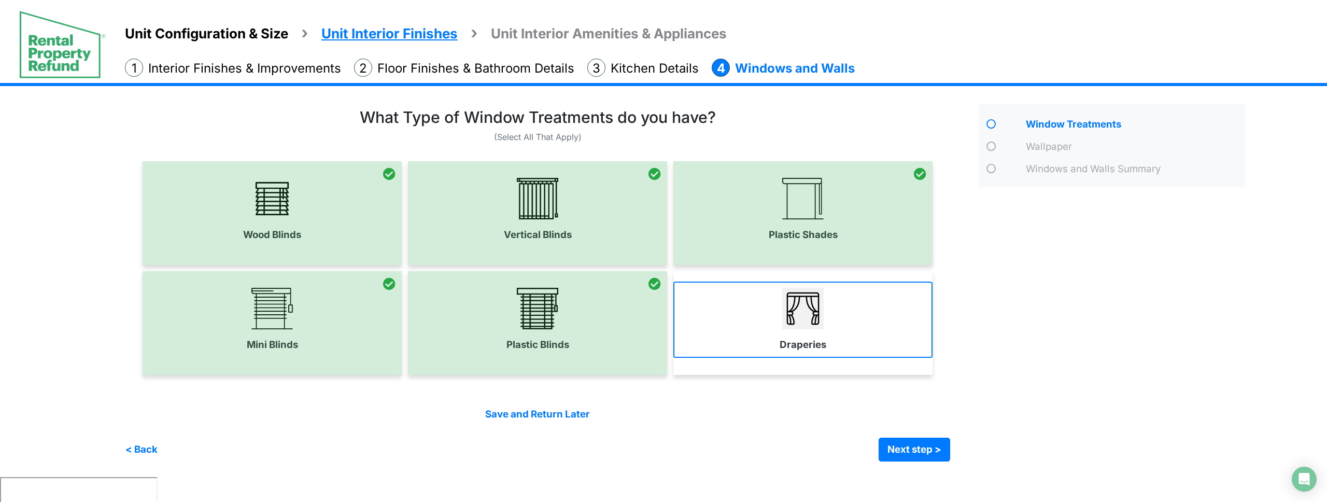
click at [830, 354] on link "Draperies" at bounding box center [803, 320] width 259 height 76
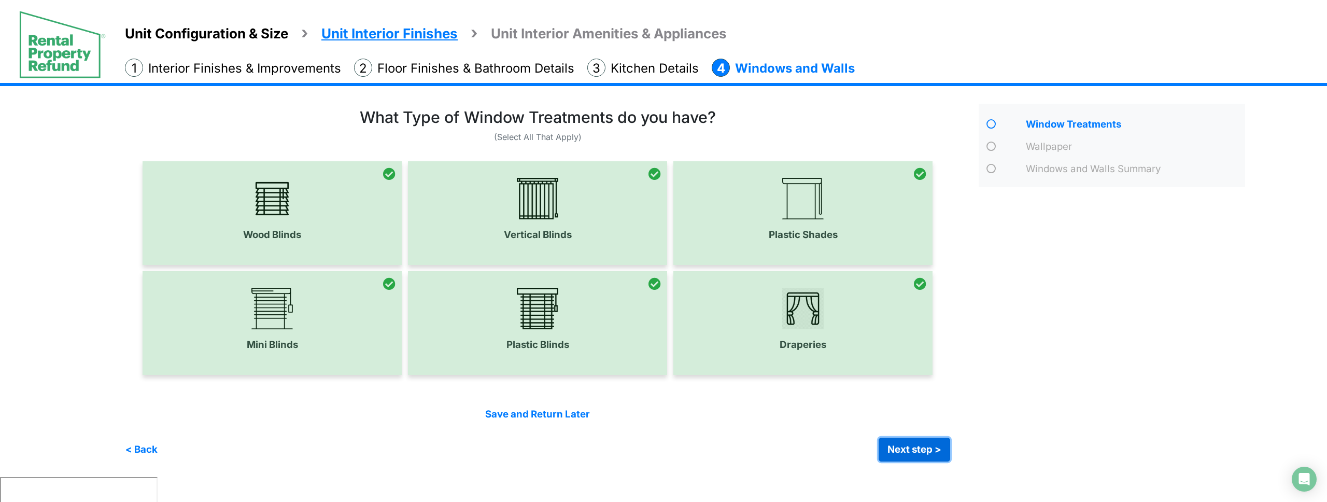
click at [912, 443] on button "Next step >" at bounding box center [915, 450] width 72 height 24
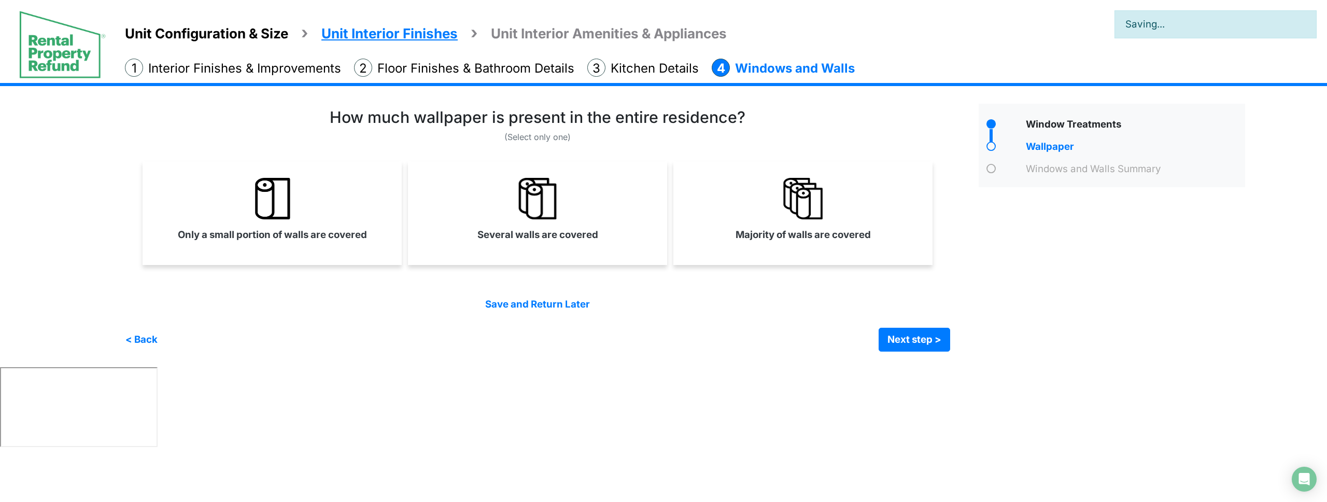
drag, startPoint x: 876, startPoint y: 231, endPoint x: 716, endPoint y: 236, distance: 160.8
click at [876, 231] on link "Majority of walls are covered" at bounding box center [803, 210] width 255 height 76
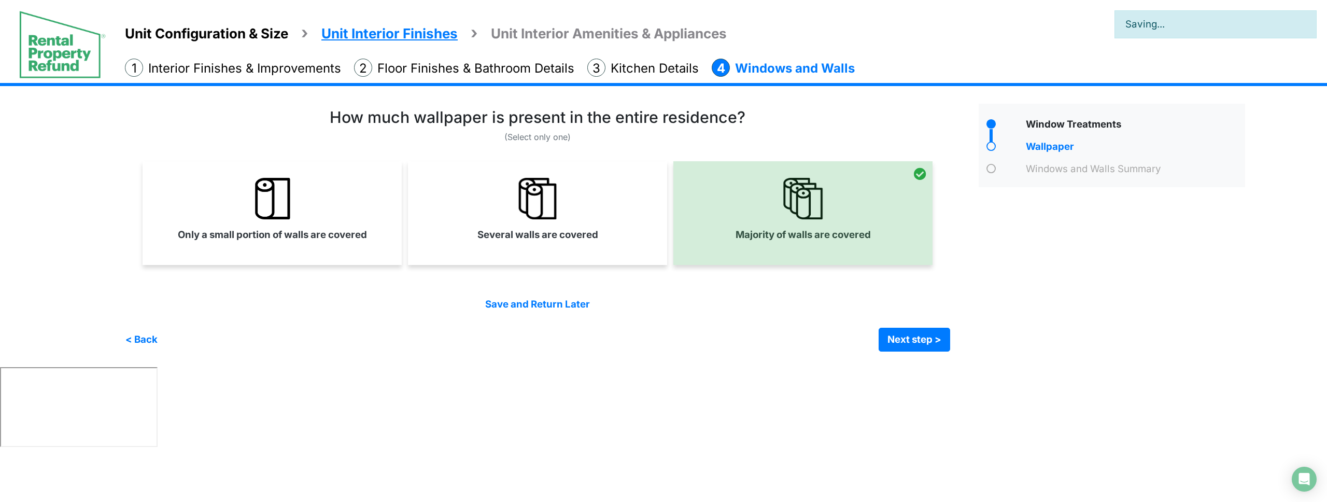
drag, startPoint x: 521, startPoint y: 227, endPoint x: 440, endPoint y: 233, distance: 81.1
click at [515, 228] on link "Several walls are covered" at bounding box center [537, 210] width 255 height 76
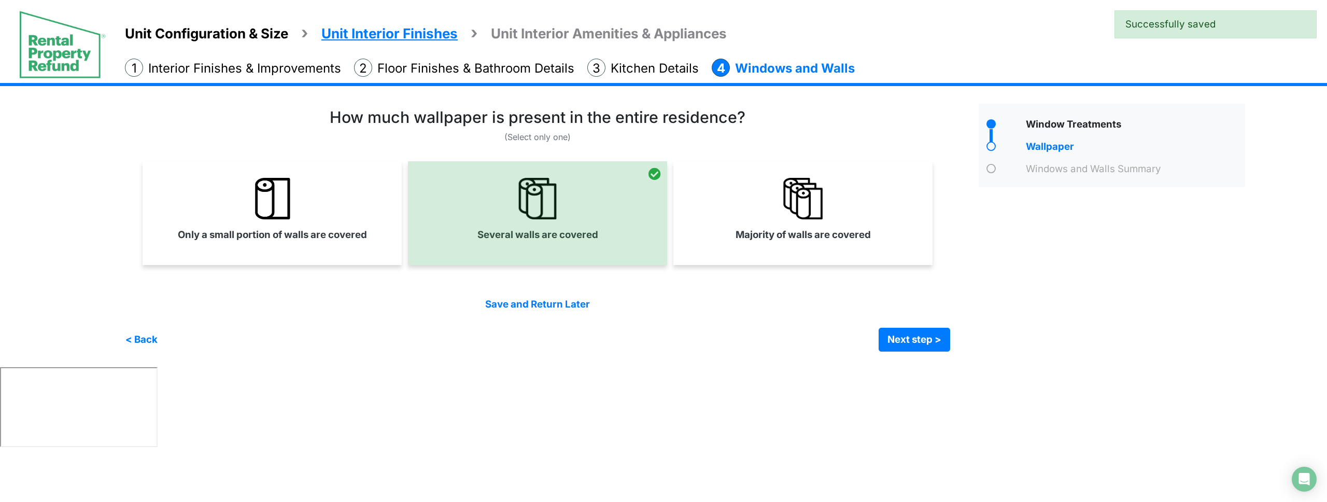
drag, startPoint x: 312, startPoint y: 232, endPoint x: 342, endPoint y: 232, distance: 29.6
click at [313, 232] on label "Only a small portion of walls are covered" at bounding box center [272, 235] width 189 height 15
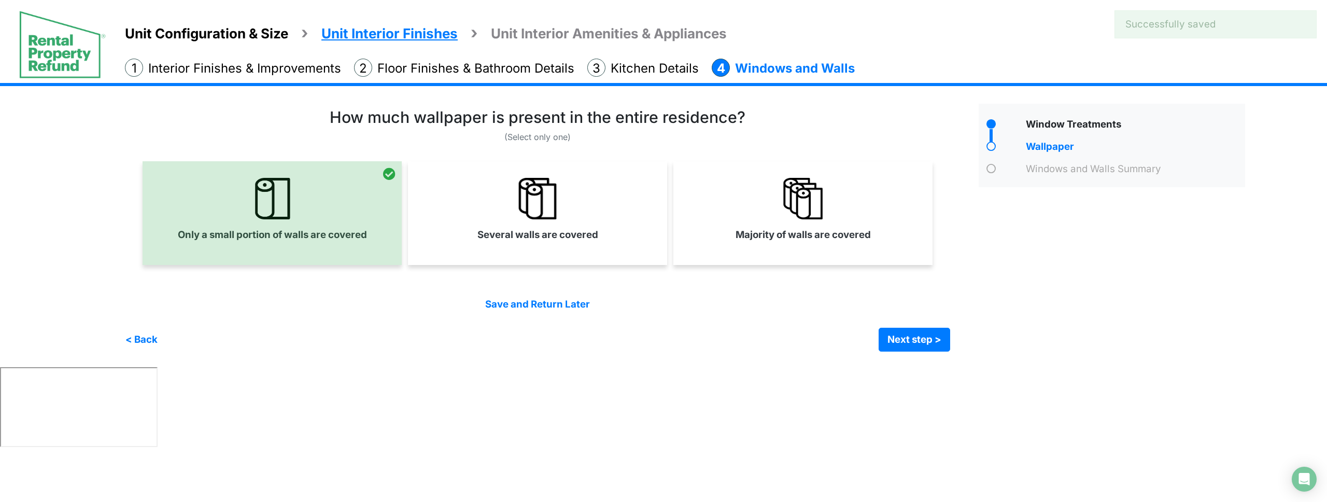
drag, startPoint x: 748, startPoint y: 250, endPoint x: 993, endPoint y: 387, distance: 281.1
click at [748, 251] on div "Majority of walls are covered" at bounding box center [803, 213] width 259 height 104
select select "*"
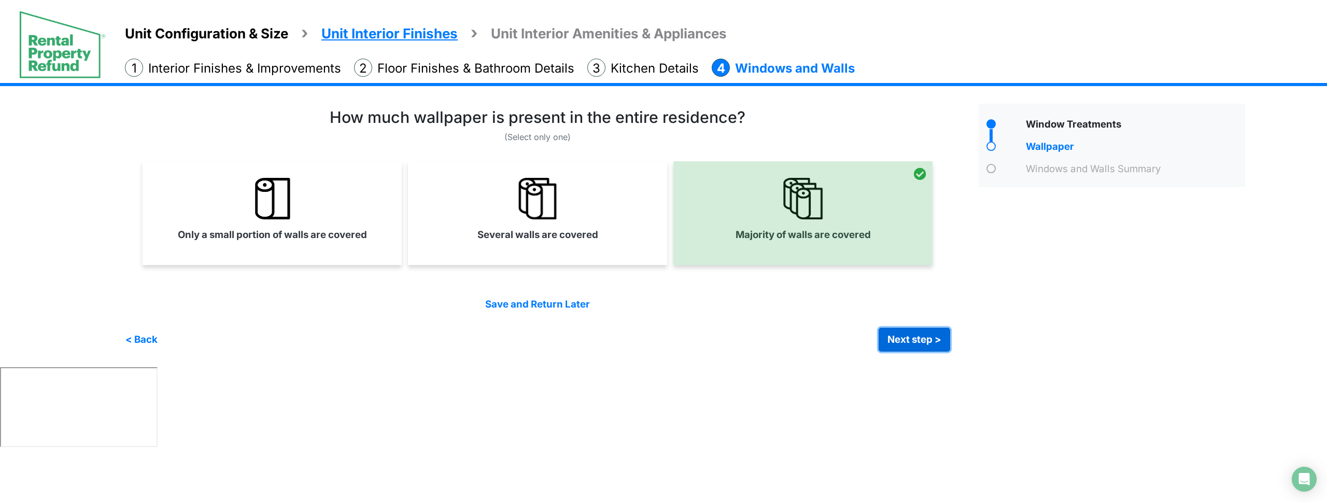
click at [935, 349] on button "Next step >" at bounding box center [915, 340] width 72 height 24
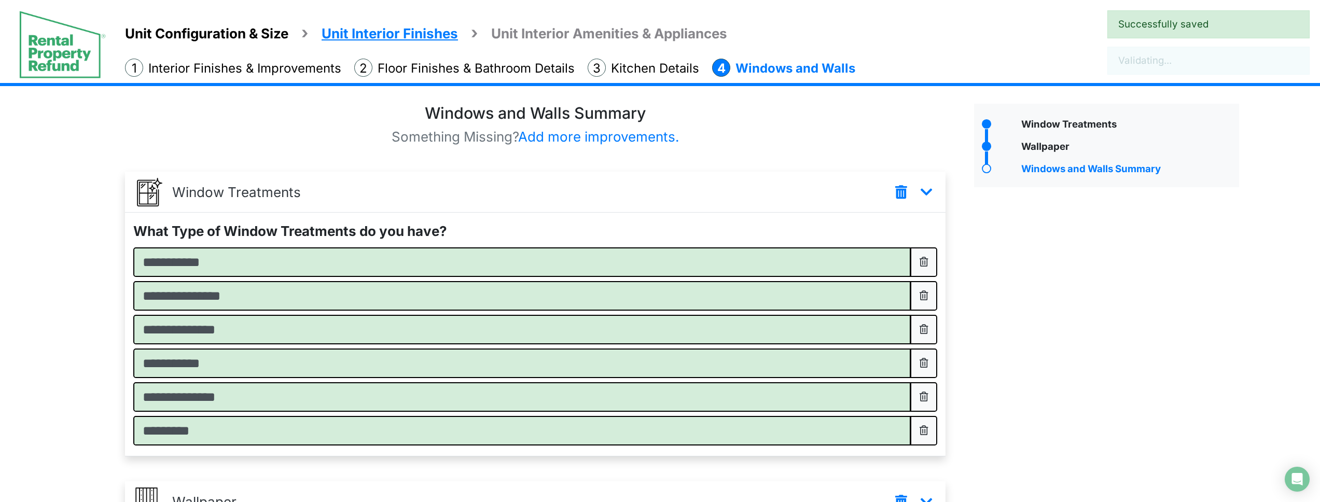
scroll to position [182, 0]
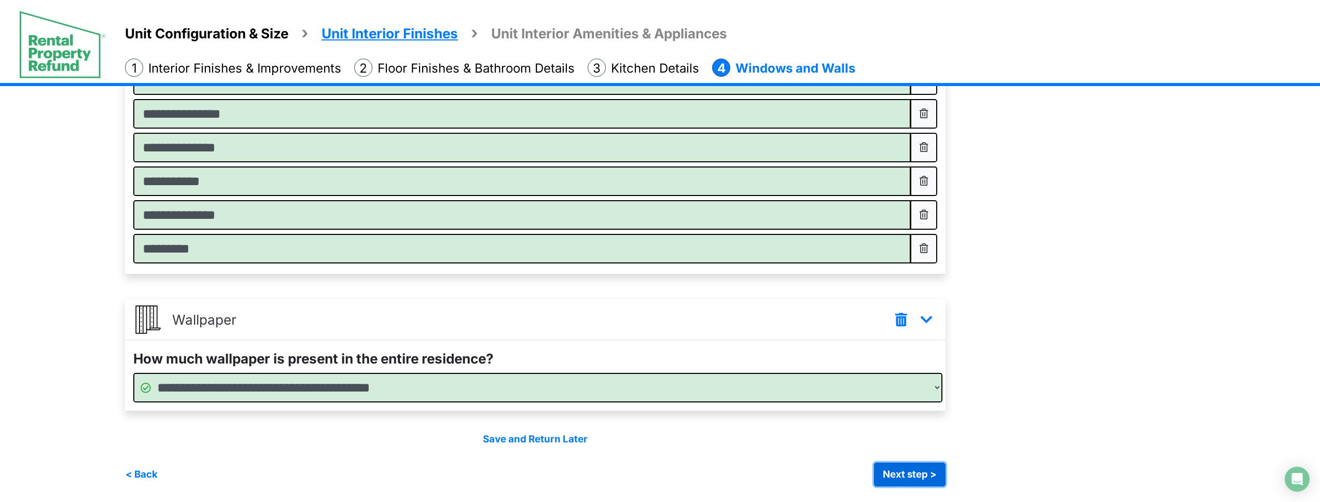
click at [906, 467] on button "Next step >" at bounding box center [910, 475] width 72 height 24
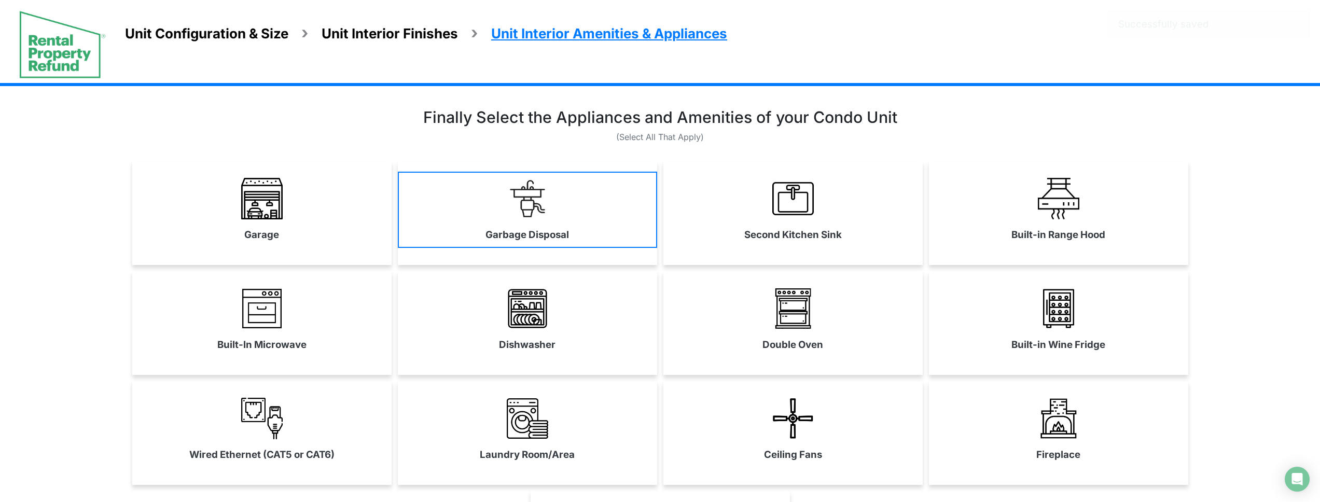
drag, startPoint x: 363, startPoint y: 234, endPoint x: 506, endPoint y: 242, distance: 142.8
click at [365, 233] on link "Garage" at bounding box center [261, 210] width 259 height 76
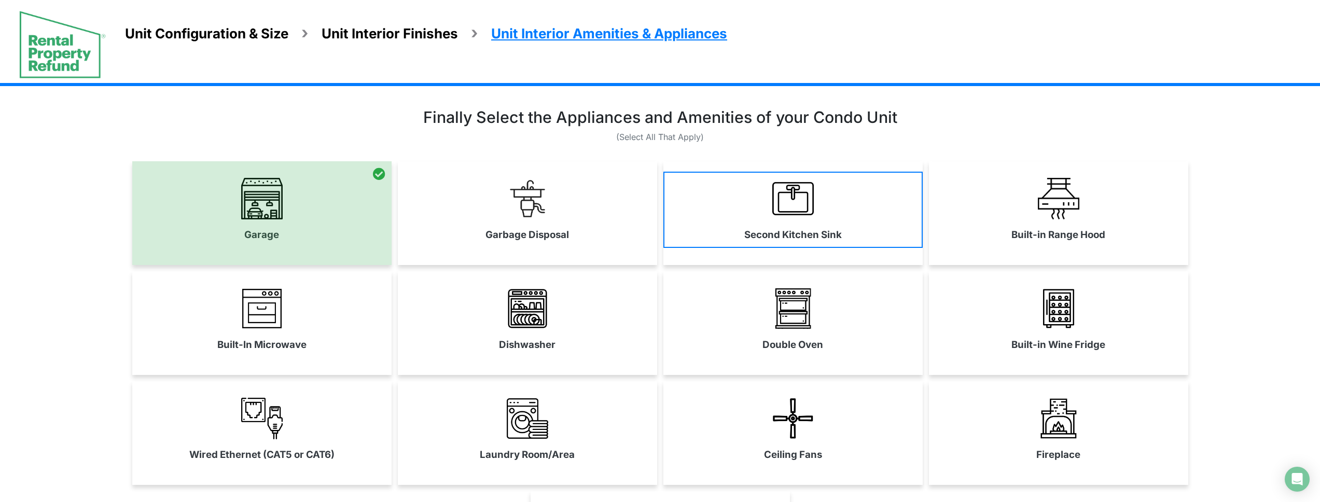
drag, startPoint x: 506, startPoint y: 242, endPoint x: 779, endPoint y: 246, distance: 273.3
click at [511, 243] on link "Garbage Disposal" at bounding box center [527, 210] width 259 height 76
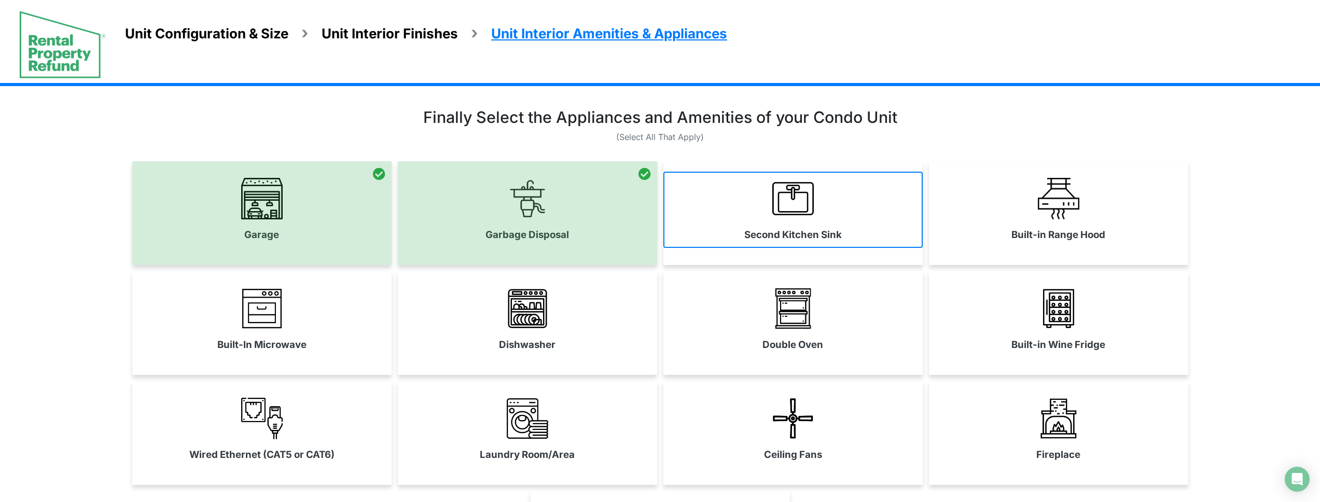
click at [783, 246] on link "Second Kitchen Sink" at bounding box center [792, 210] width 259 height 76
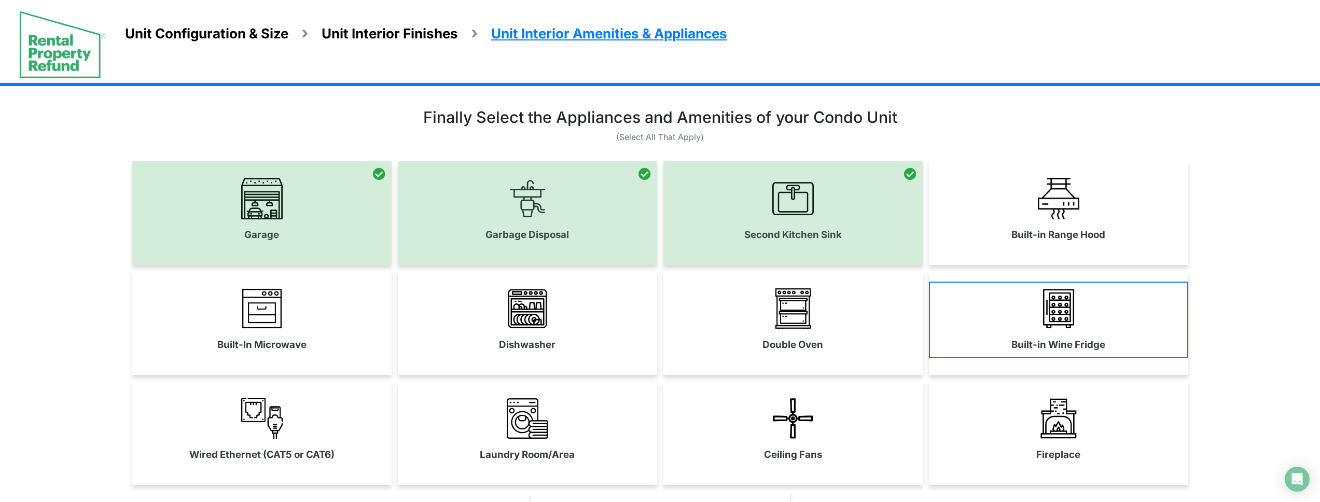
drag, startPoint x: 1043, startPoint y: 246, endPoint x: 1053, endPoint y: 319, distance: 74.3
click at [1043, 247] on div "Built-in Range Hood" at bounding box center [1058, 213] width 259 height 104
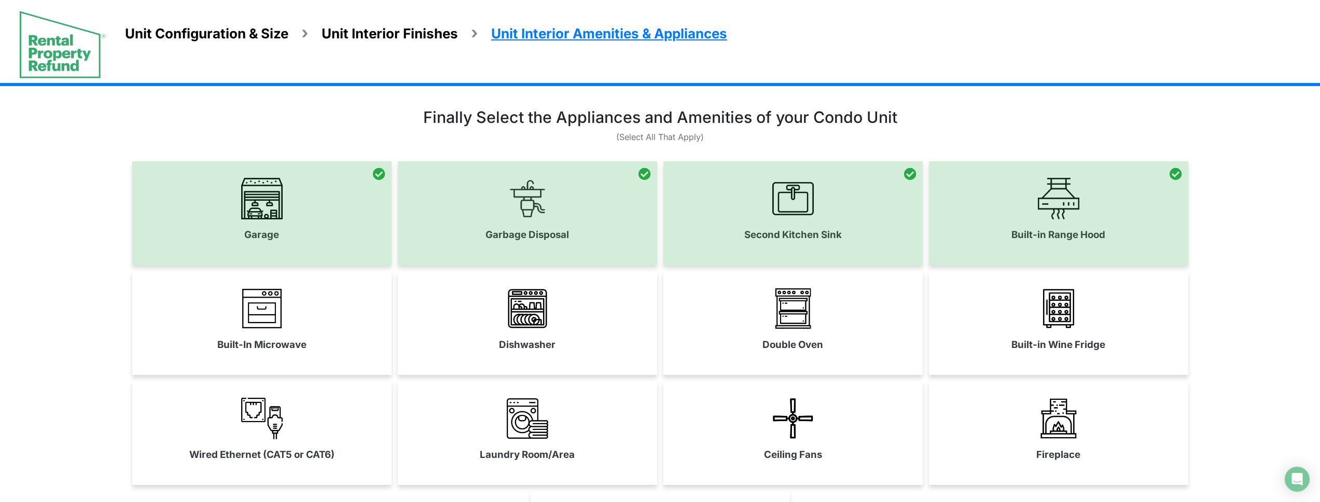
drag, startPoint x: 1041, startPoint y: 361, endPoint x: 950, endPoint y: 363, distance: 90.8
click at [1037, 361] on div "Built-in Wine Fridge" at bounding box center [1058, 323] width 259 height 104
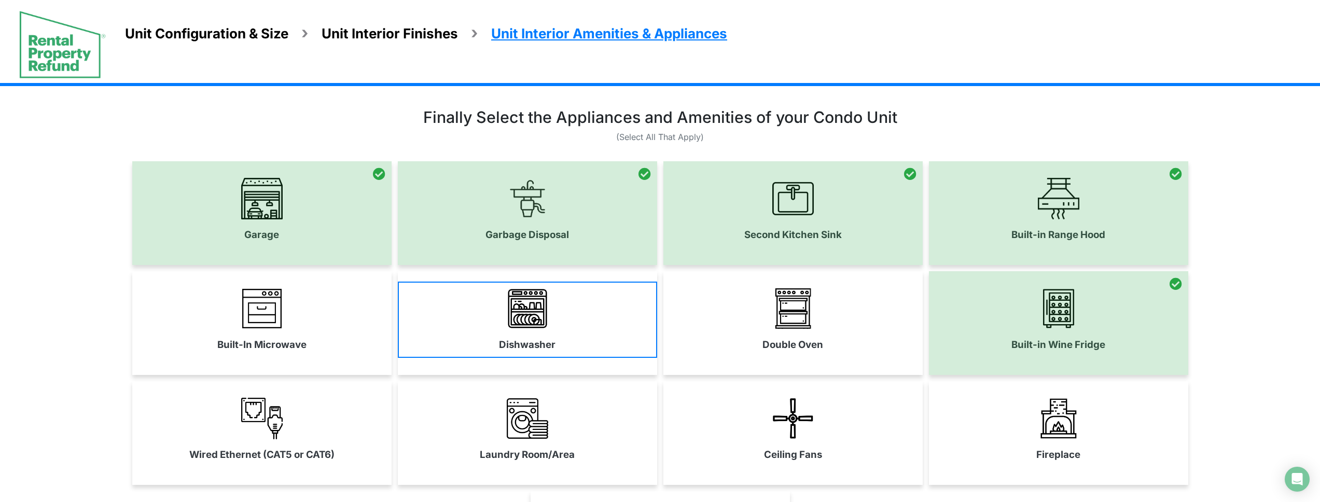
drag, startPoint x: 680, startPoint y: 360, endPoint x: 559, endPoint y: 335, distance: 123.4
click at [679, 360] on div "Double Oven" at bounding box center [792, 323] width 259 height 104
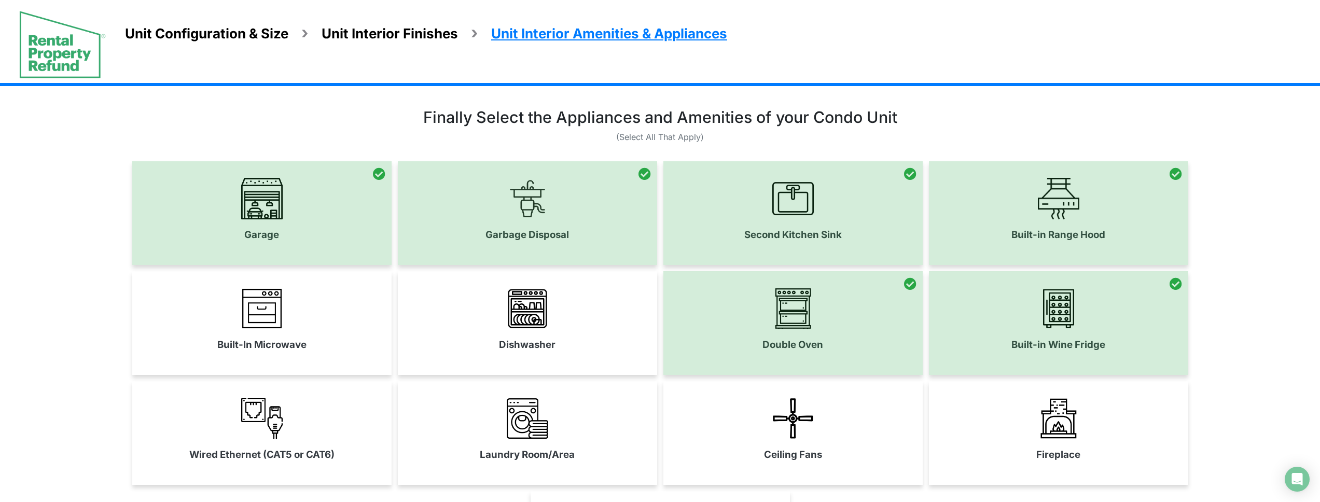
drag, startPoint x: 554, startPoint y: 333, endPoint x: 501, endPoint y: 339, distance: 52.7
click at [553, 333] on link "Dishwasher" at bounding box center [527, 320] width 259 height 76
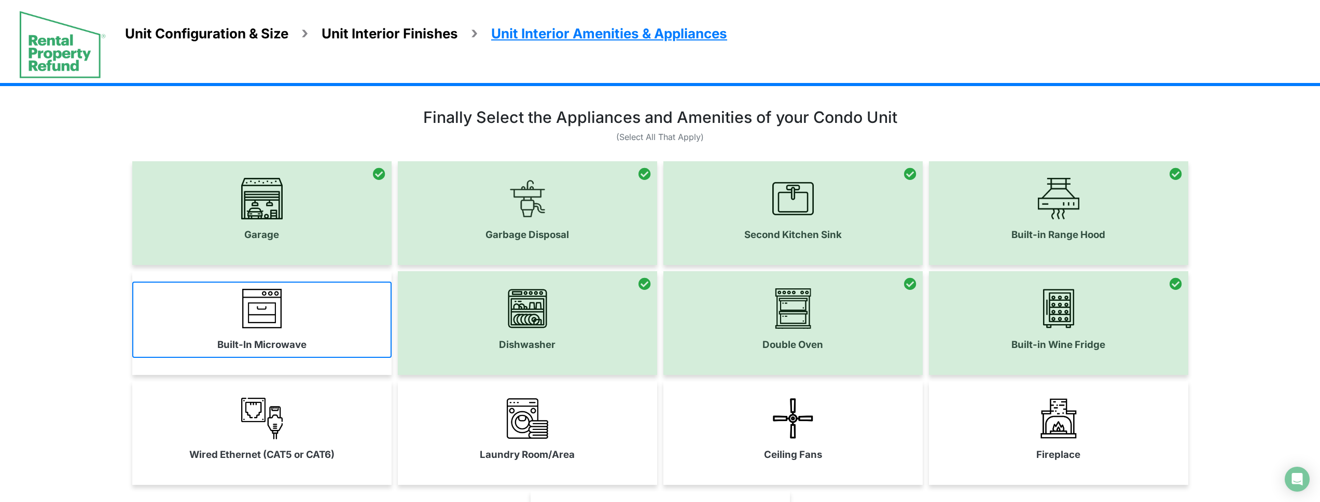
click at [313, 335] on link "Built-In Microwave" at bounding box center [261, 320] width 259 height 76
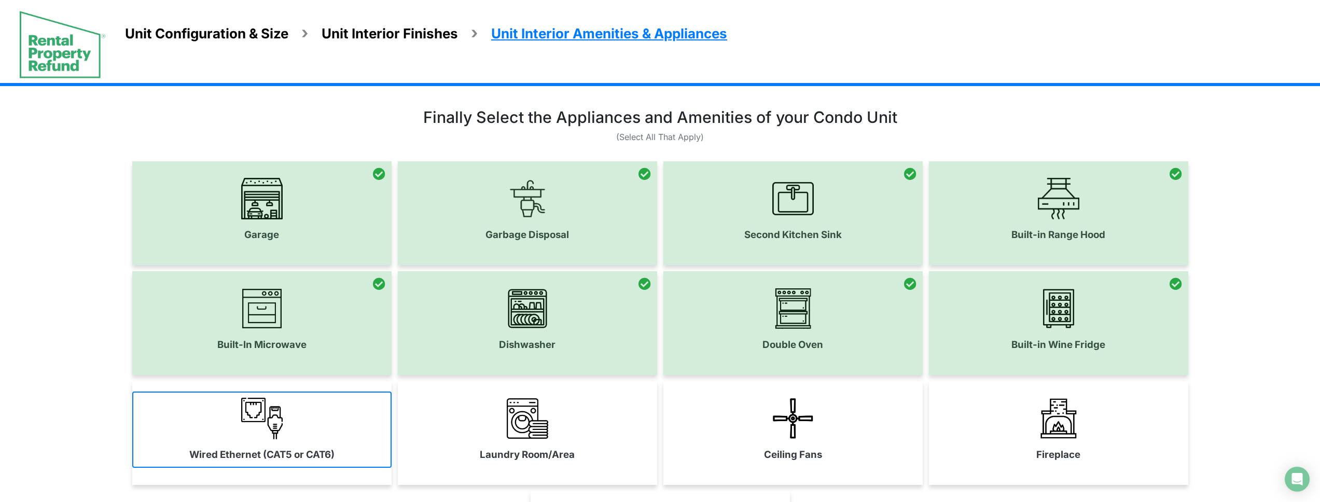
click at [332, 430] on link "Wired Ethernet (CAT5 or CAT6)" at bounding box center [261, 429] width 259 height 76
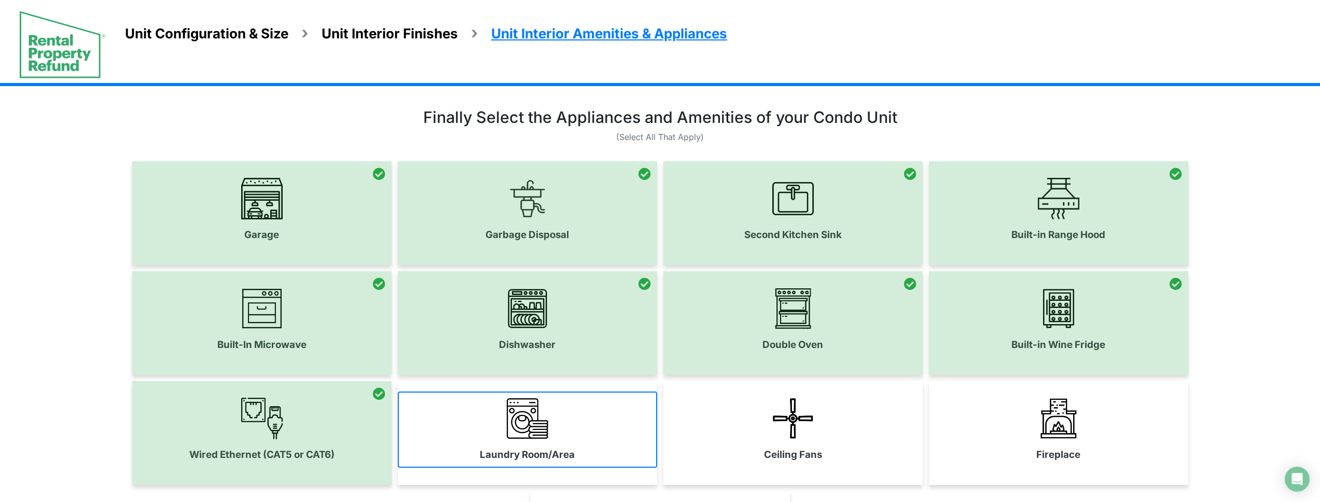
click at [530, 439] on link "Laundry Room/Area" at bounding box center [527, 429] width 259 height 76
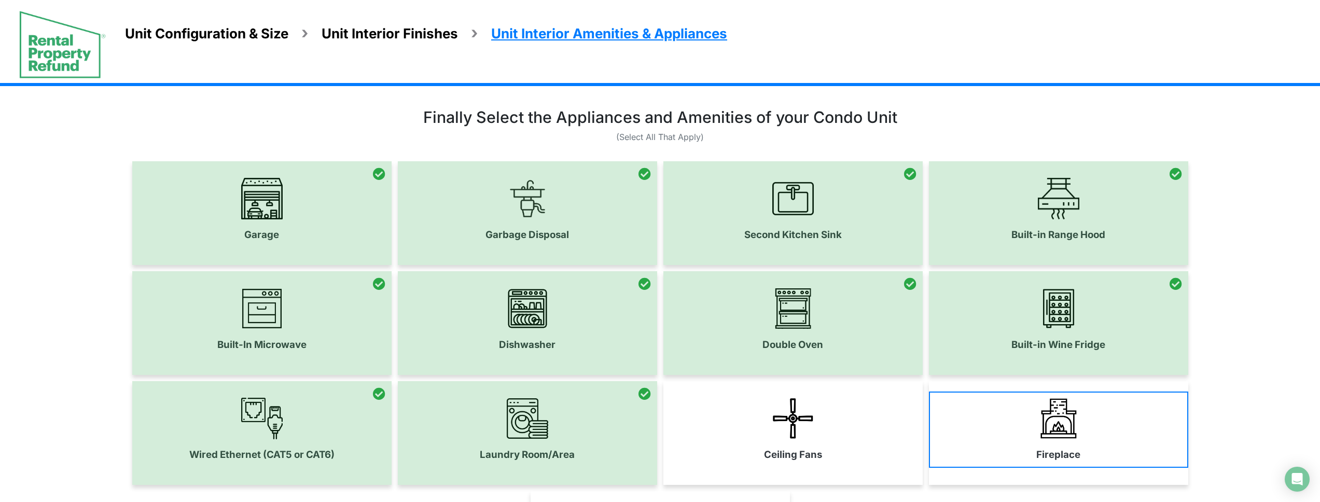
drag, startPoint x: 852, startPoint y: 454, endPoint x: 988, endPoint y: 450, distance: 135.4
click at [857, 454] on link "Ceiling Fans" at bounding box center [792, 429] width 259 height 76
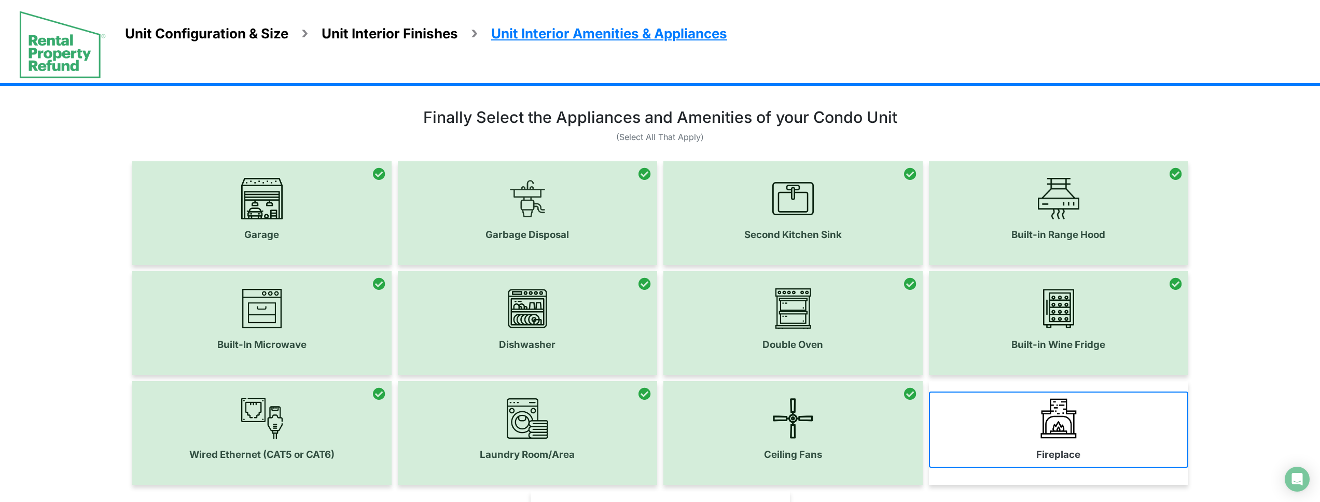
click at [999, 449] on link "Fireplace" at bounding box center [1058, 429] width 259 height 76
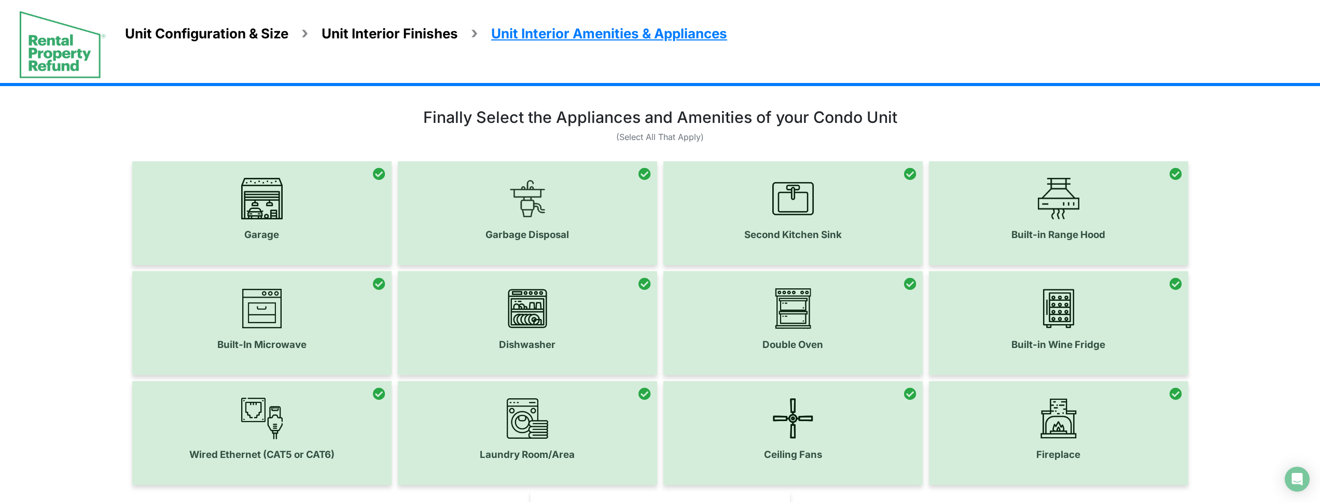
scroll to position [195, 0]
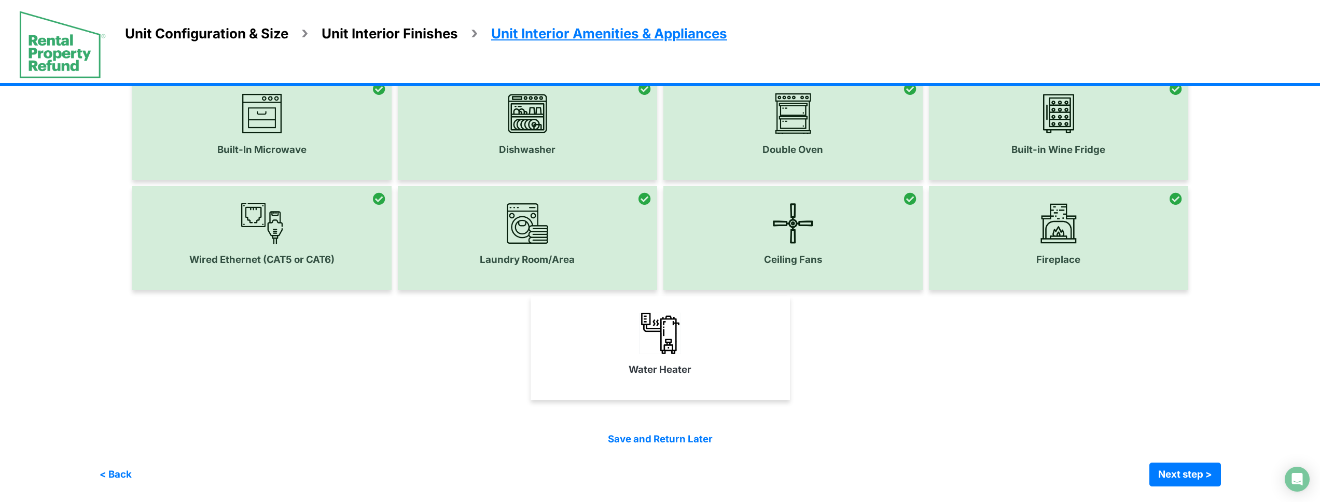
drag, startPoint x: 650, startPoint y: 359, endPoint x: 880, endPoint y: 436, distance: 243.0
click at [650, 359] on link "Water Heater" at bounding box center [659, 344] width 259 height 76
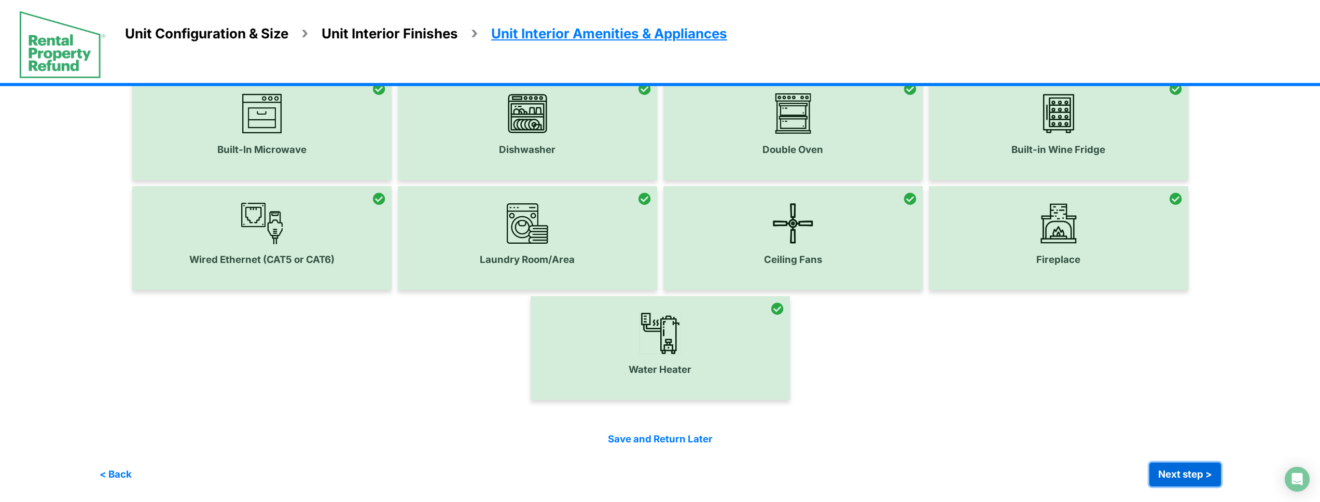
click at [1169, 479] on button "Next step >" at bounding box center [1185, 475] width 72 height 24
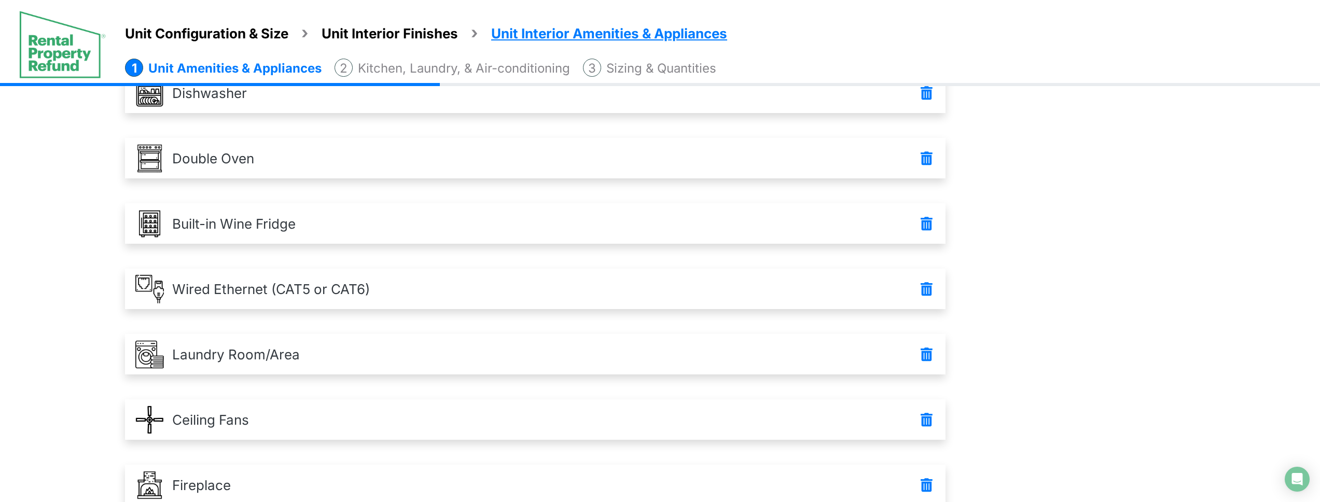
scroll to position [585, 0]
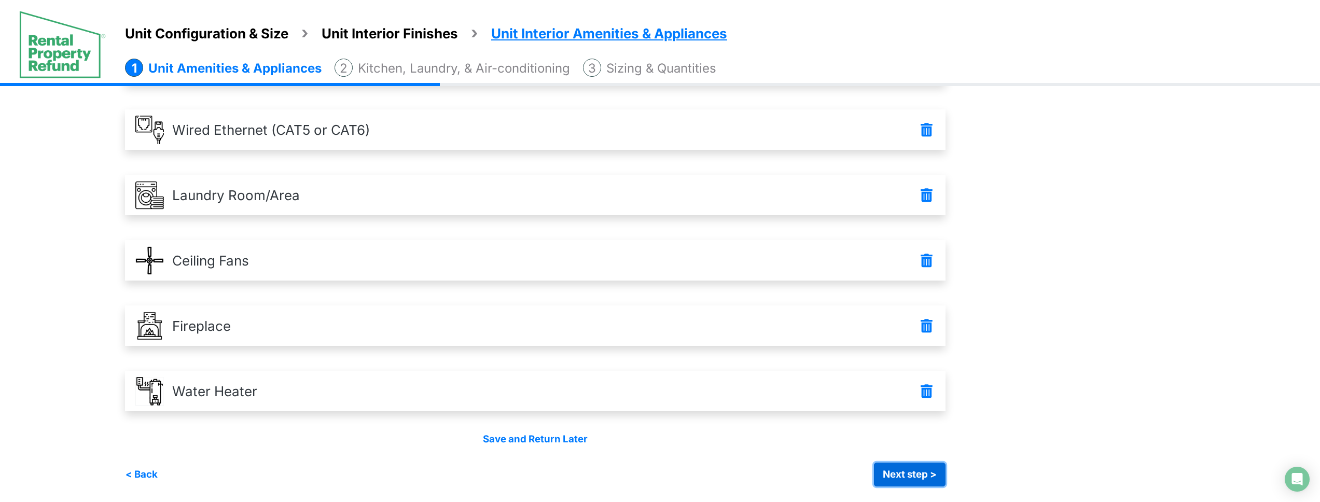
click at [934, 478] on button "Next step >" at bounding box center [910, 475] width 72 height 24
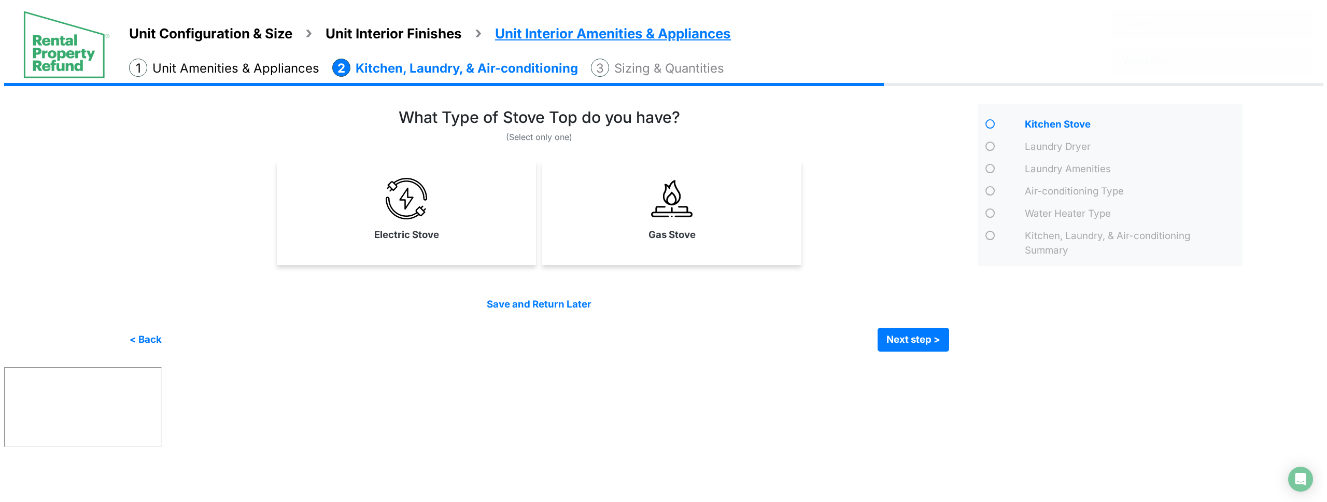
scroll to position [0, 0]
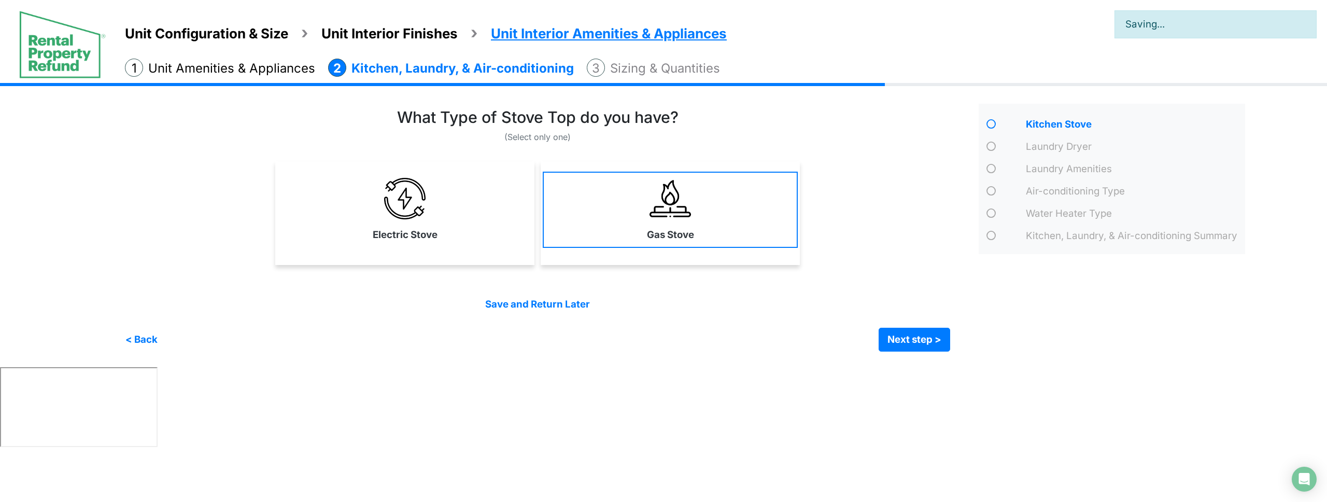
click at [707, 245] on link "Gas Stove" at bounding box center [670, 210] width 255 height 76
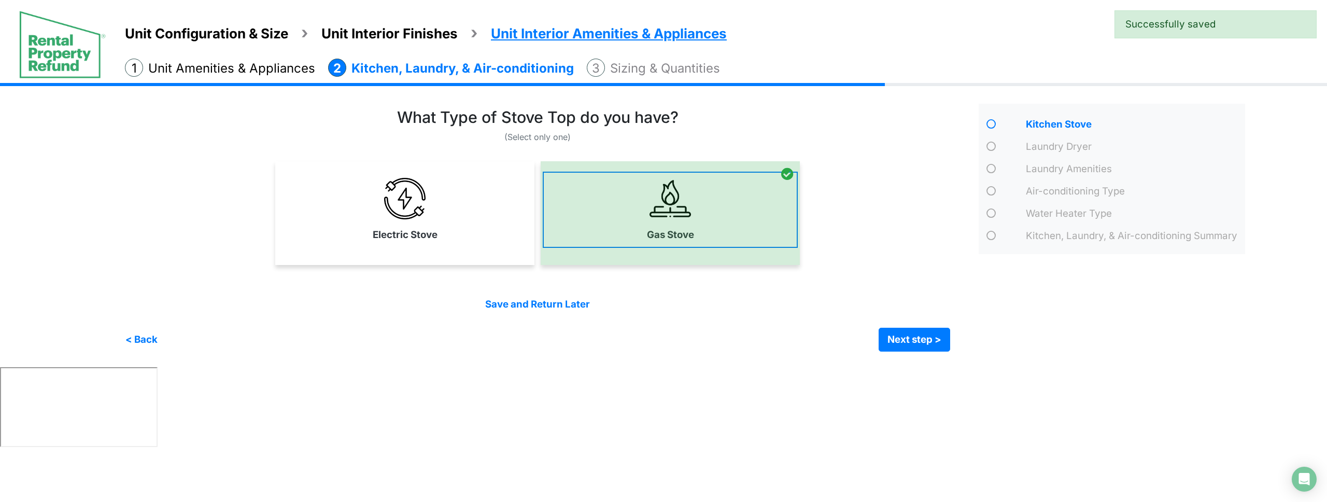
drag, startPoint x: 463, startPoint y: 235, endPoint x: 668, endPoint y: 241, distance: 205.9
click at [476, 236] on link "Electric Stove" at bounding box center [404, 210] width 255 height 76
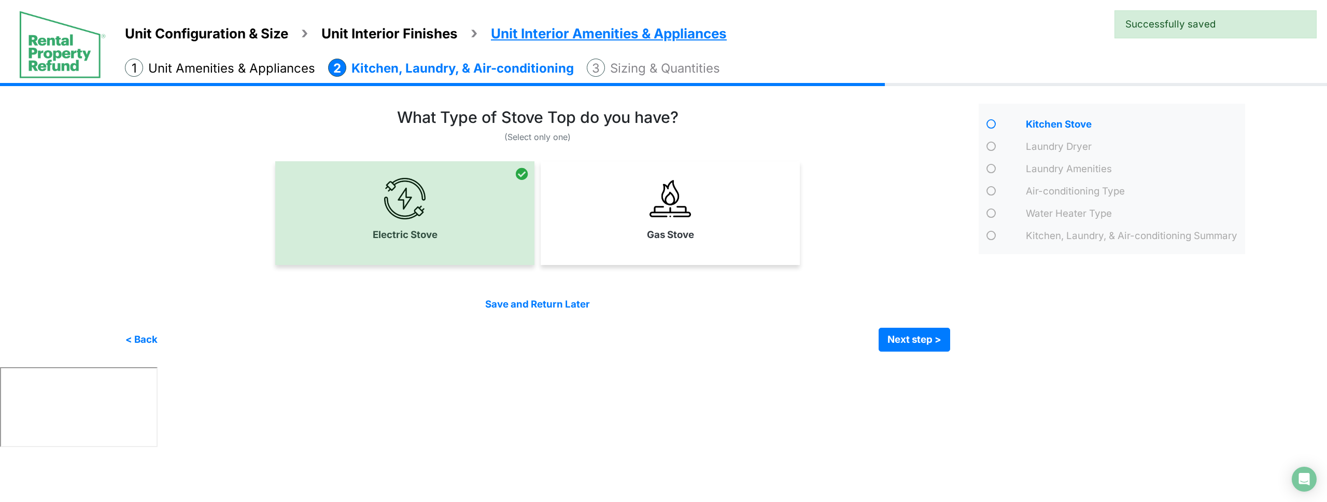
drag, startPoint x: 670, startPoint y: 241, endPoint x: 680, endPoint y: 246, distance: 11.4
click at [670, 242] on link "Gas Stove" at bounding box center [670, 210] width 255 height 76
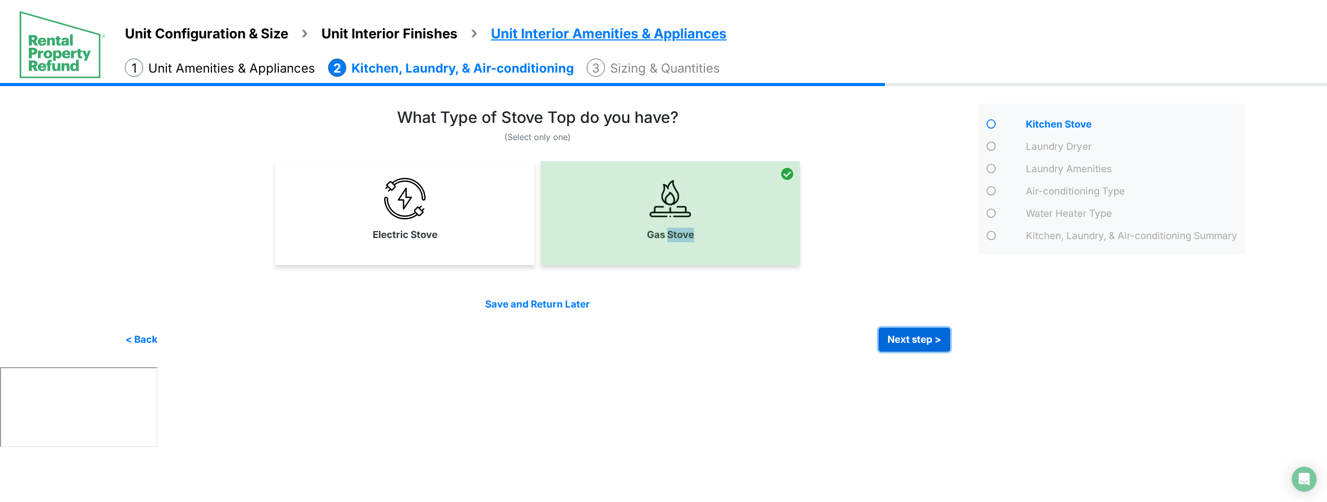
click at [916, 338] on button "Next step >" at bounding box center [915, 340] width 72 height 24
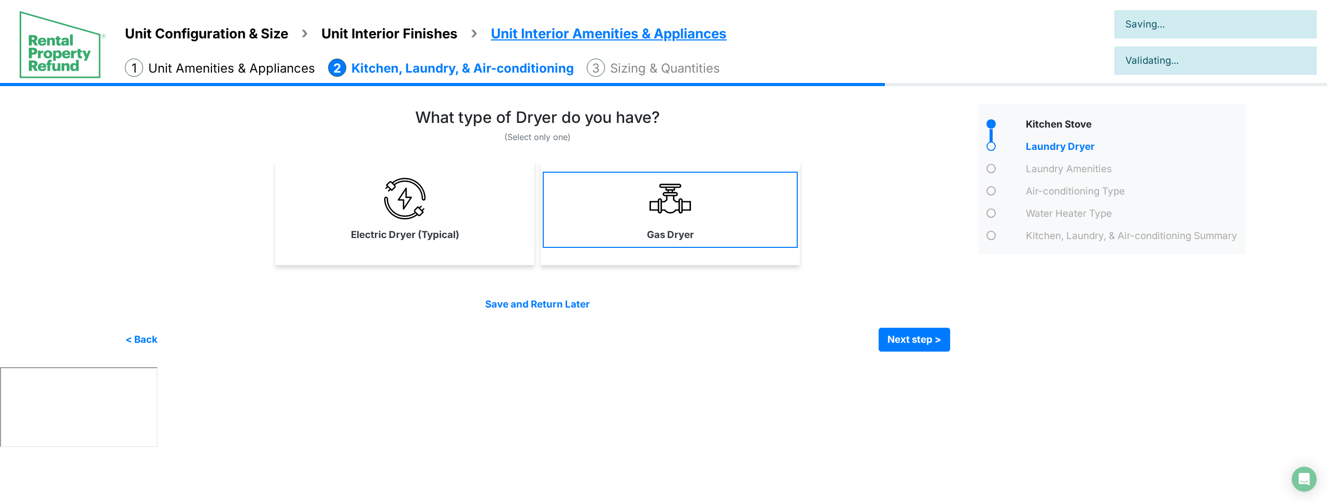
click at [754, 245] on link "Gas Dryer" at bounding box center [670, 210] width 255 height 76
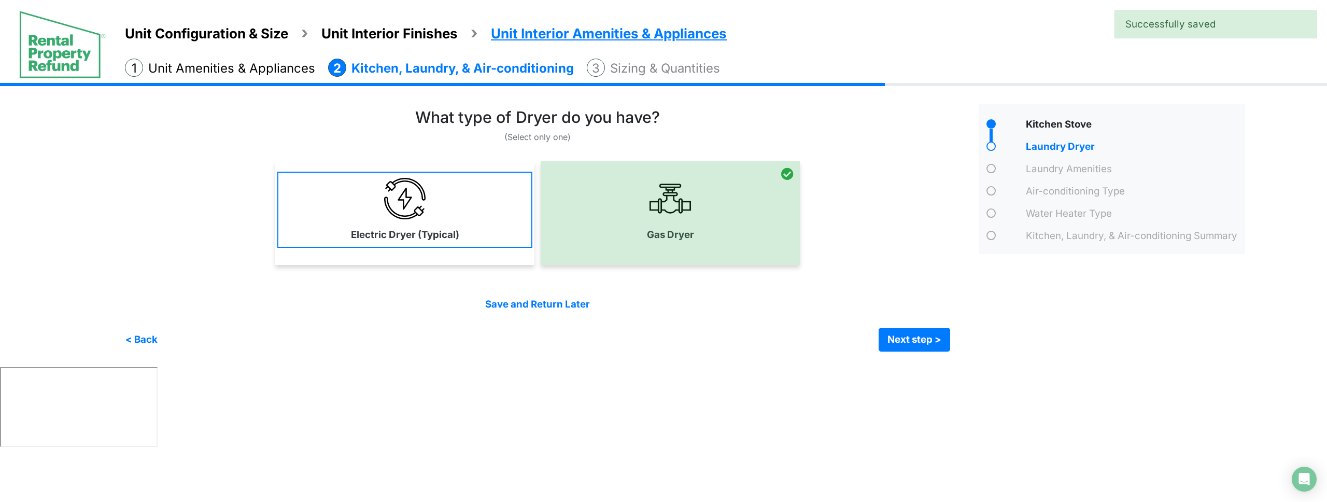
click at [407, 232] on label "Electric Dryer (Typical)" at bounding box center [405, 235] width 108 height 15
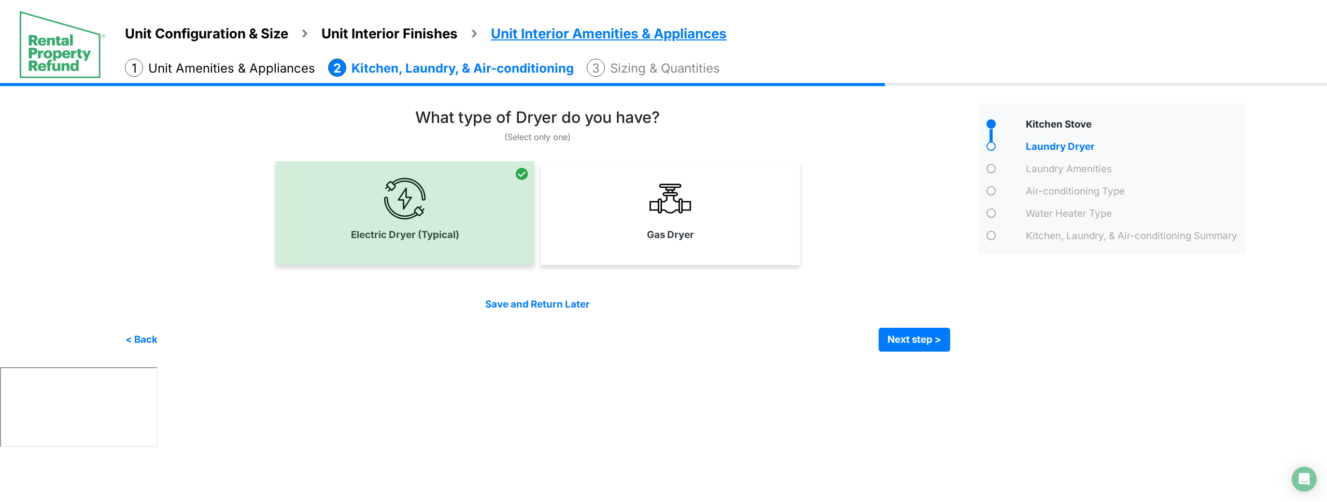
drag, startPoint x: 612, startPoint y: 239, endPoint x: 686, endPoint y: 259, distance: 76.4
click at [618, 240] on link "Gas Dryer" at bounding box center [670, 210] width 255 height 76
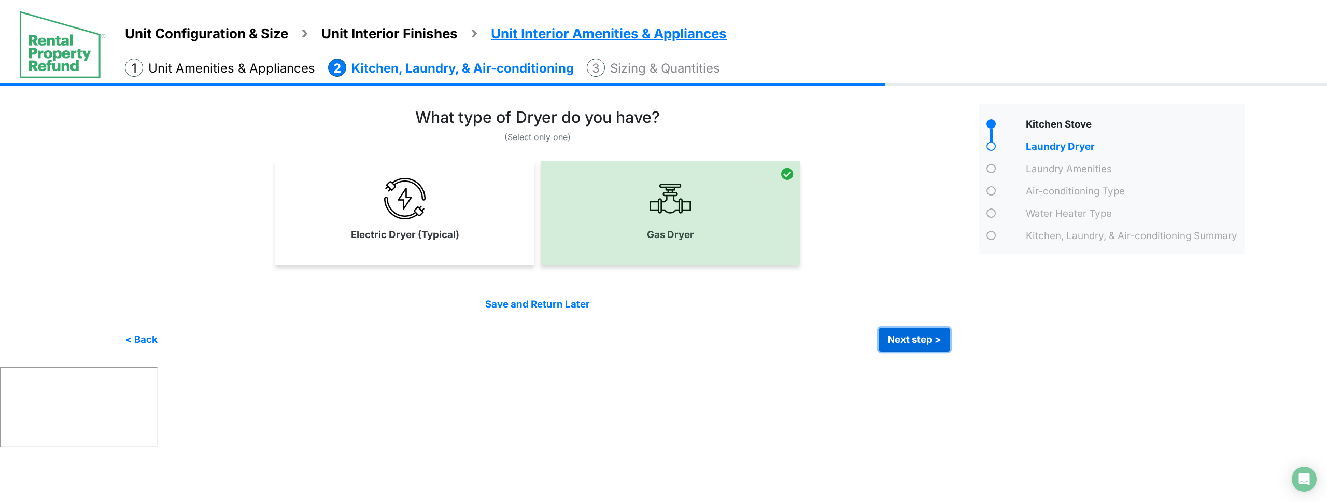
click at [935, 344] on button "Next step >" at bounding box center [915, 340] width 72 height 24
